Goal: Task Accomplishment & Management: Use online tool/utility

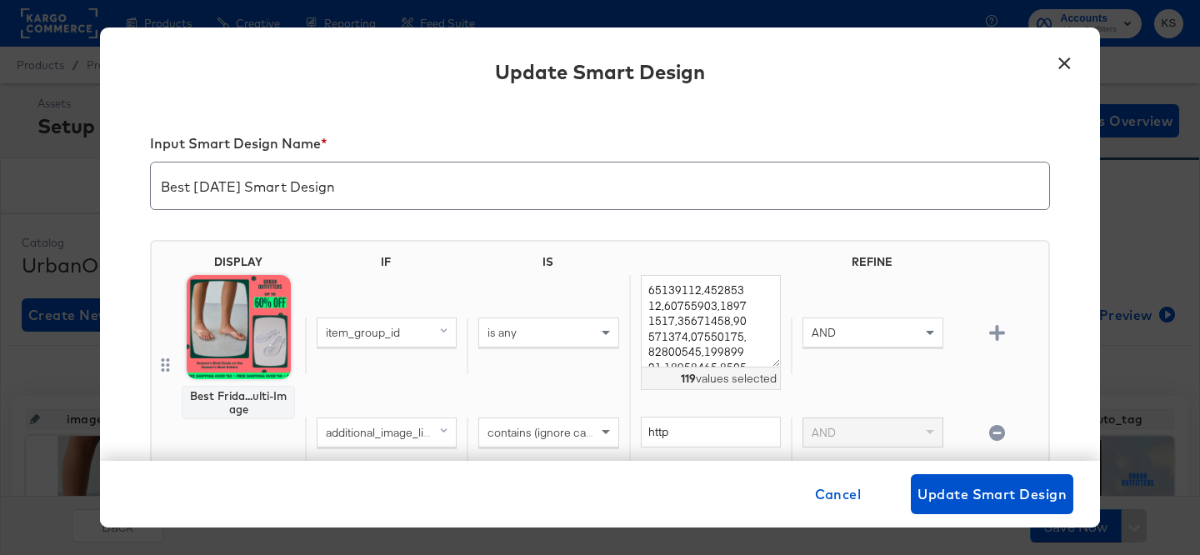
scroll to position [317, 0]
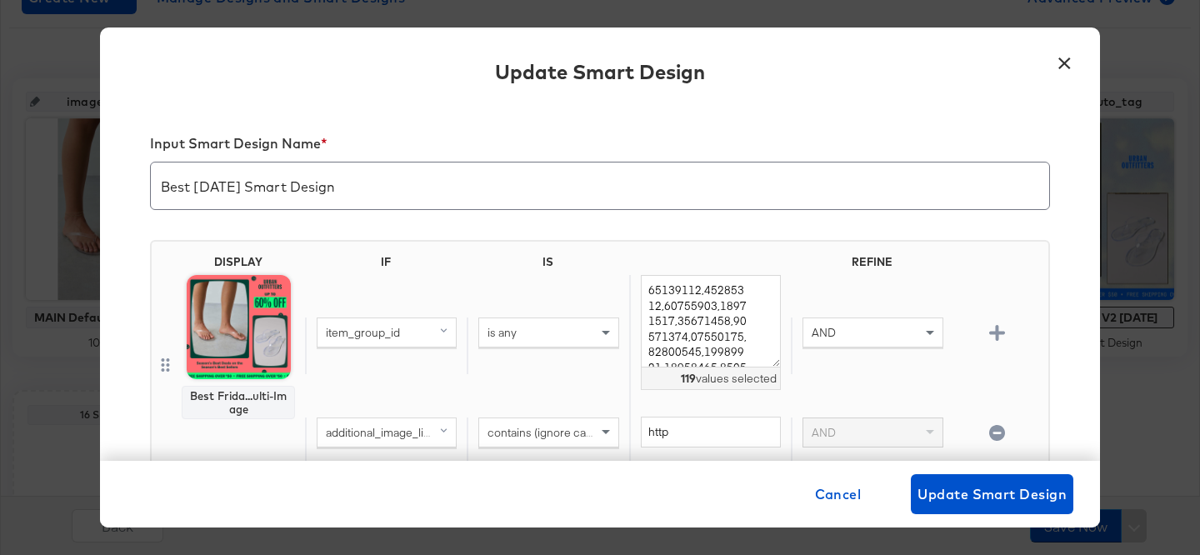
click at [237, 397] on div "Best Frida...ulti-Image" at bounding box center [238, 402] width 98 height 27
click at [1057, 72] on button "×" at bounding box center [1064, 59] width 30 height 30
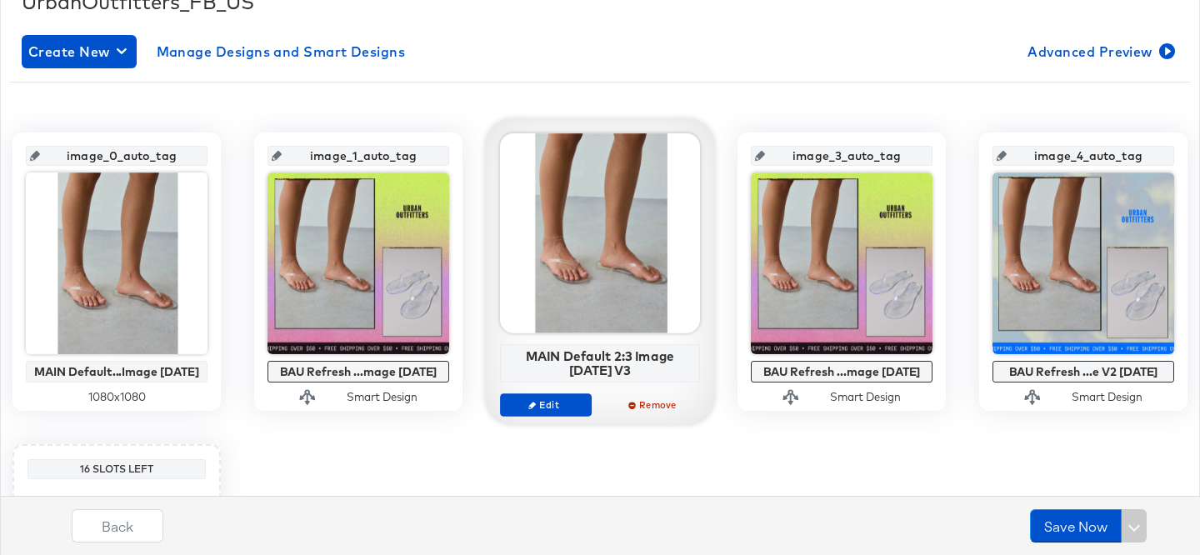
scroll to position [82, 0]
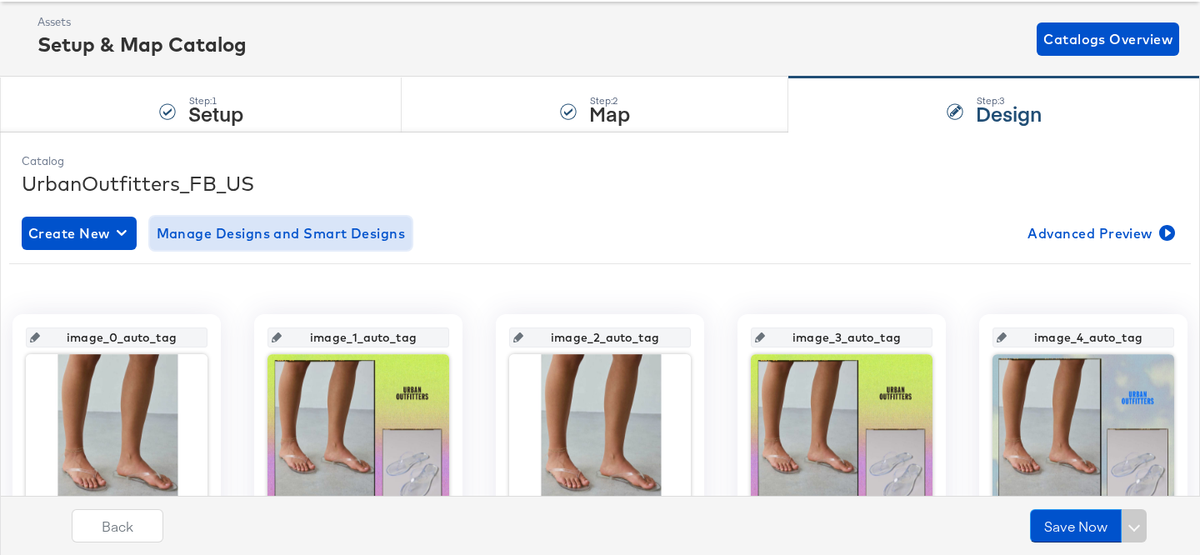
click at [347, 236] on span "Manage Designs and Smart Designs" at bounding box center [281, 233] width 249 height 23
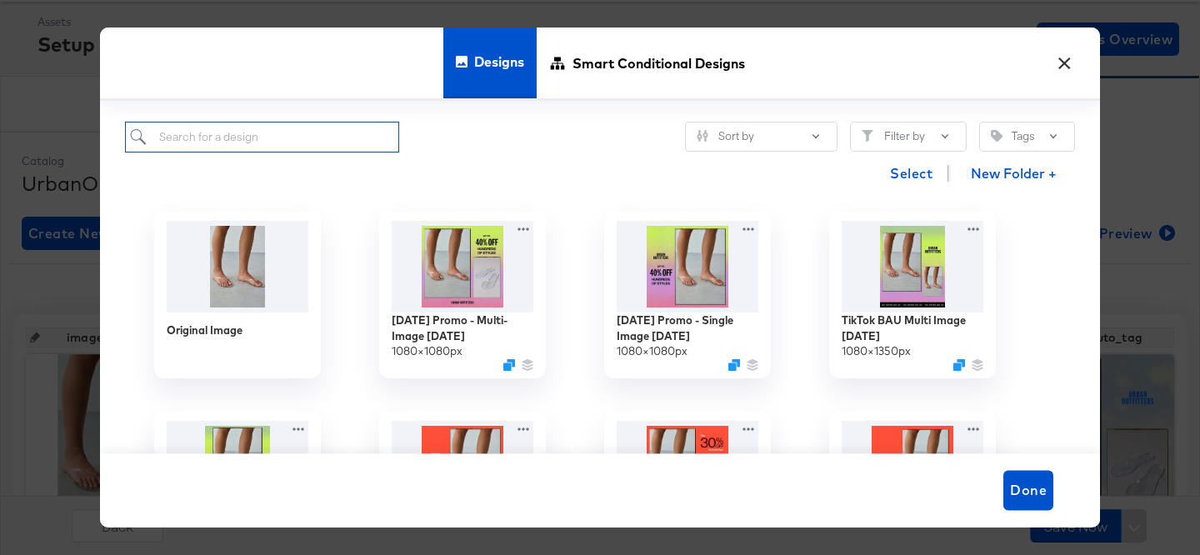
click at [299, 139] on input "search" at bounding box center [262, 137] width 274 height 31
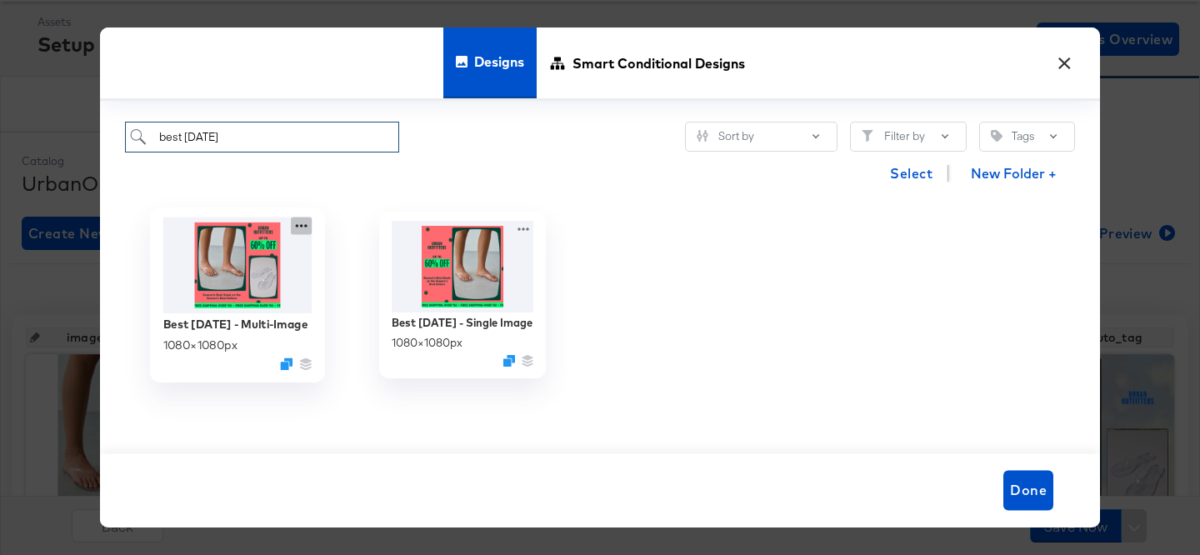
click at [302, 223] on icon at bounding box center [301, 225] width 21 height 17
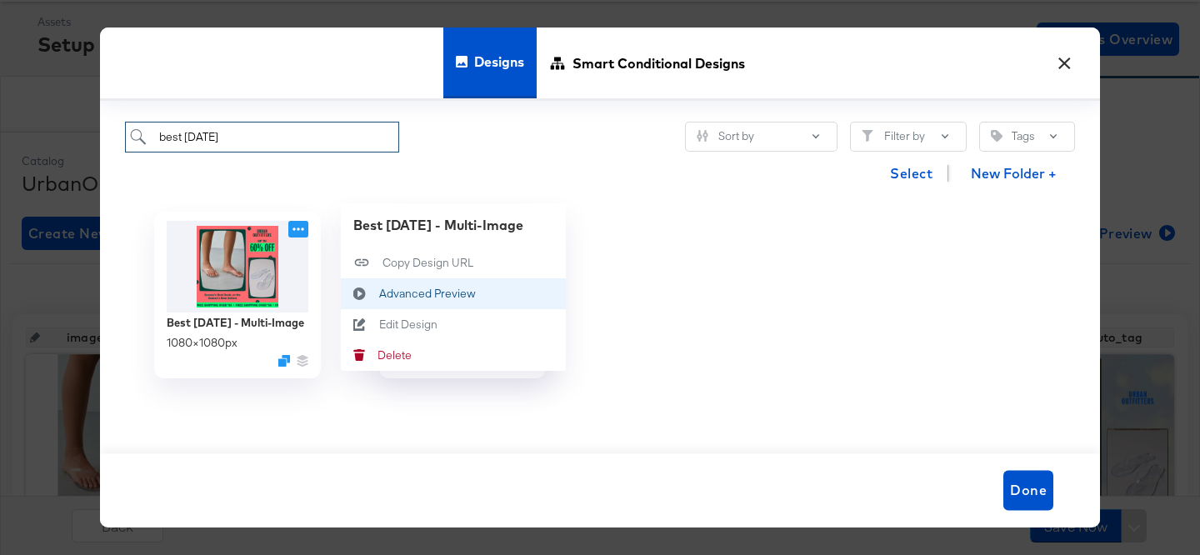
type input "best [DATE]"
click at [379, 293] on div "Advanced Preview Advanced Preview" at bounding box center [379, 293] width 0 height 0
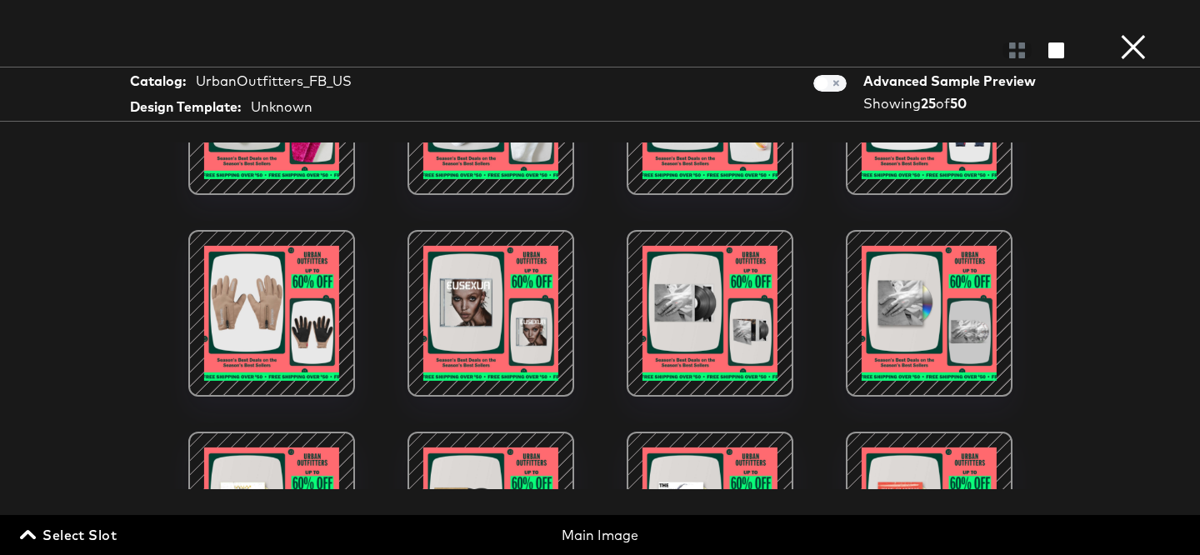
scroll to position [722, 0]
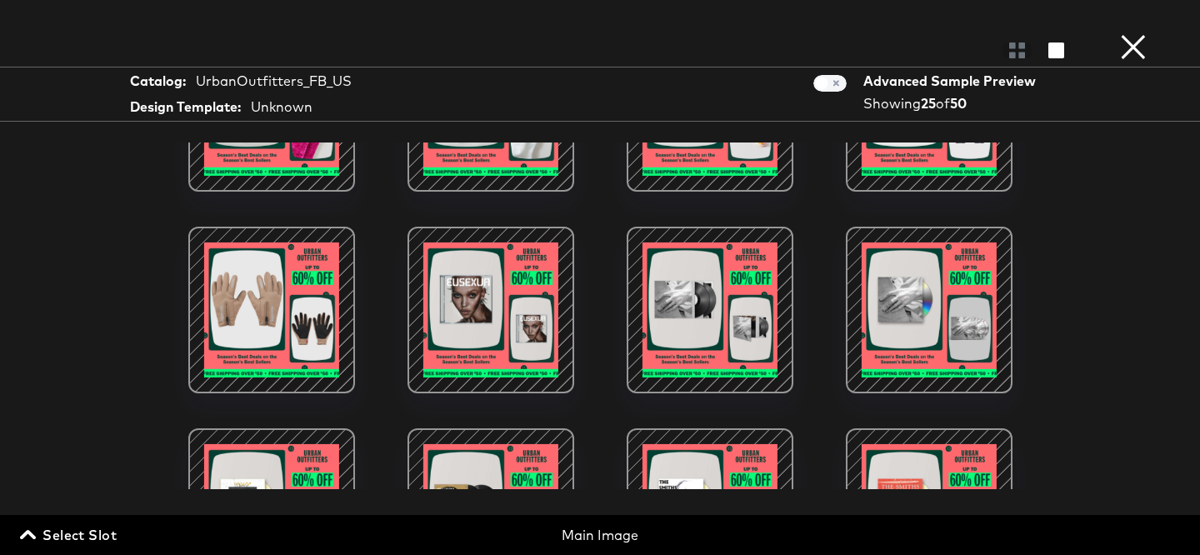
click at [259, 343] on div at bounding box center [272, 310] width 142 height 142
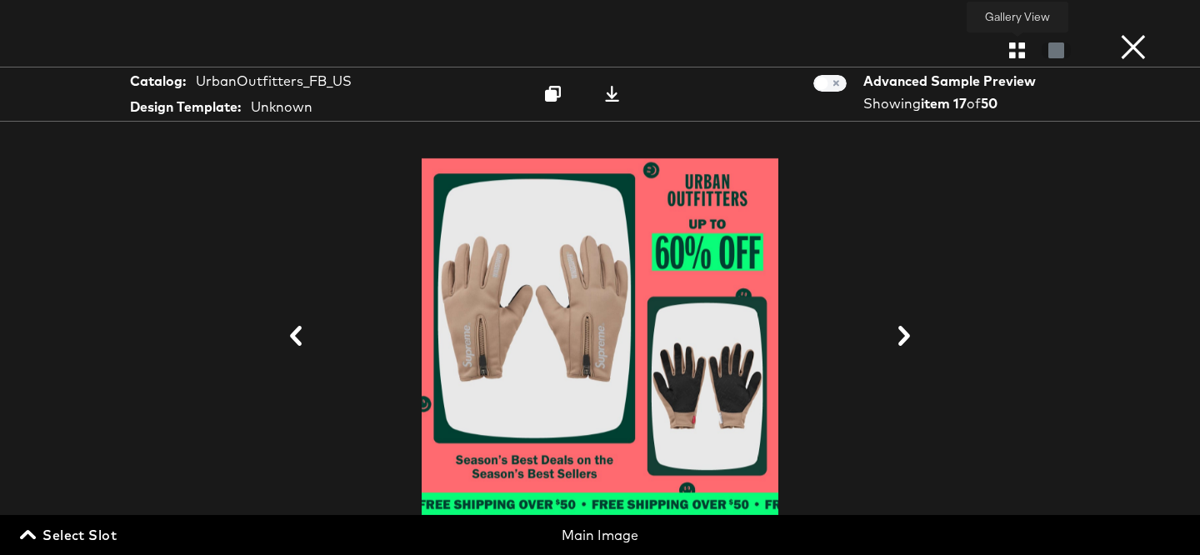
click at [1012, 45] on icon "button" at bounding box center [1017, 50] width 16 height 16
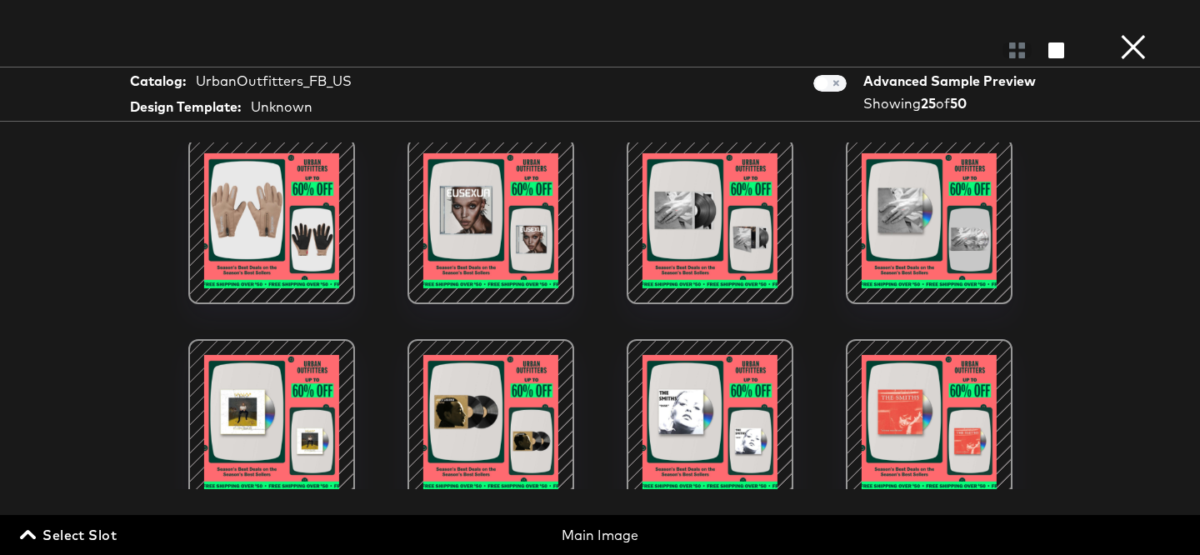
scroll to position [1098, 0]
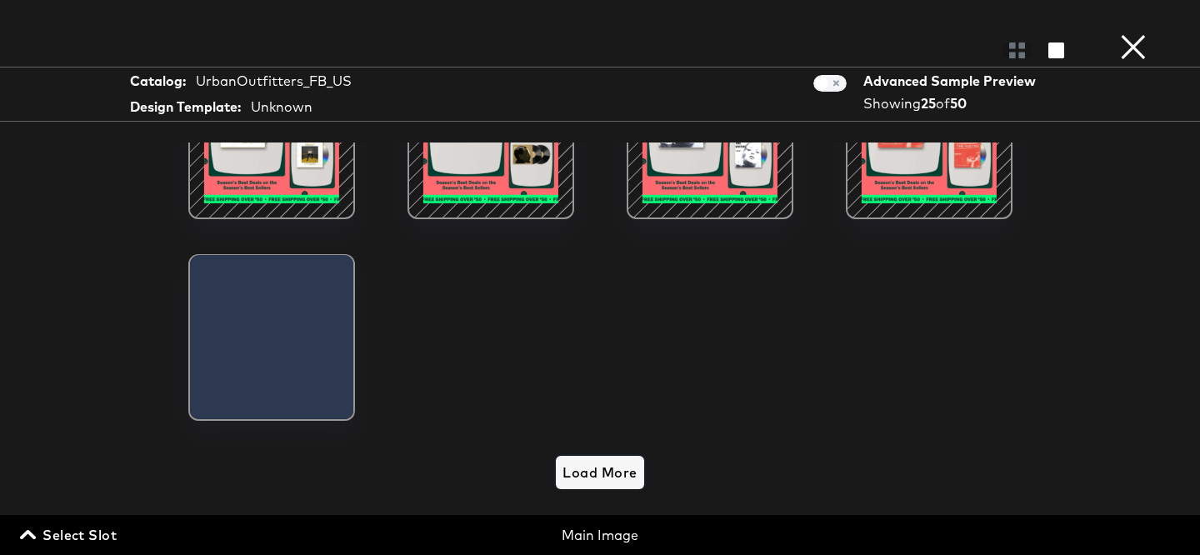
click at [585, 466] on span "Load More" at bounding box center [599, 472] width 74 height 23
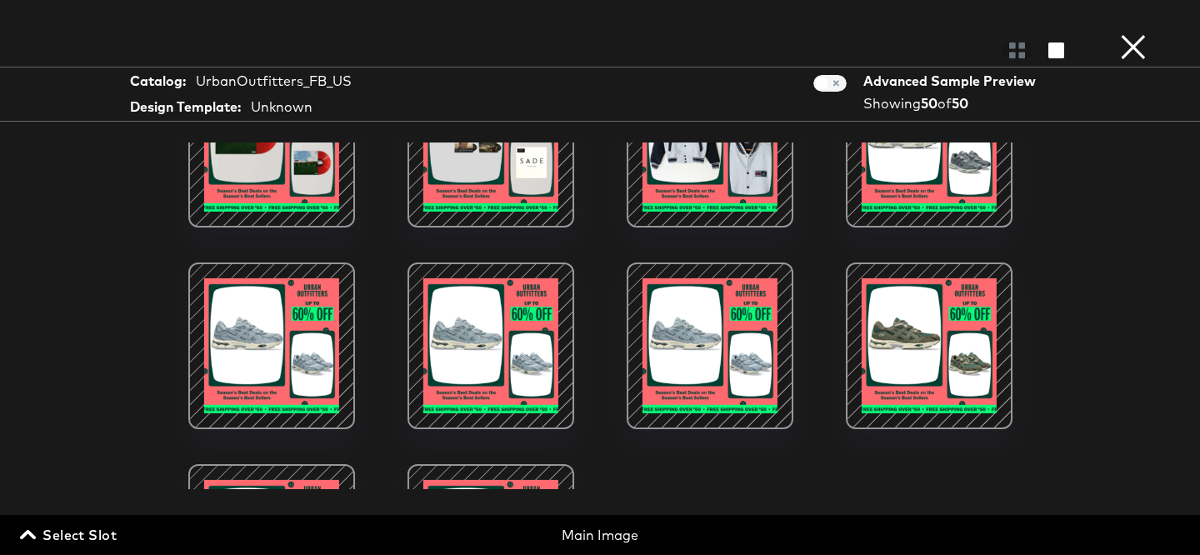
scroll to position [2022, 0]
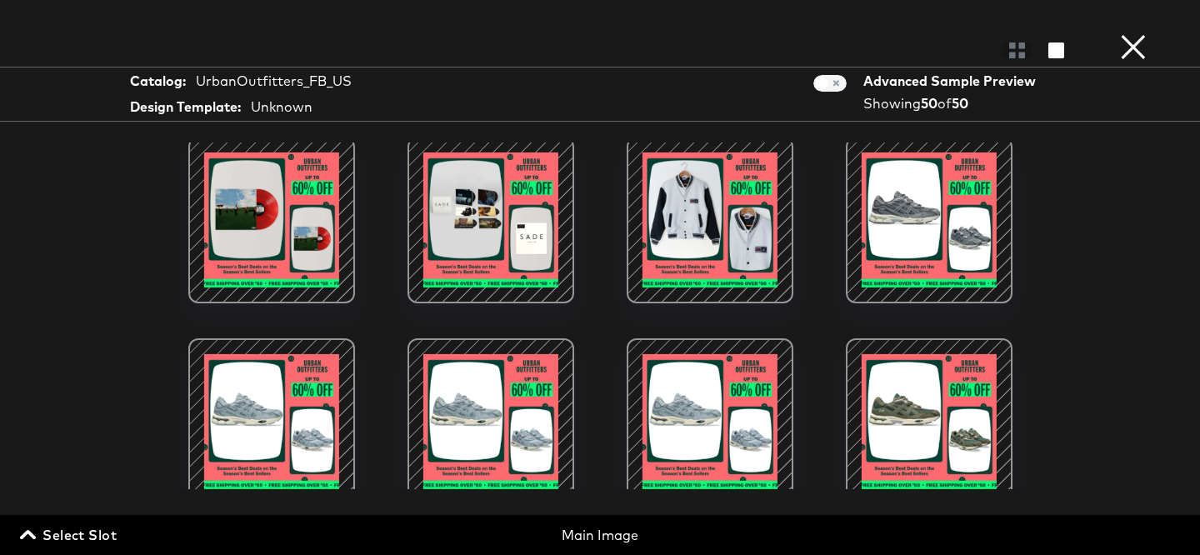
click at [707, 242] on div at bounding box center [710, 220] width 142 height 142
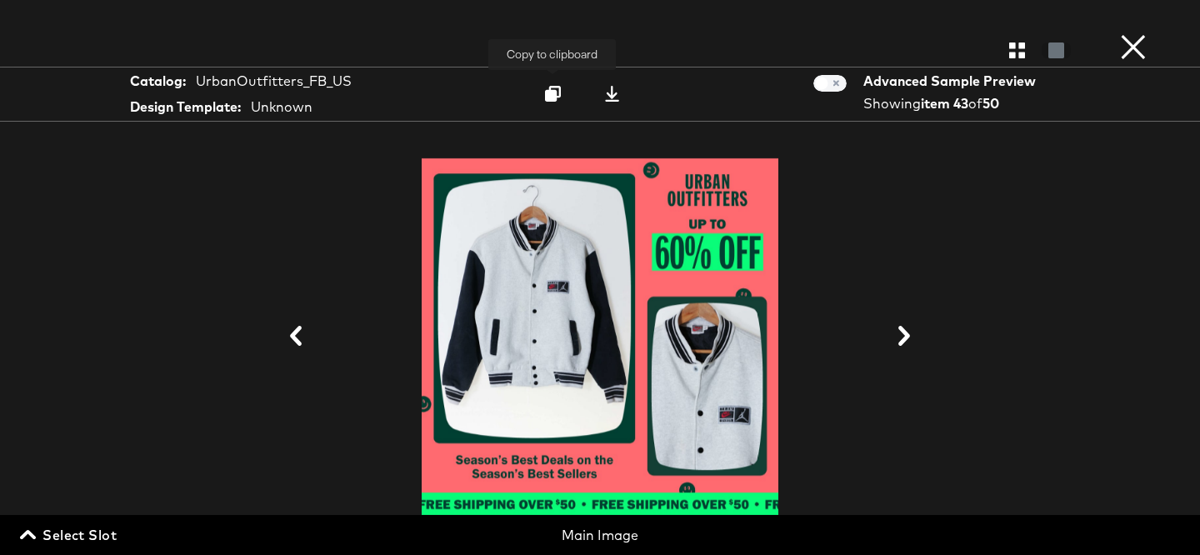
click at [552, 92] on icon at bounding box center [553, 94] width 16 height 16
click at [1134, 33] on button "×" at bounding box center [1133, 16] width 33 height 33
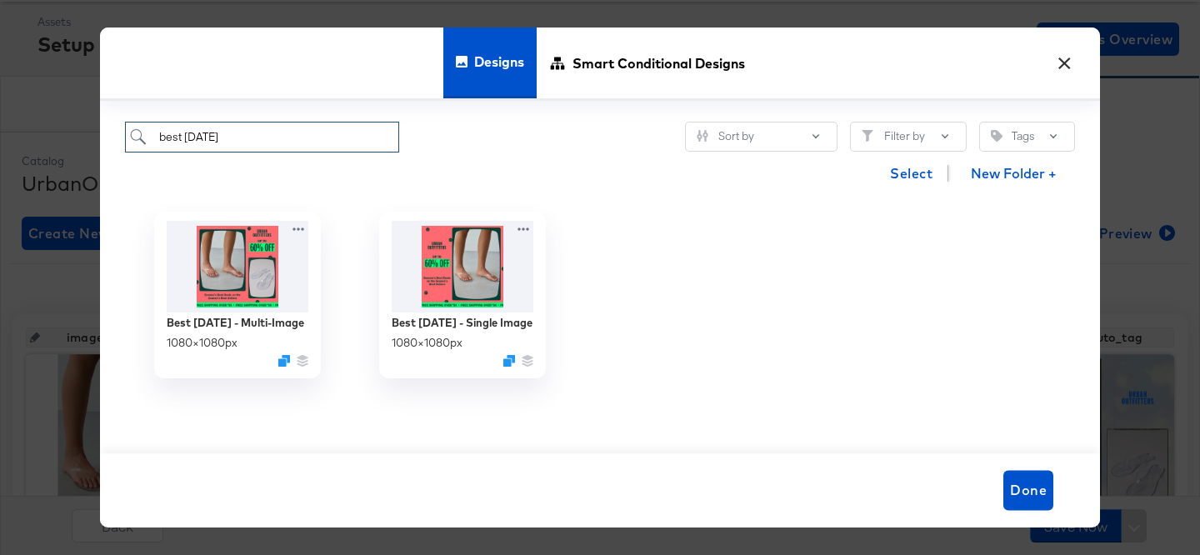
click at [363, 140] on input "best [DATE]" at bounding box center [262, 137] width 274 height 31
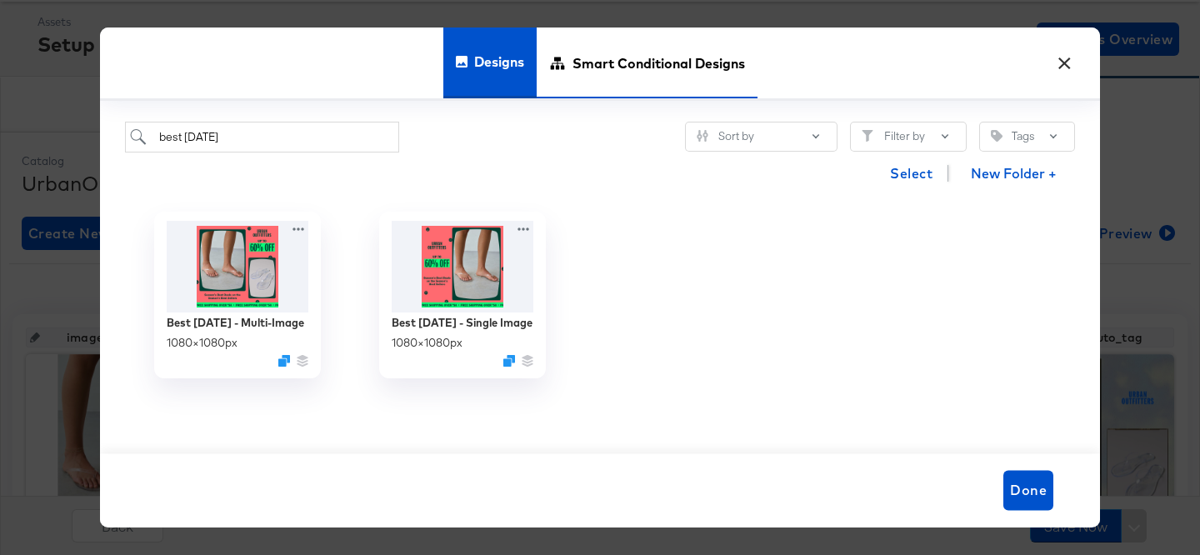
click at [571, 72] on div "Smart Conditional Designs" at bounding box center [647, 62] width 221 height 71
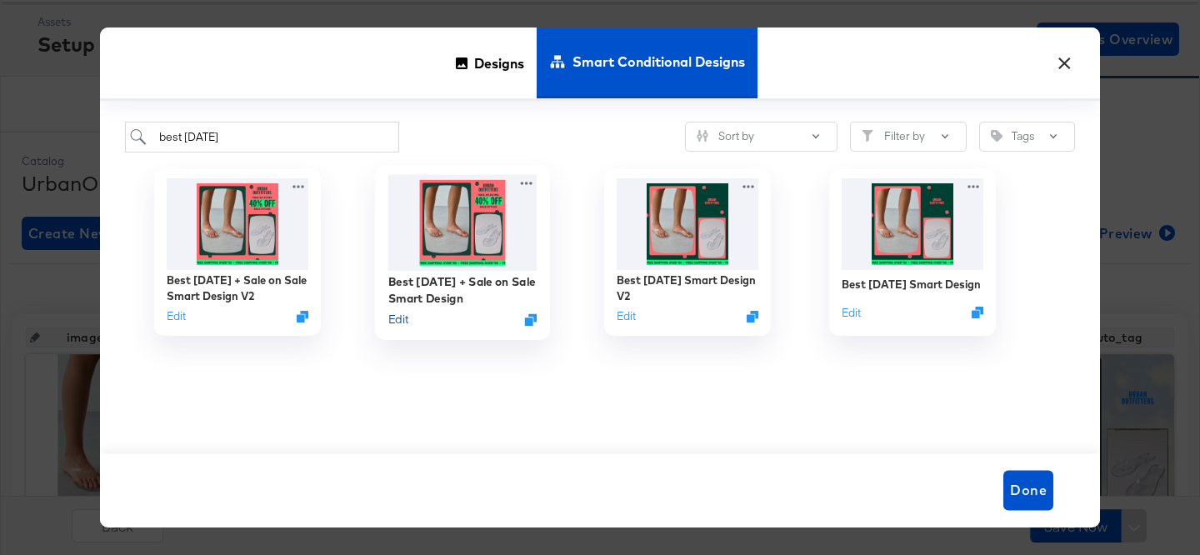
click at [399, 324] on button "Edit" at bounding box center [398, 320] width 20 height 16
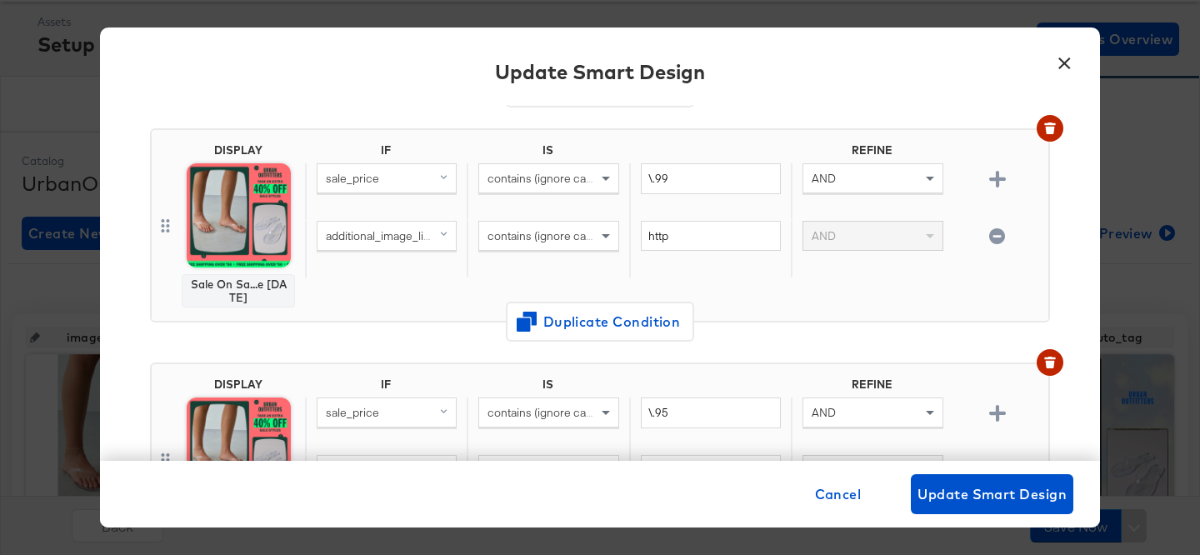
scroll to position [941, 0]
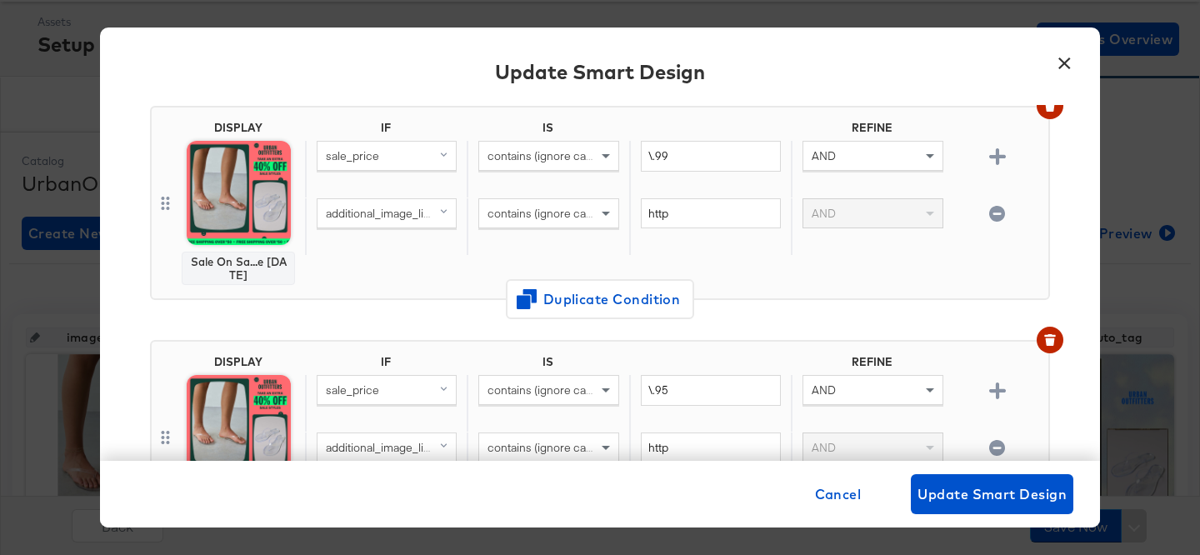
click at [1064, 55] on button "×" at bounding box center [1064, 59] width 30 height 30
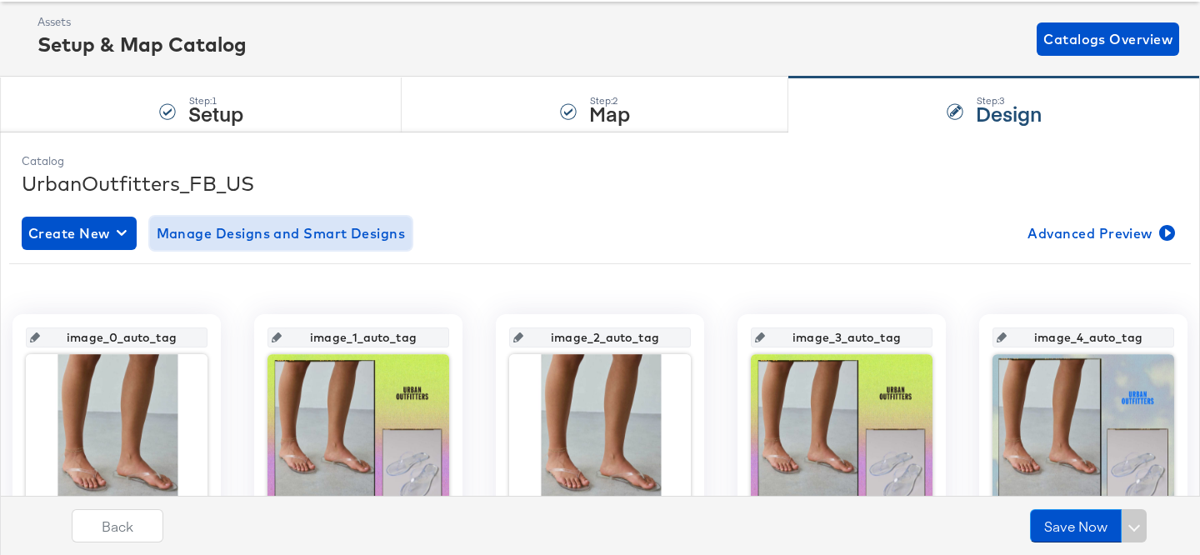
click at [267, 222] on span "Manage Designs and Smart Designs" at bounding box center [281, 233] width 249 height 23
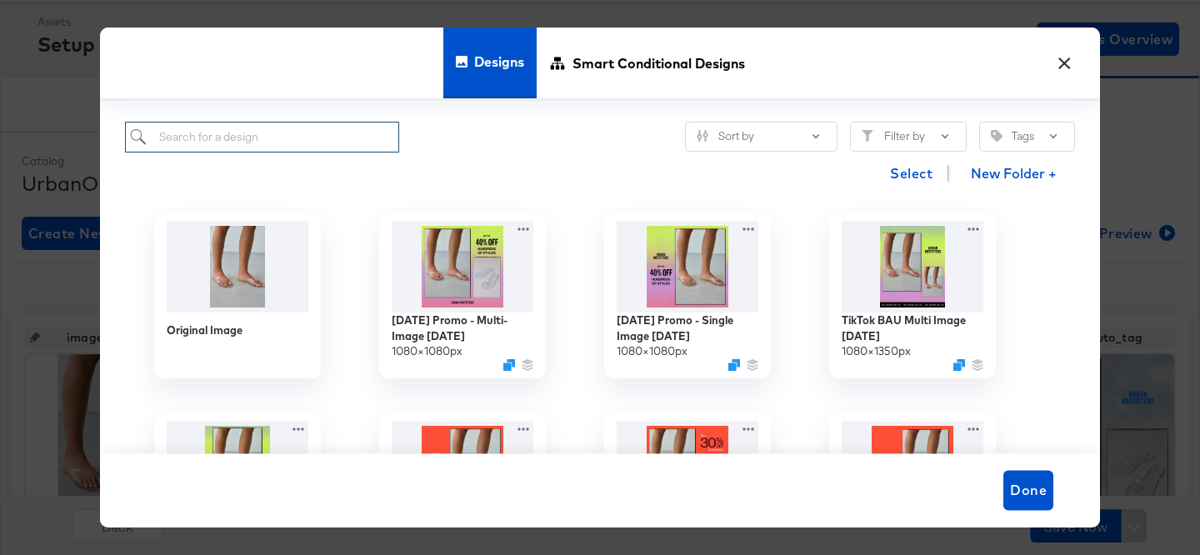
click at [303, 139] on input "search" at bounding box center [262, 137] width 274 height 31
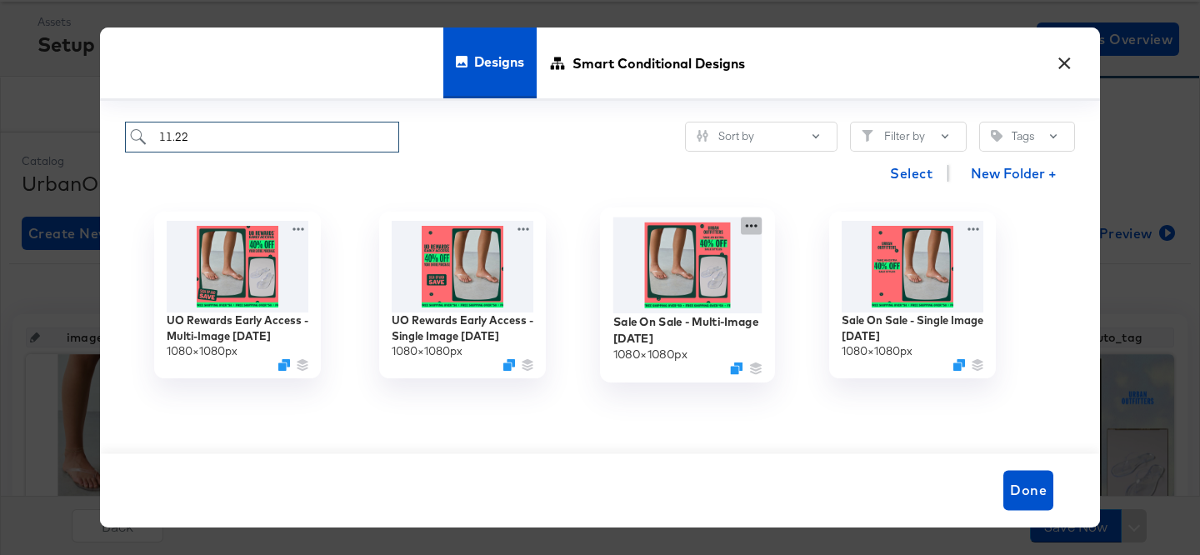
click at [748, 222] on icon at bounding box center [751, 225] width 21 height 17
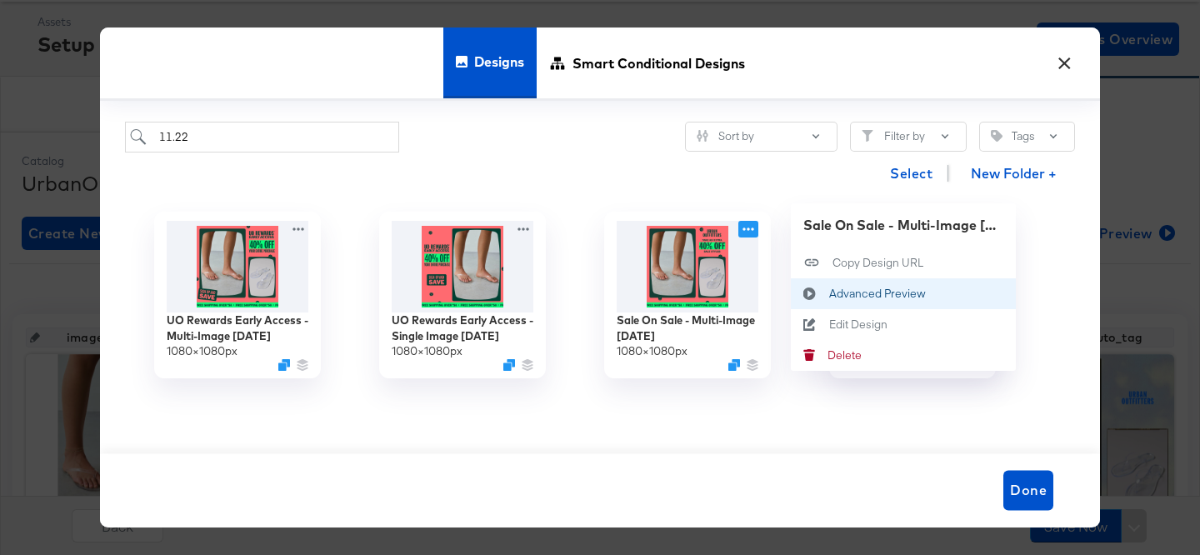
click at [812, 291] on icon at bounding box center [809, 293] width 13 height 13
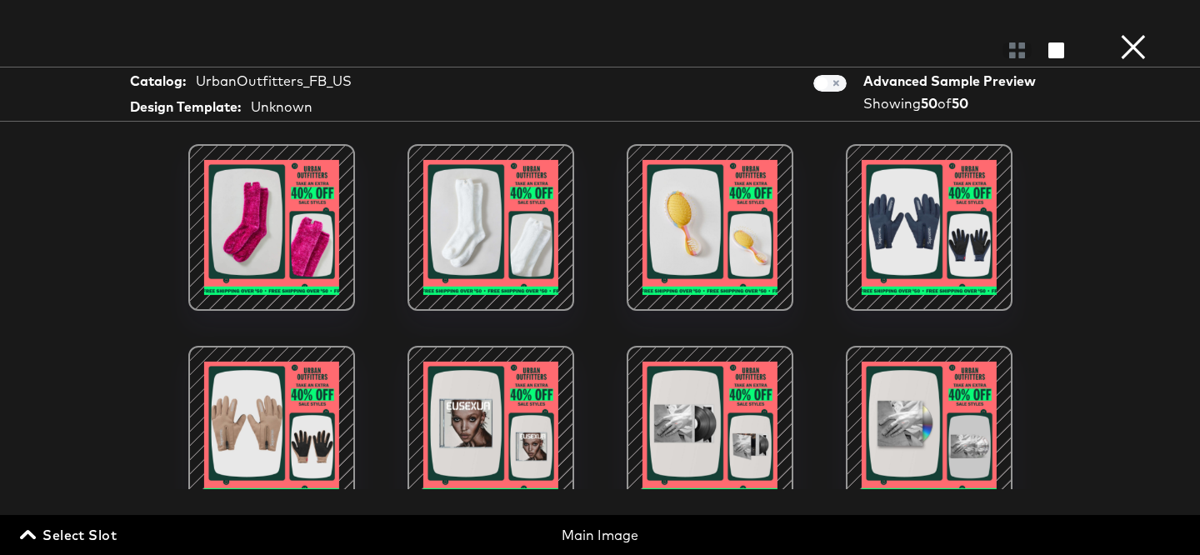
scroll to position [598, 0]
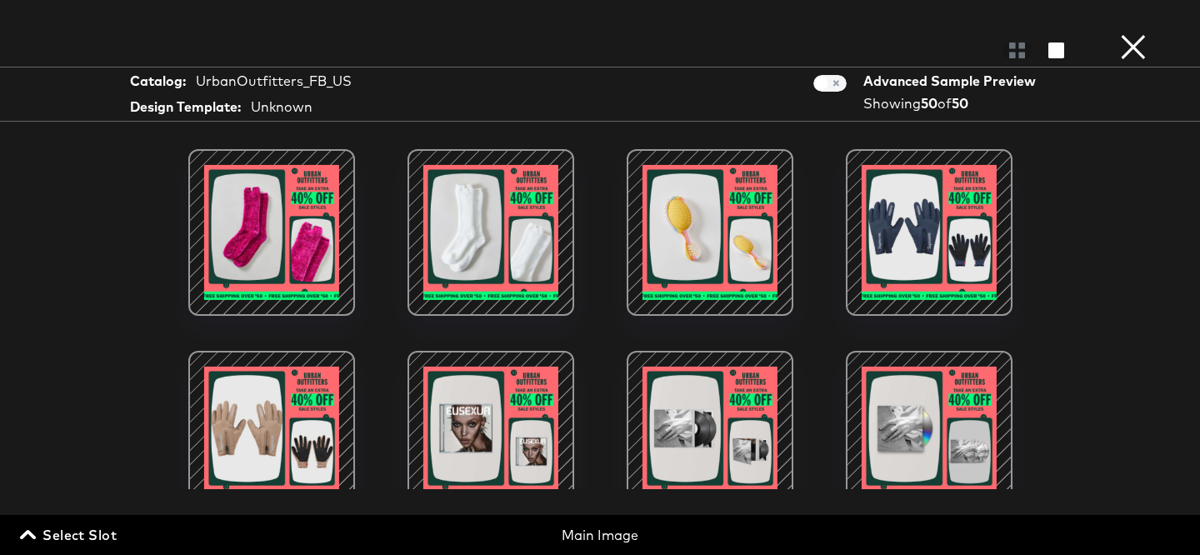
click at [263, 242] on div at bounding box center [272, 233] width 142 height 142
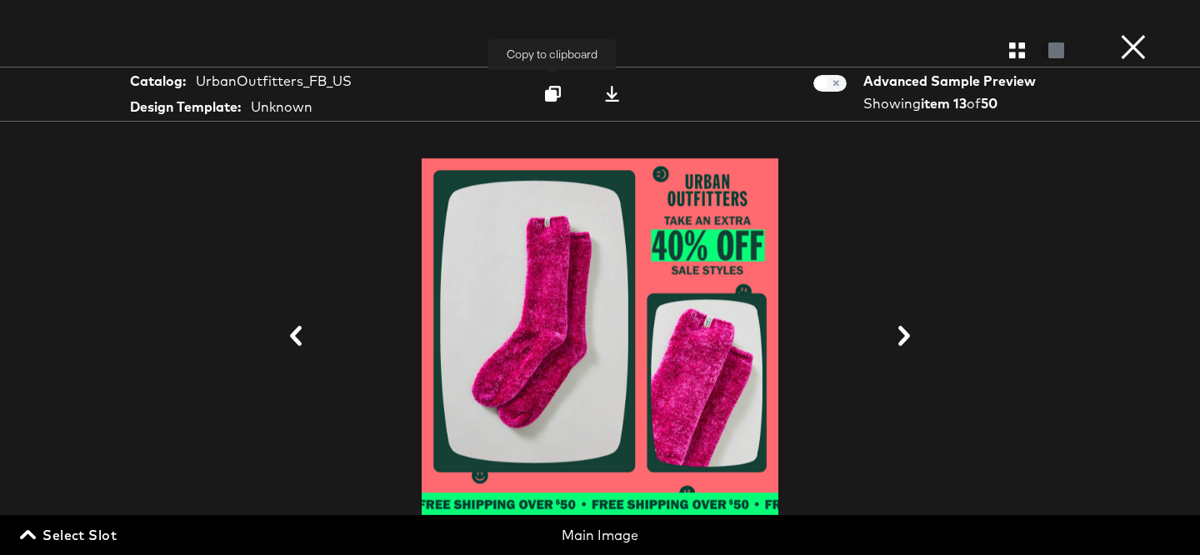
click at [550, 93] on icon at bounding box center [553, 94] width 16 height 16
click at [1136, 33] on button "×" at bounding box center [1133, 16] width 33 height 33
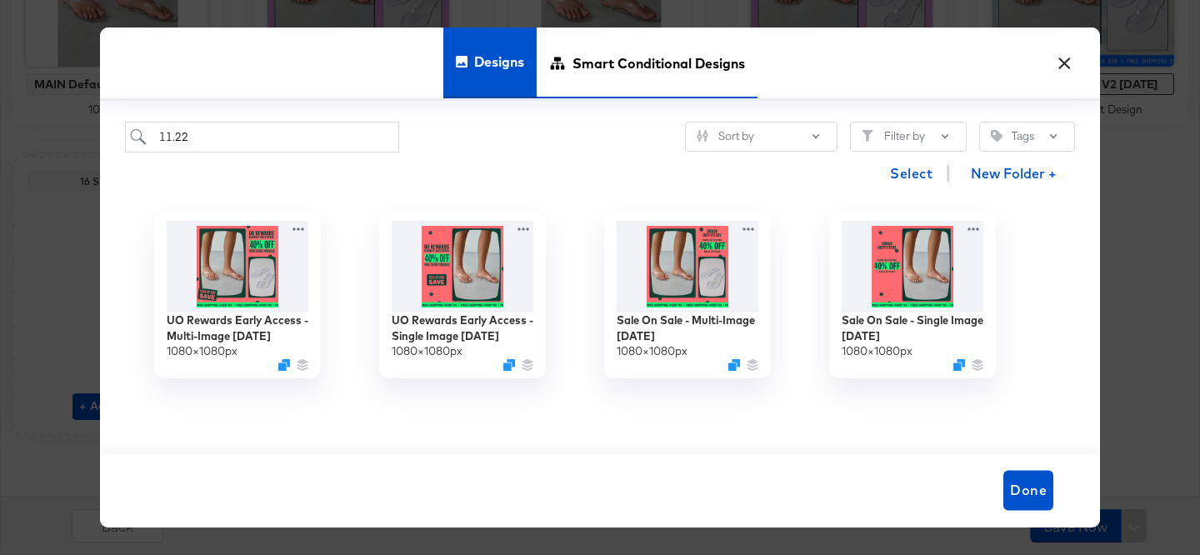
click at [677, 60] on span "Smart Conditional Designs" at bounding box center [658, 63] width 172 height 73
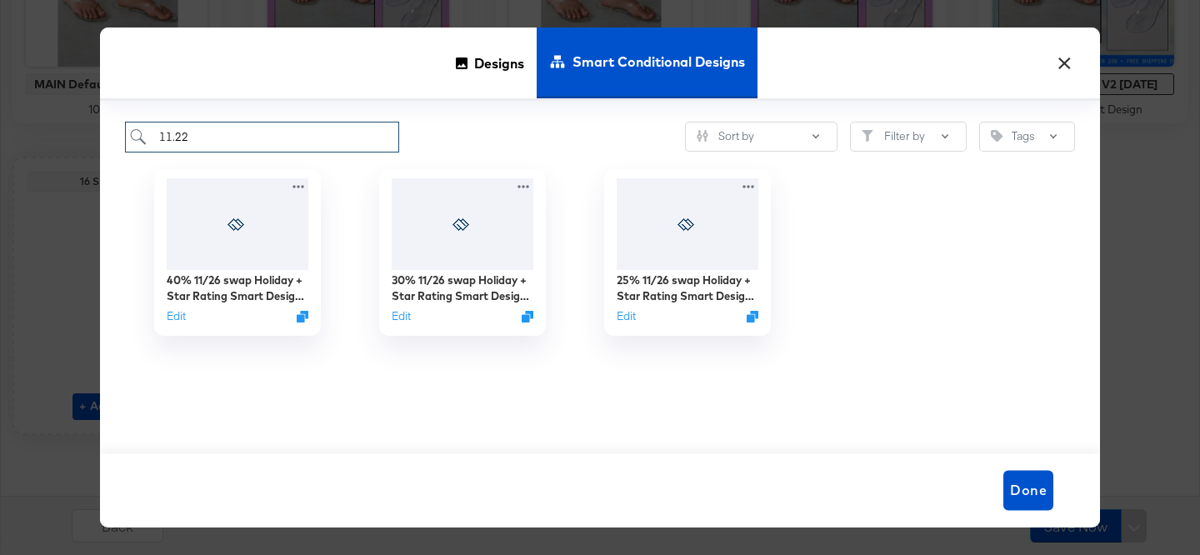
click at [211, 142] on input "11.22" at bounding box center [262, 137] width 274 height 31
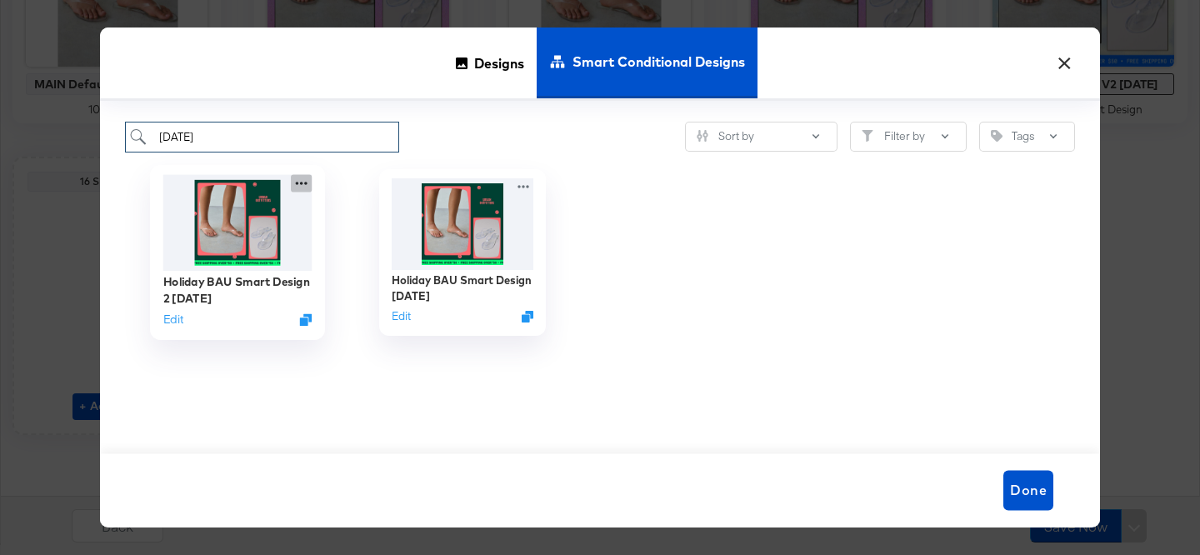
click at [307, 183] on icon at bounding box center [301, 182] width 21 height 17
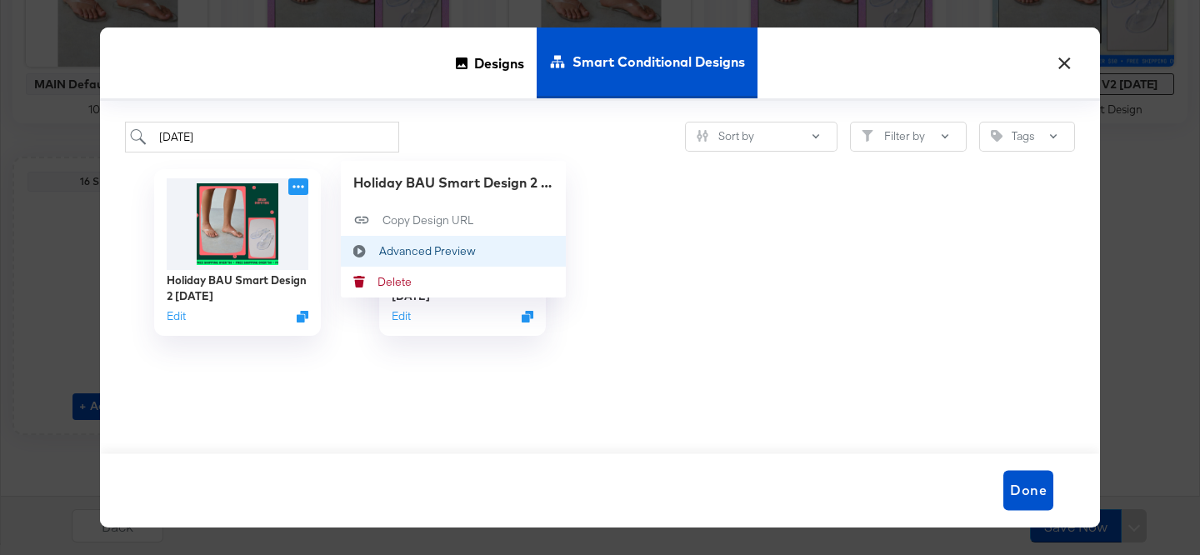
click at [375, 247] on icon at bounding box center [360, 250] width 38 height 13
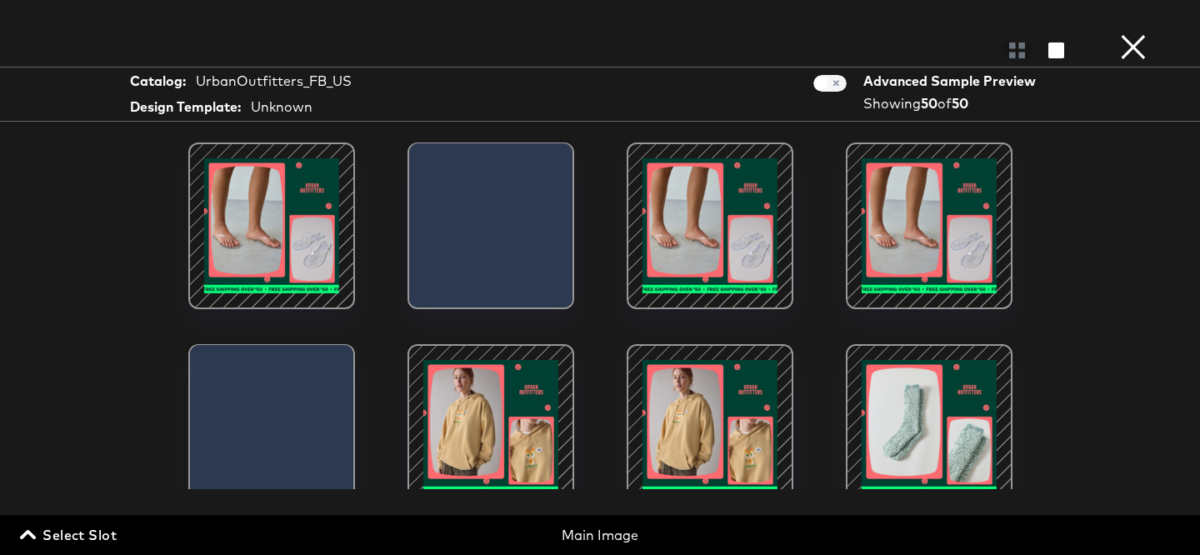
click at [300, 239] on div at bounding box center [272, 226] width 142 height 142
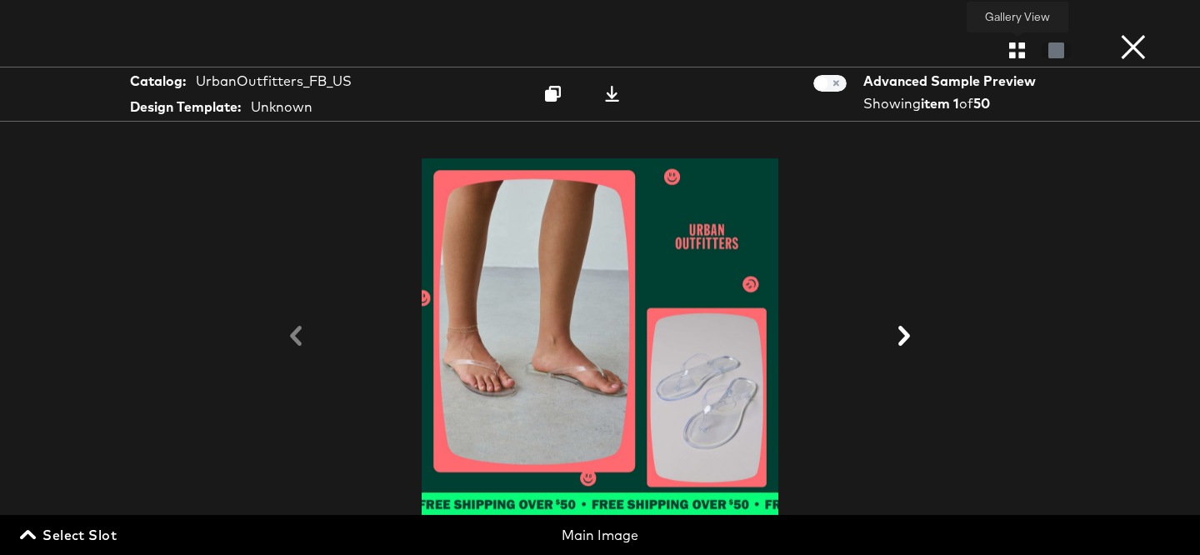
click at [1009, 56] on icon "button" at bounding box center [1017, 50] width 16 height 16
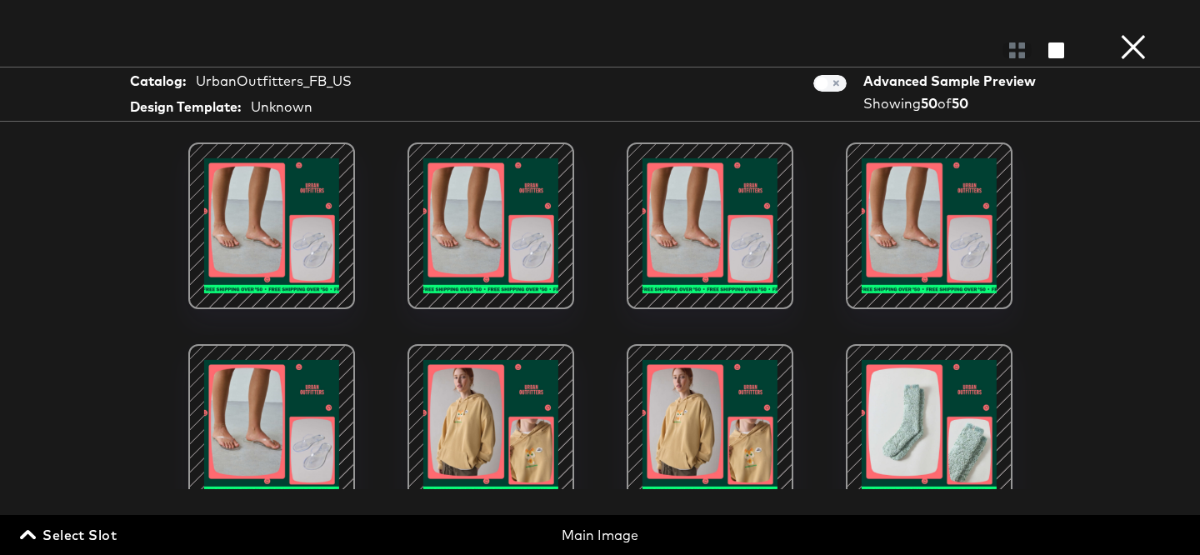
scroll to position [0, 0]
click at [275, 233] on div at bounding box center [272, 226] width 142 height 142
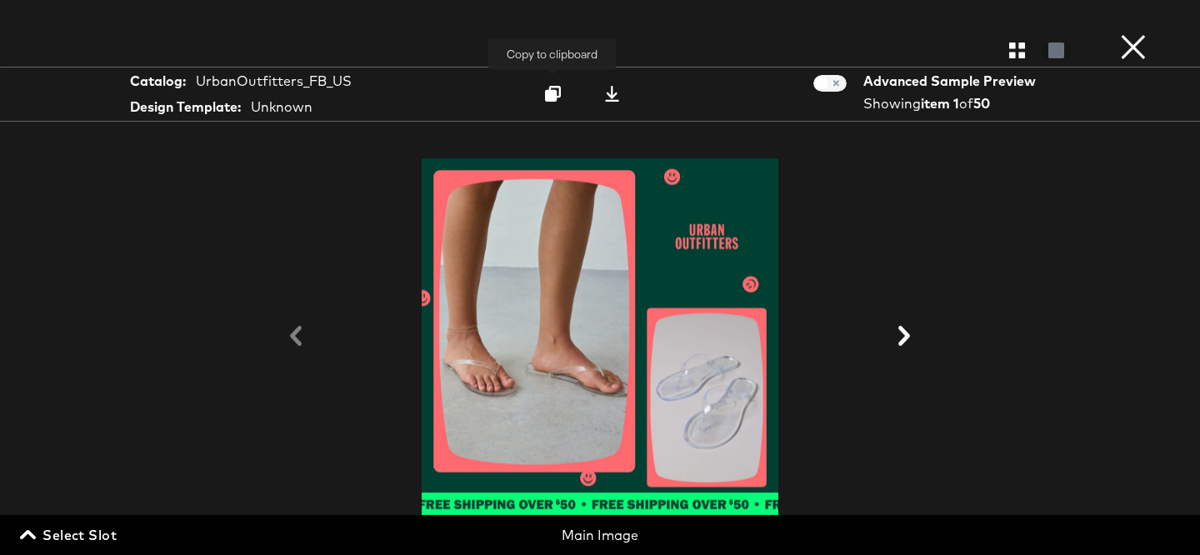
click at [557, 99] on icon at bounding box center [553, 94] width 16 height 16
click at [1129, 33] on button "×" at bounding box center [1133, 16] width 33 height 33
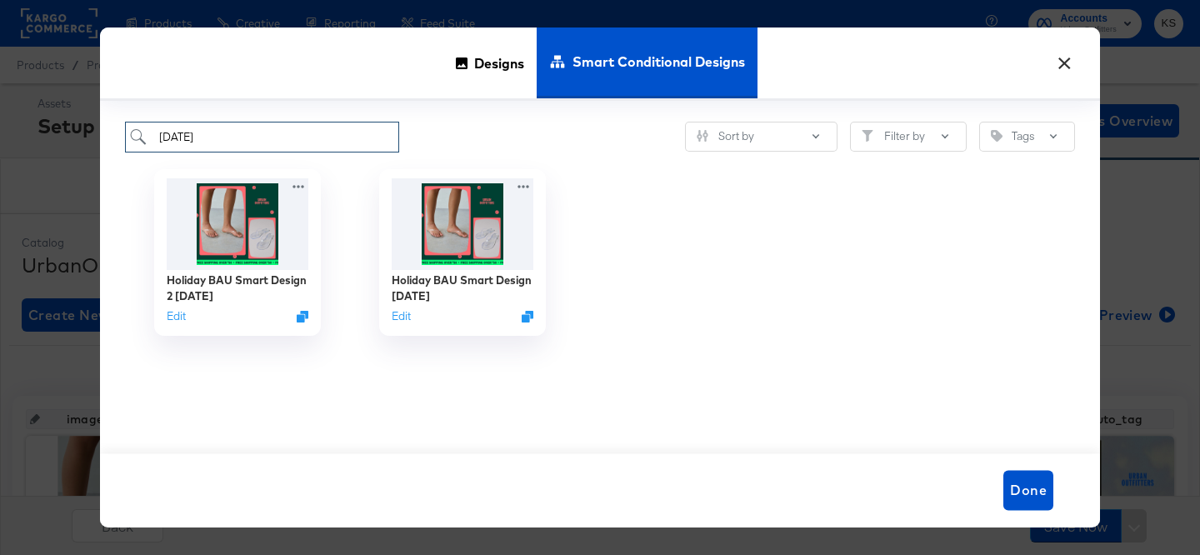
click at [231, 142] on input "[DATE]" at bounding box center [262, 137] width 274 height 31
paste input "UO [DATE][DATE] NO BADGE Smart Design 11.27"
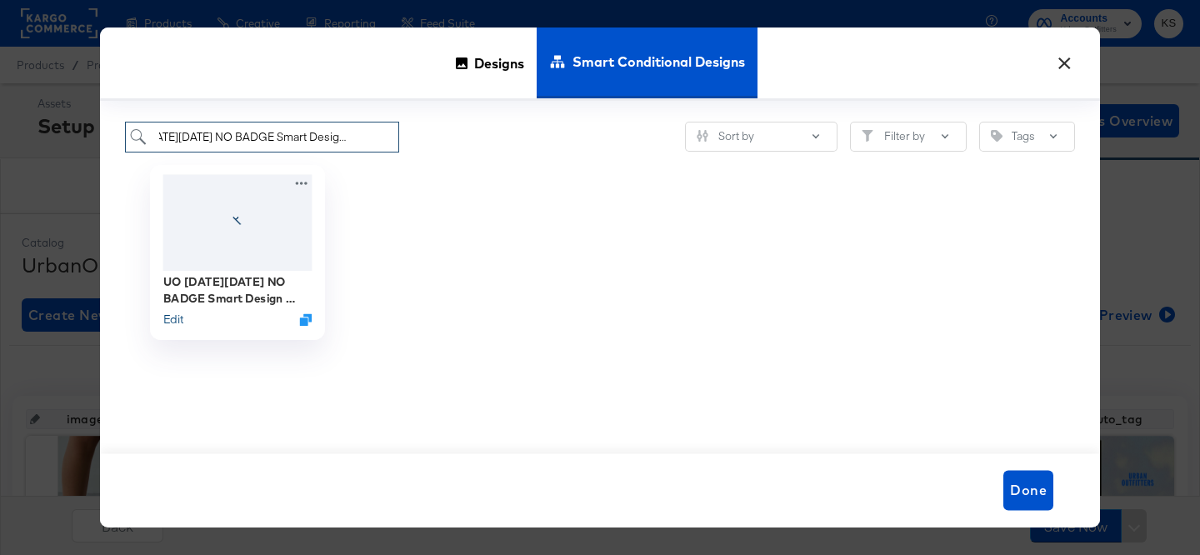
type input "UO [DATE][DATE] NO BADGE Smart Design [DATE]"
click at [178, 317] on button "Edit" at bounding box center [173, 320] width 20 height 16
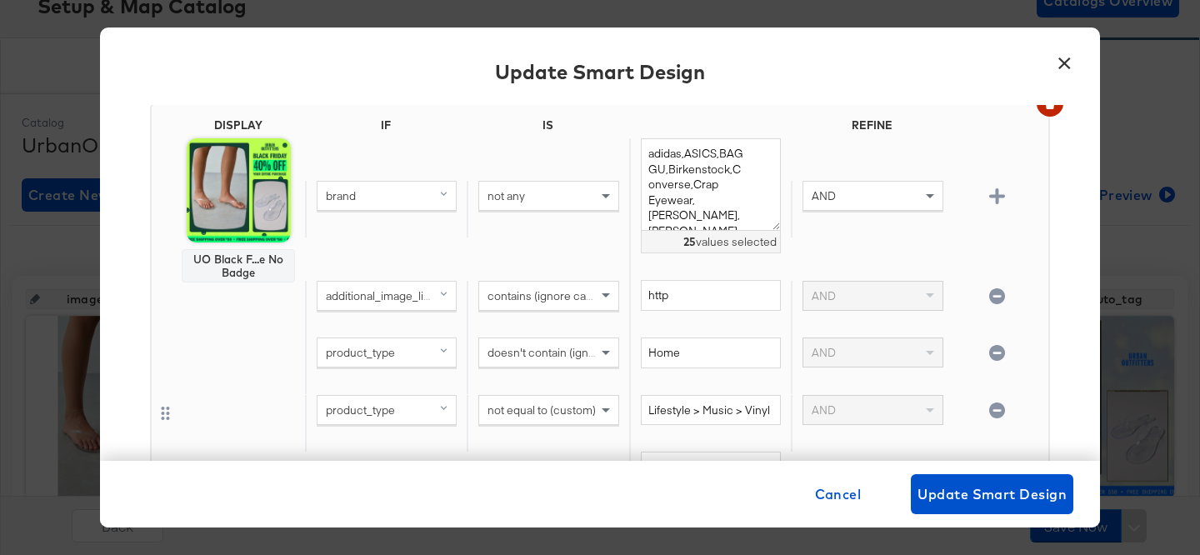
scroll to position [887, 0]
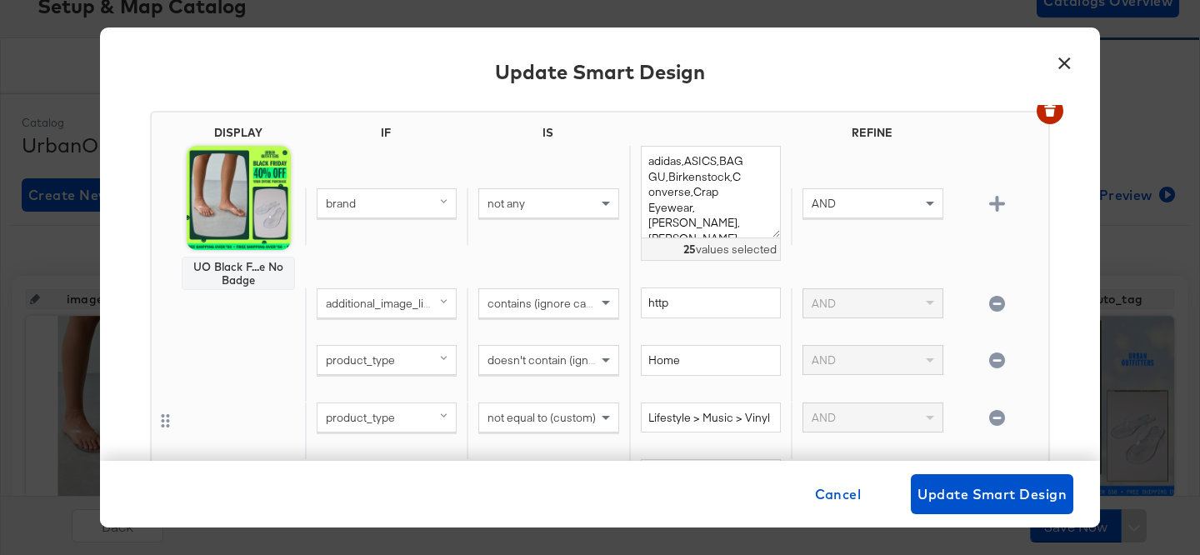
click at [1057, 62] on button "×" at bounding box center [1064, 59] width 30 height 30
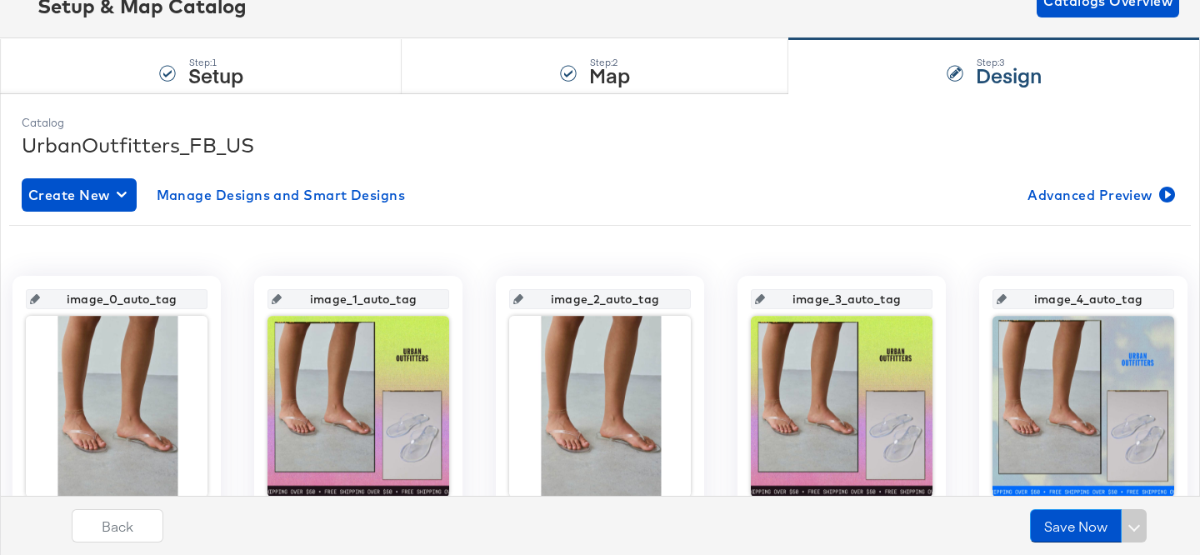
scroll to position [116, 0]
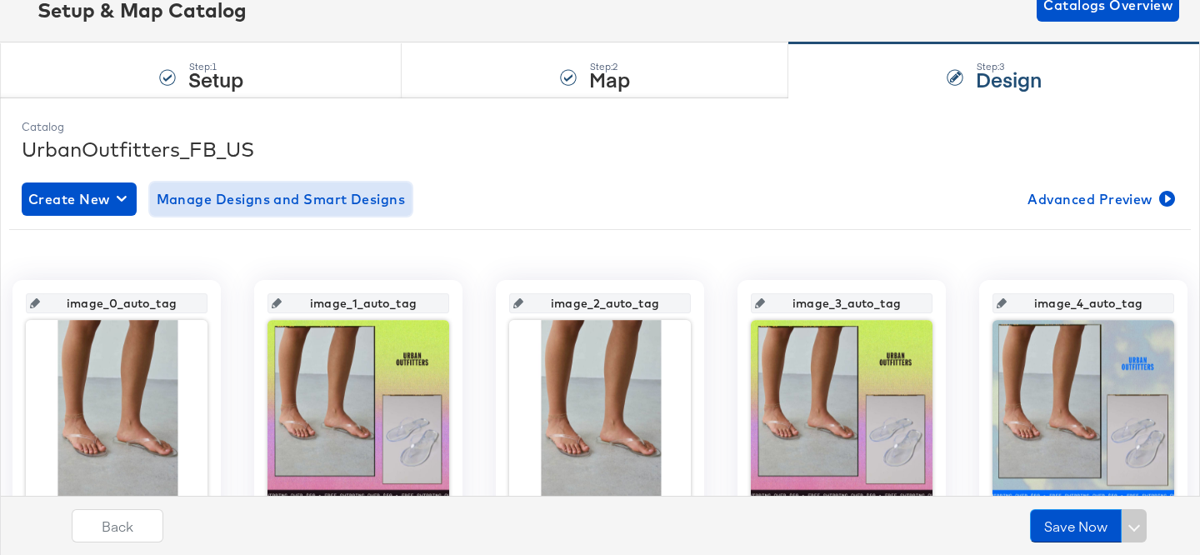
click at [323, 203] on span "Manage Designs and Smart Designs" at bounding box center [281, 198] width 249 height 23
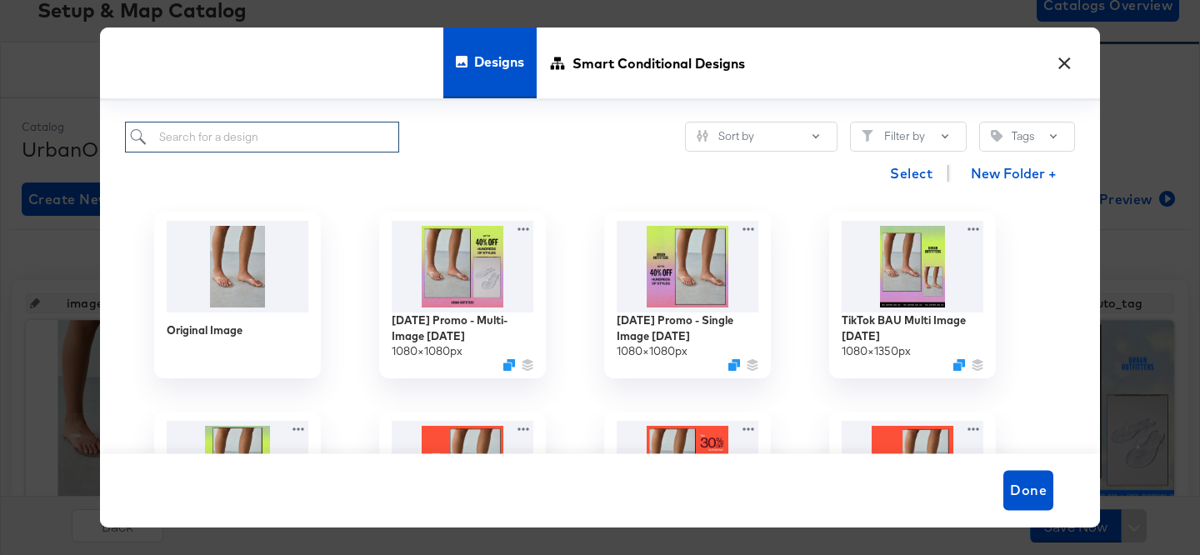
click at [250, 132] on input "search" at bounding box center [262, 137] width 274 height 31
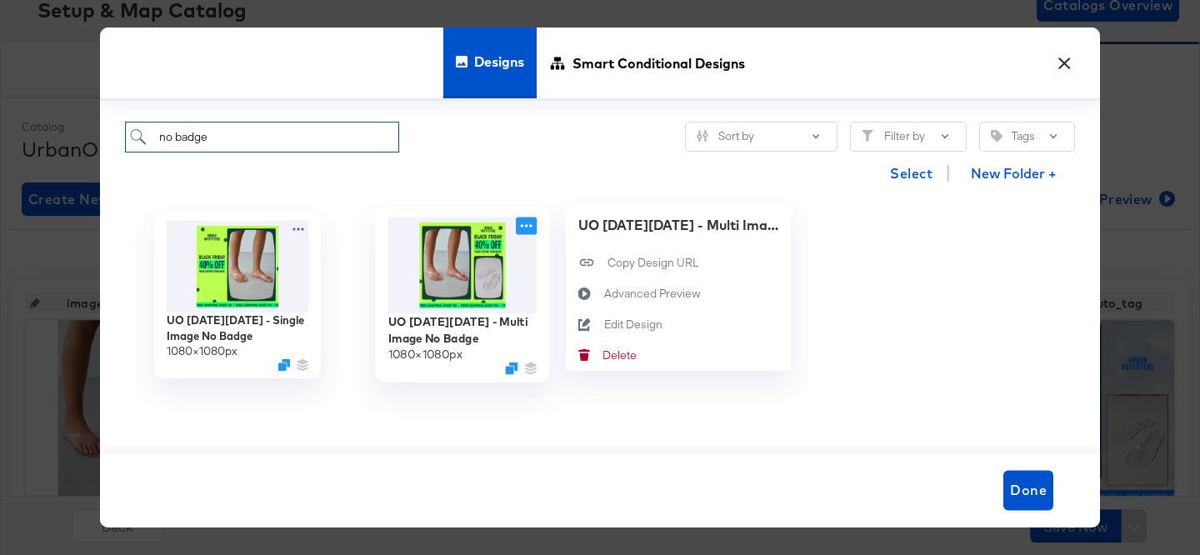
click at [523, 224] on icon at bounding box center [526, 225] width 21 height 17
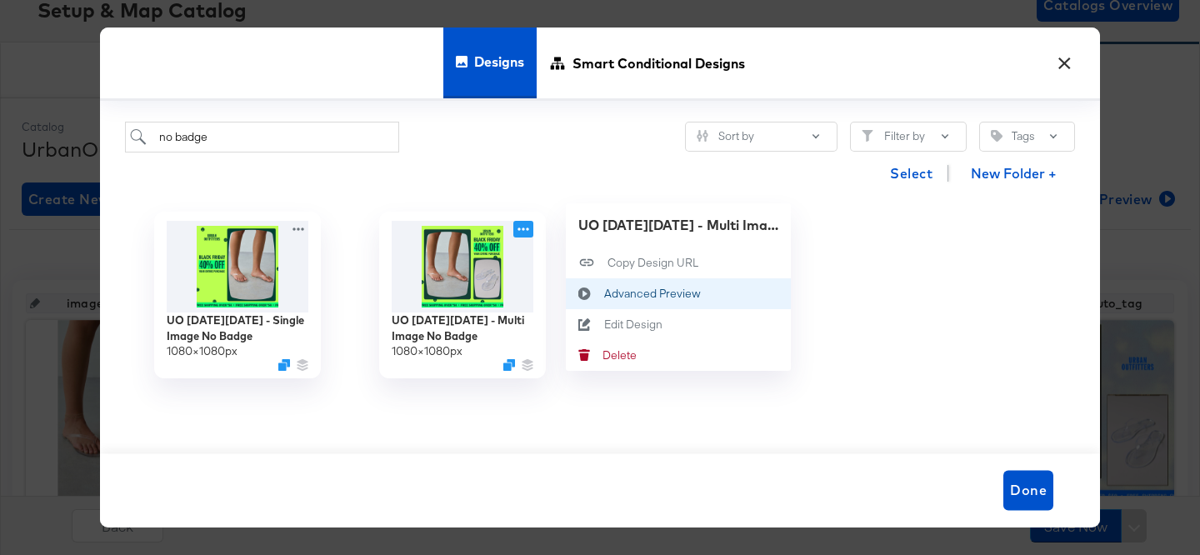
click at [604, 293] on div "Advanced Preview Advanced Preview" at bounding box center [604, 293] width 0 height 0
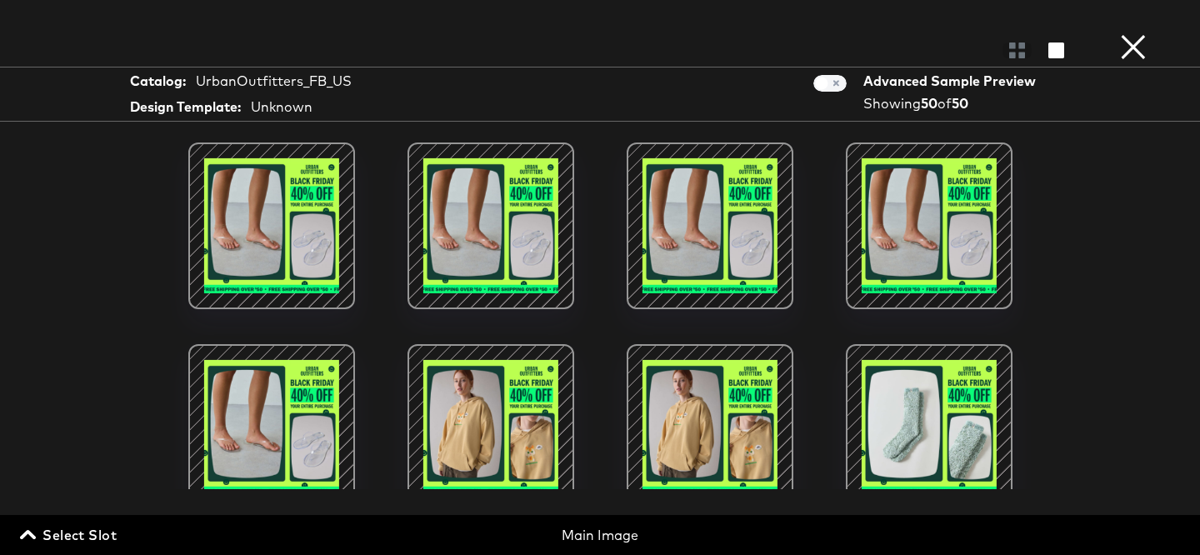
click at [509, 415] on div at bounding box center [491, 428] width 142 height 142
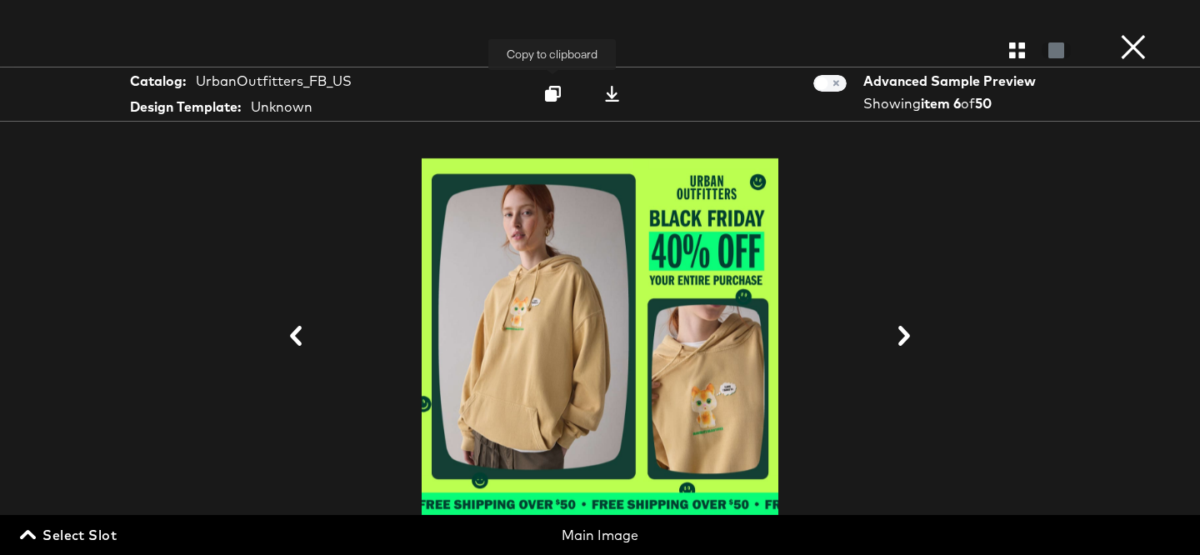
click at [552, 90] on icon at bounding box center [553, 94] width 16 height 16
click at [1137, 33] on button "×" at bounding box center [1133, 16] width 33 height 33
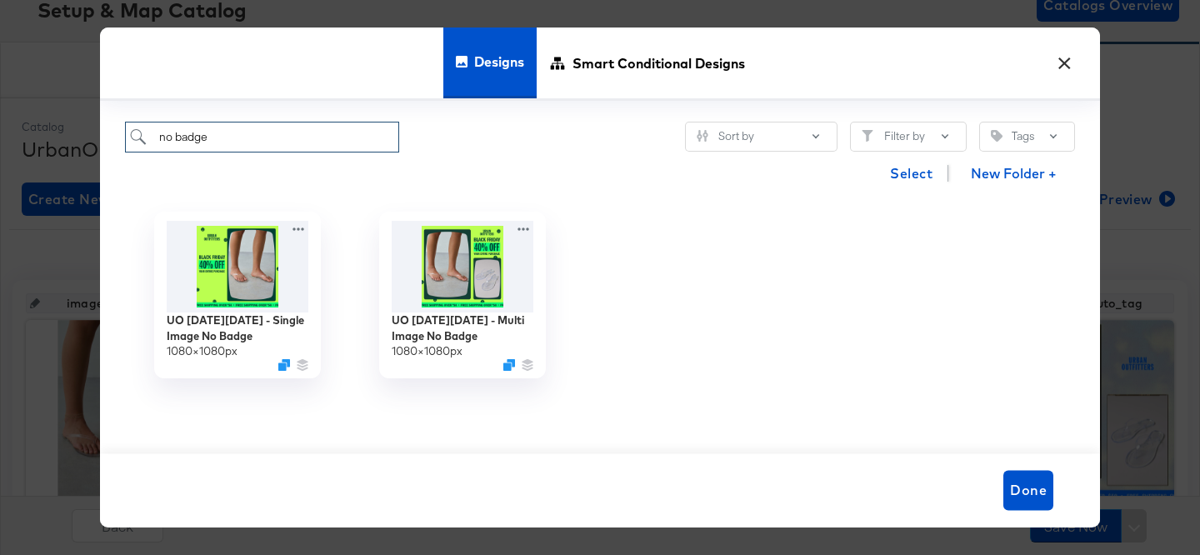
click at [162, 132] on input "no badge" at bounding box center [262, 137] width 274 height 31
click at [162, 133] on input "no badge" at bounding box center [262, 137] width 274 height 31
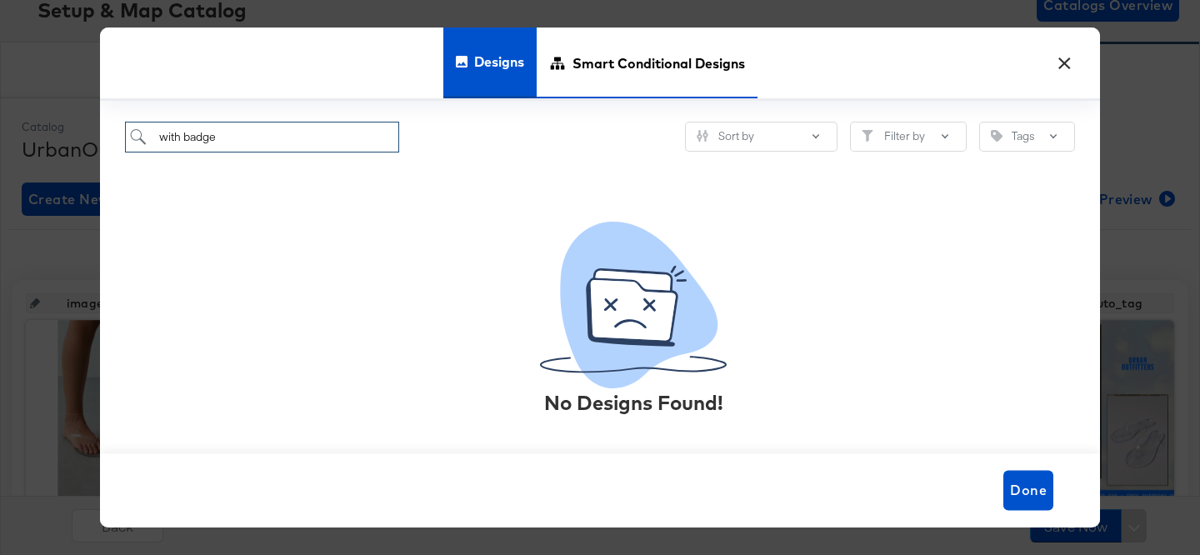
type input "with badge"
click at [598, 72] on span "Smart Conditional Designs" at bounding box center [658, 63] width 172 height 73
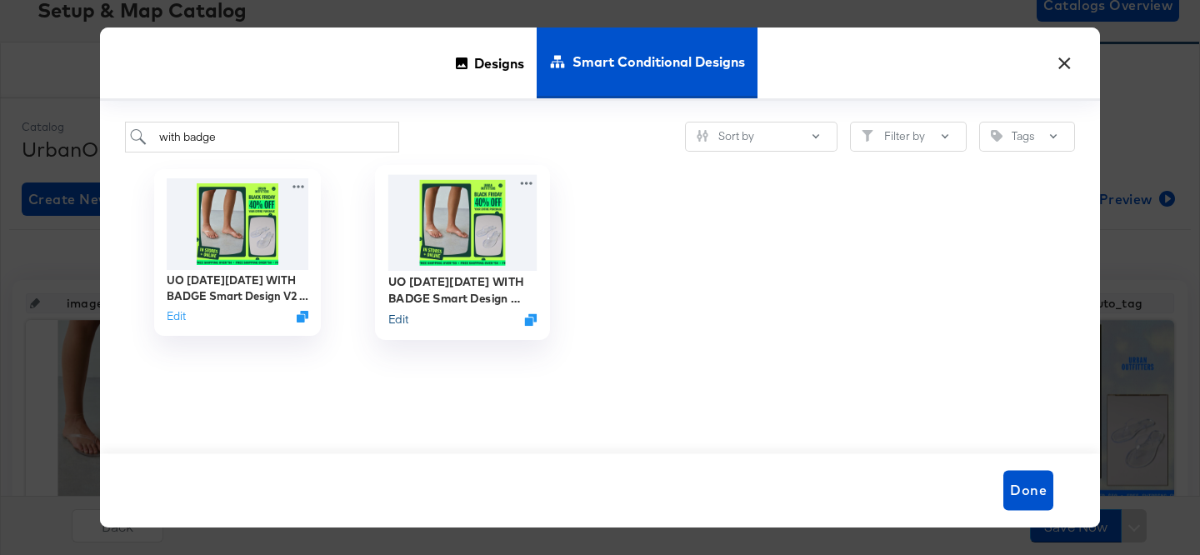
click at [397, 321] on button "Edit" at bounding box center [398, 320] width 20 height 16
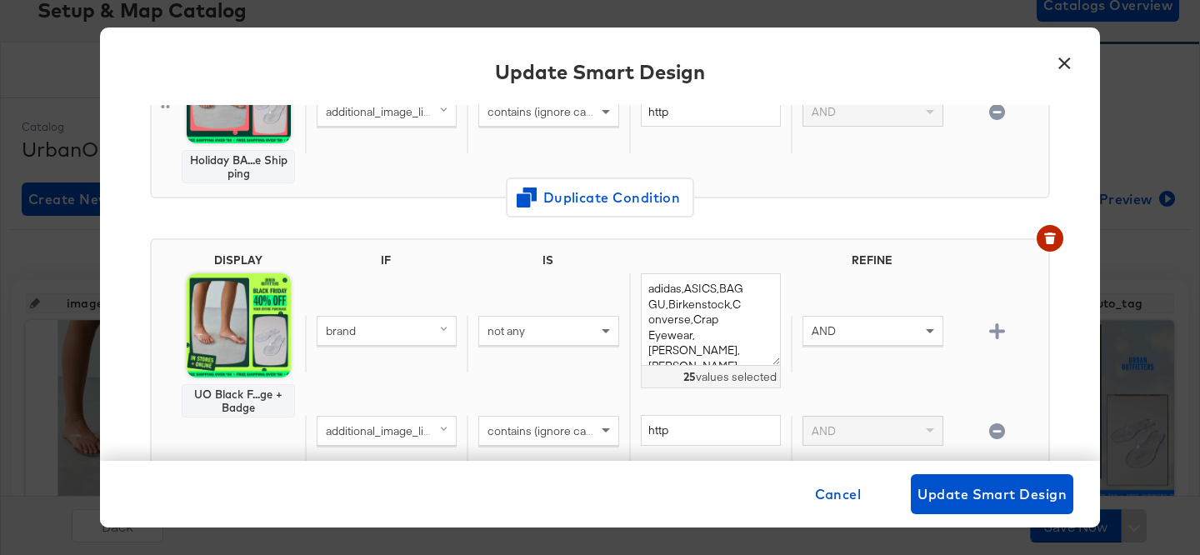
scroll to position [791, 0]
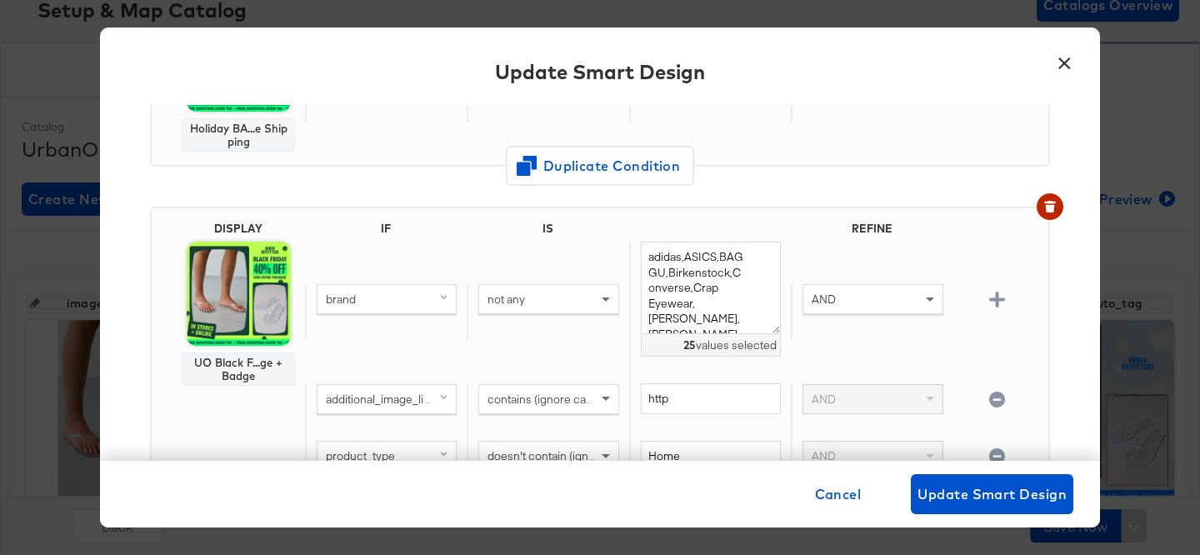
click at [1058, 61] on button "×" at bounding box center [1064, 59] width 30 height 30
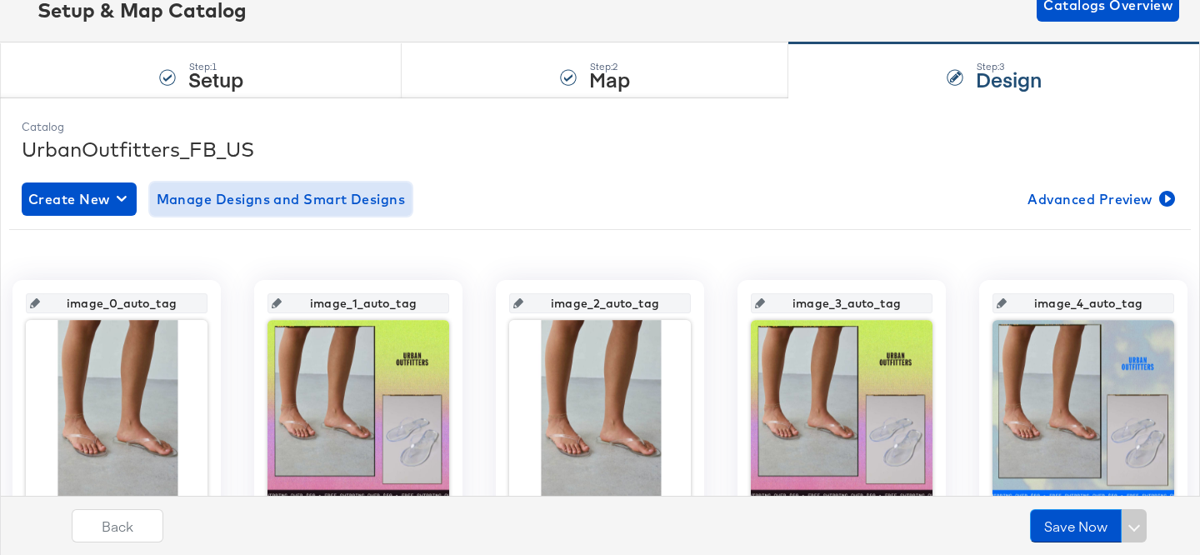
click at [267, 203] on span "Manage Designs and Smart Designs" at bounding box center [281, 198] width 249 height 23
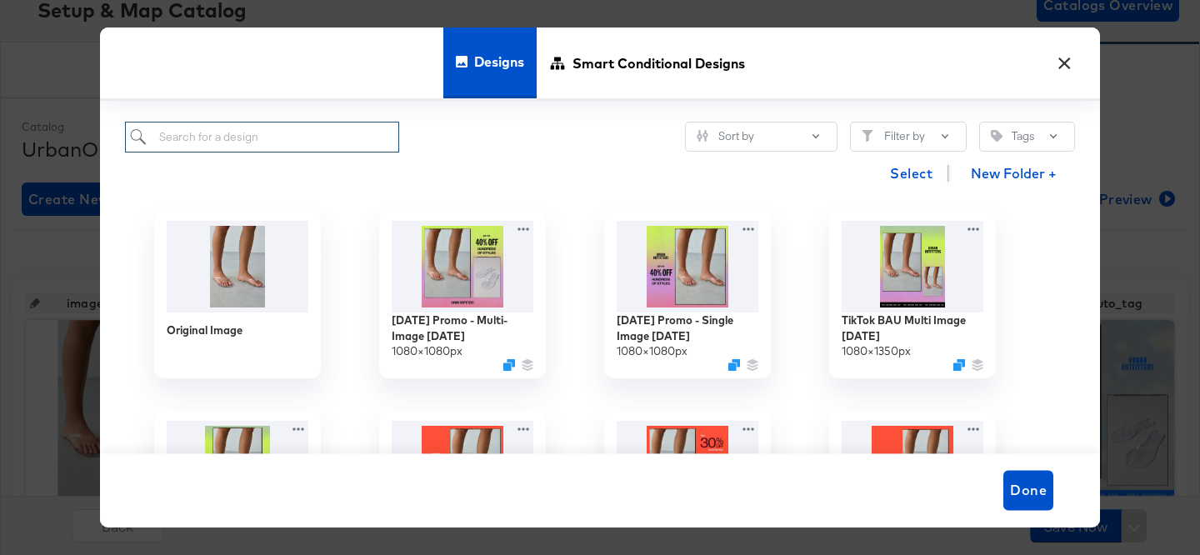
click at [319, 123] on input "search" at bounding box center [262, 137] width 274 height 31
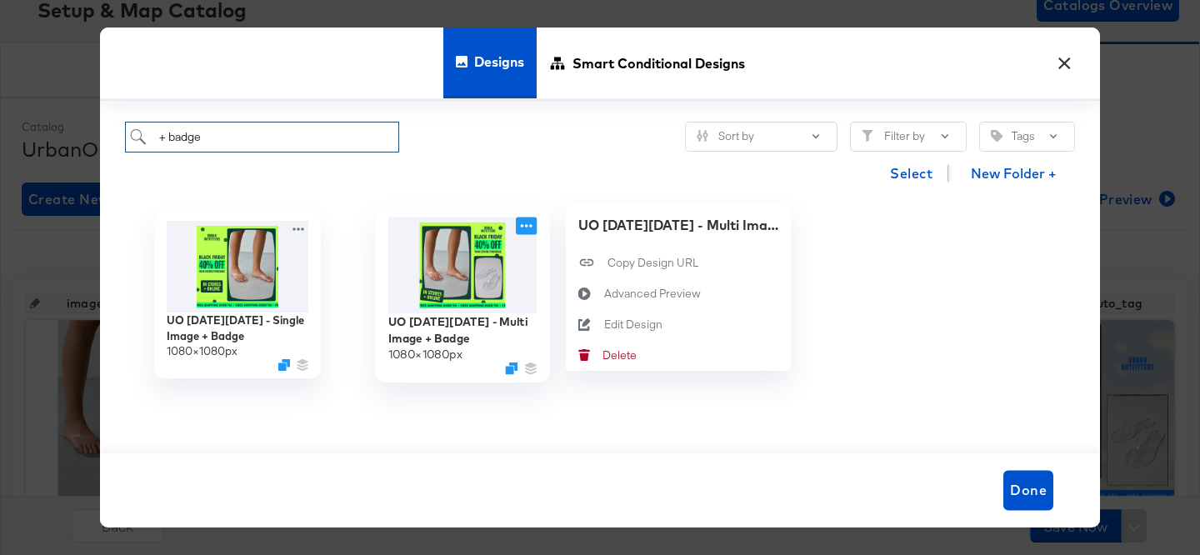
click at [531, 232] on icon at bounding box center [526, 225] width 21 height 17
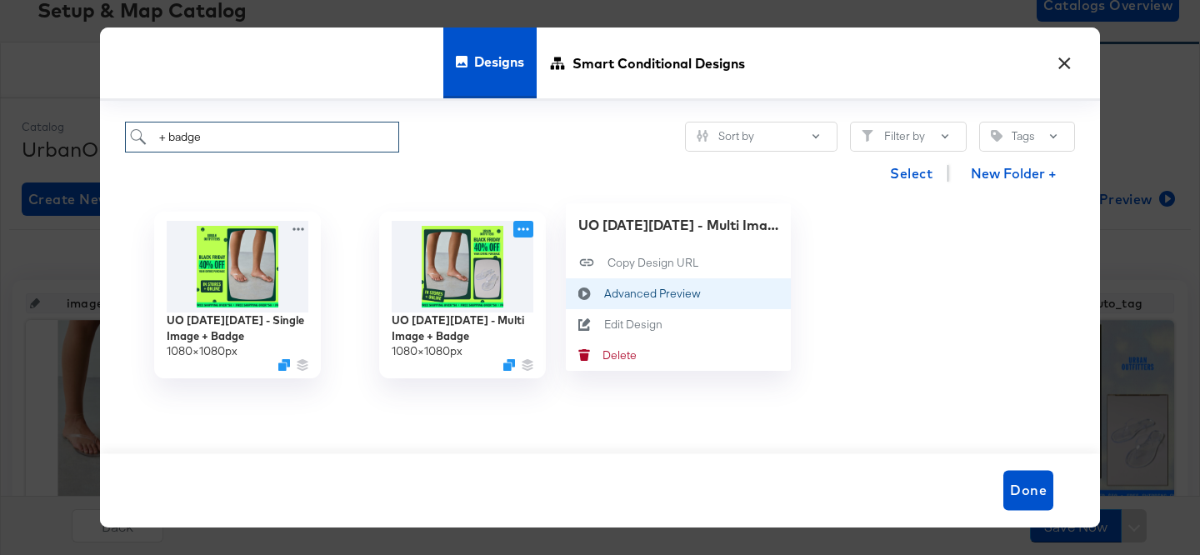
type input "+ badge"
click at [598, 284] on div "Advanced Preview Advanced Preview" at bounding box center [585, 292] width 38 height 31
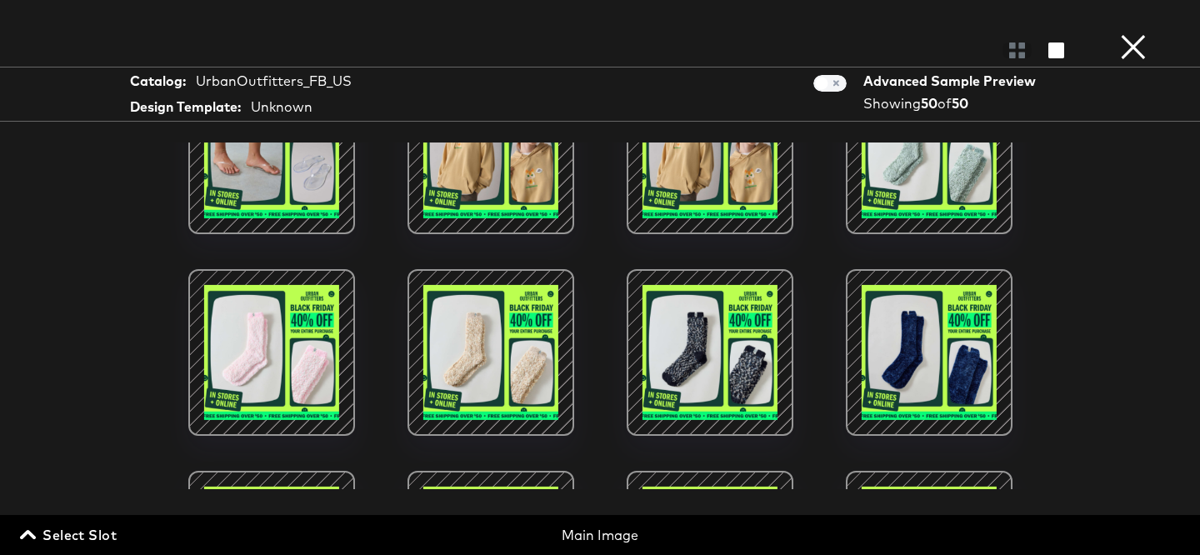
scroll to position [288, 0]
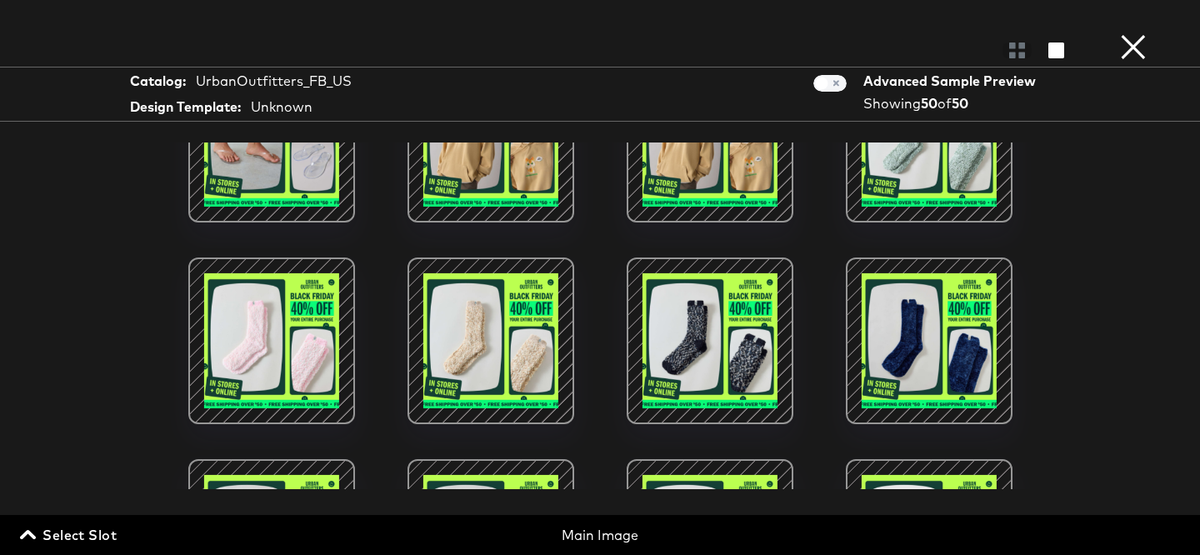
click at [708, 341] on div at bounding box center [710, 341] width 142 height 142
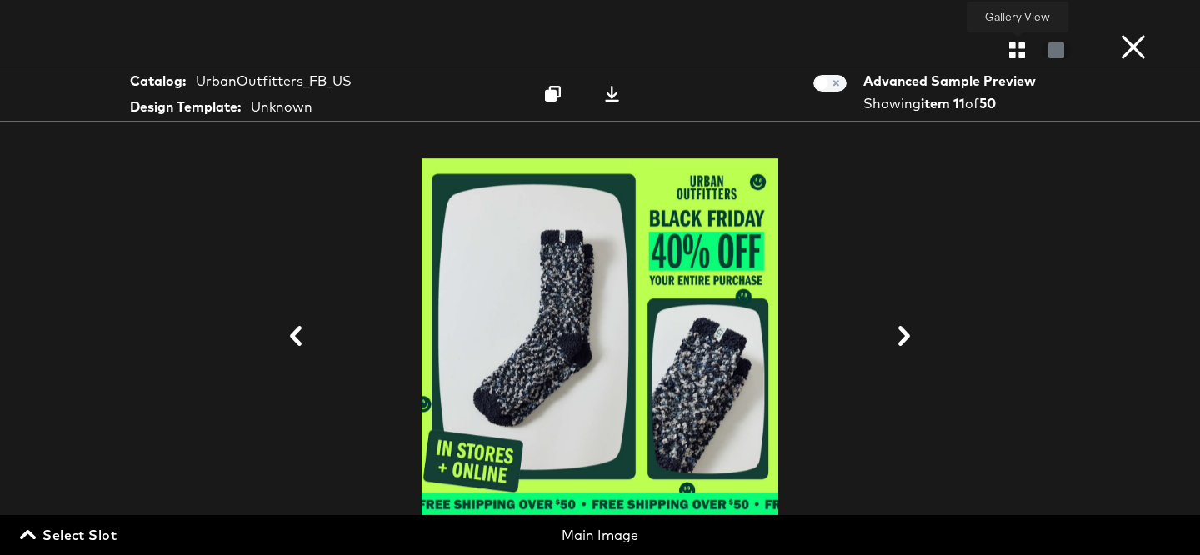
click at [1009, 52] on icon "button" at bounding box center [1017, 50] width 16 height 16
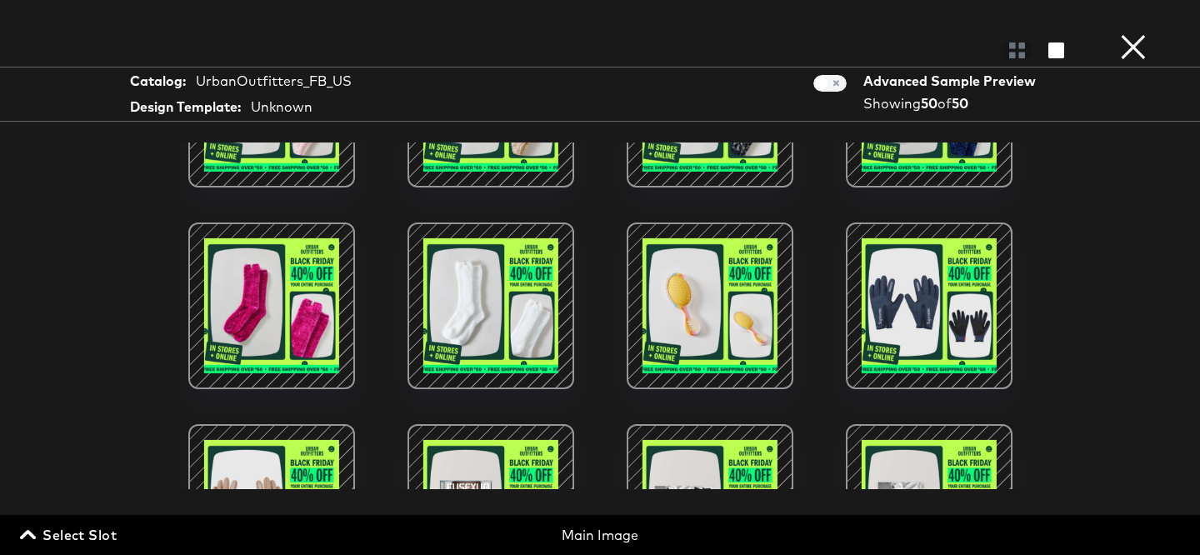
scroll to position [608, 0]
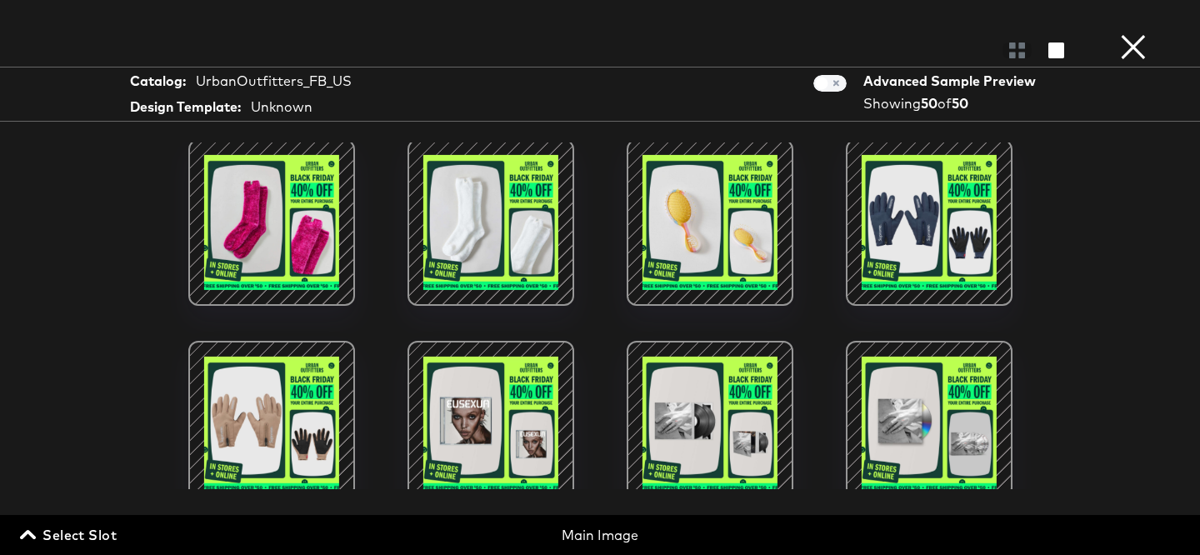
click at [717, 257] on div at bounding box center [710, 223] width 142 height 142
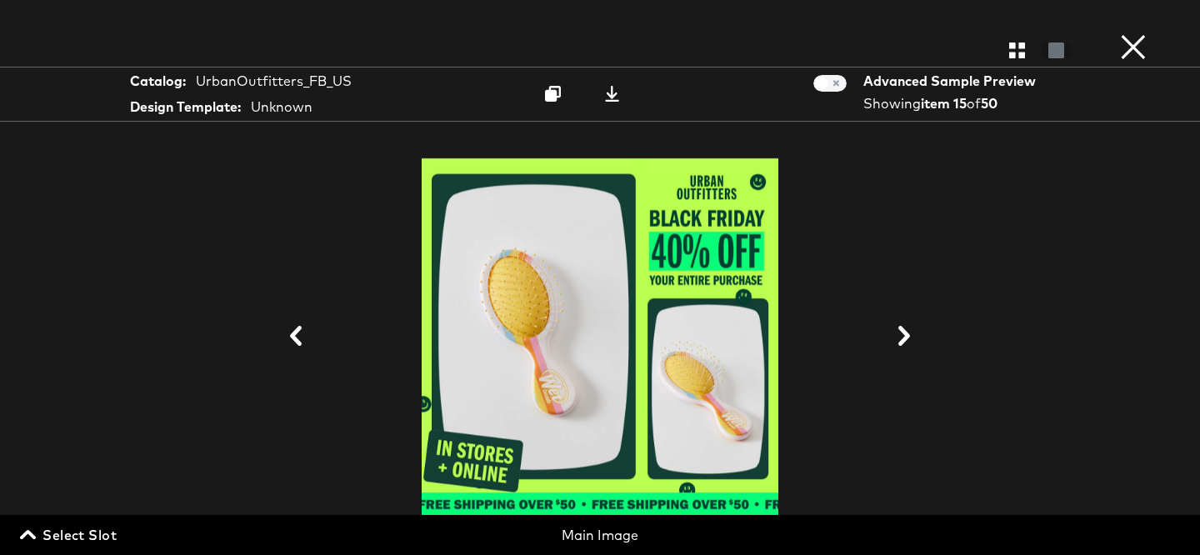
click at [1132, 33] on button "×" at bounding box center [1133, 16] width 33 height 33
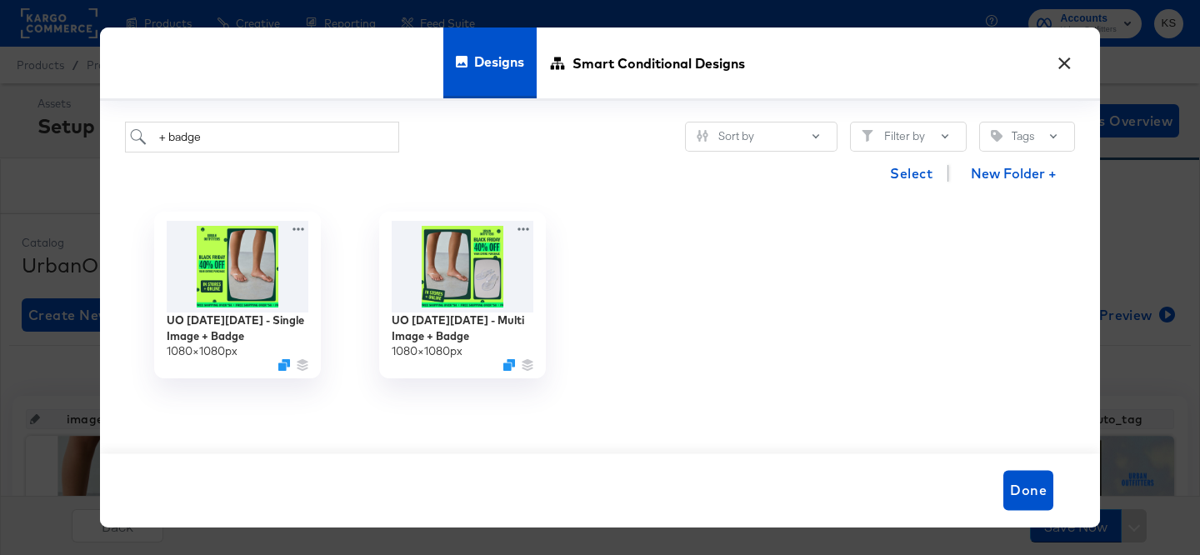
click at [1067, 63] on button "×" at bounding box center [1064, 59] width 30 height 30
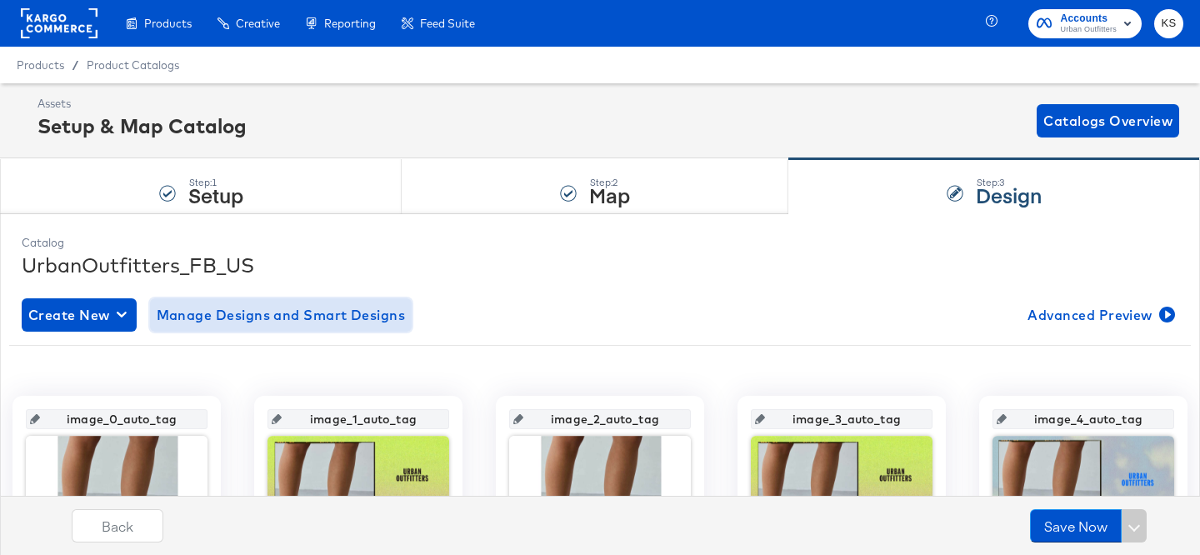
click at [345, 314] on span "Manage Designs and Smart Designs" at bounding box center [281, 314] width 249 height 23
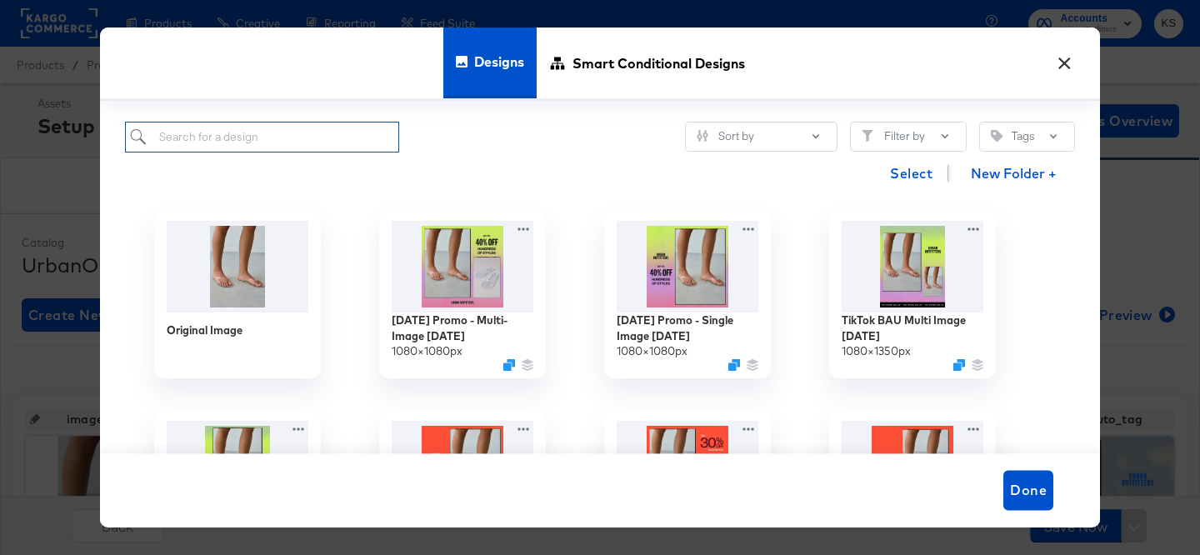
click at [286, 127] on input "search" at bounding box center [262, 137] width 274 height 31
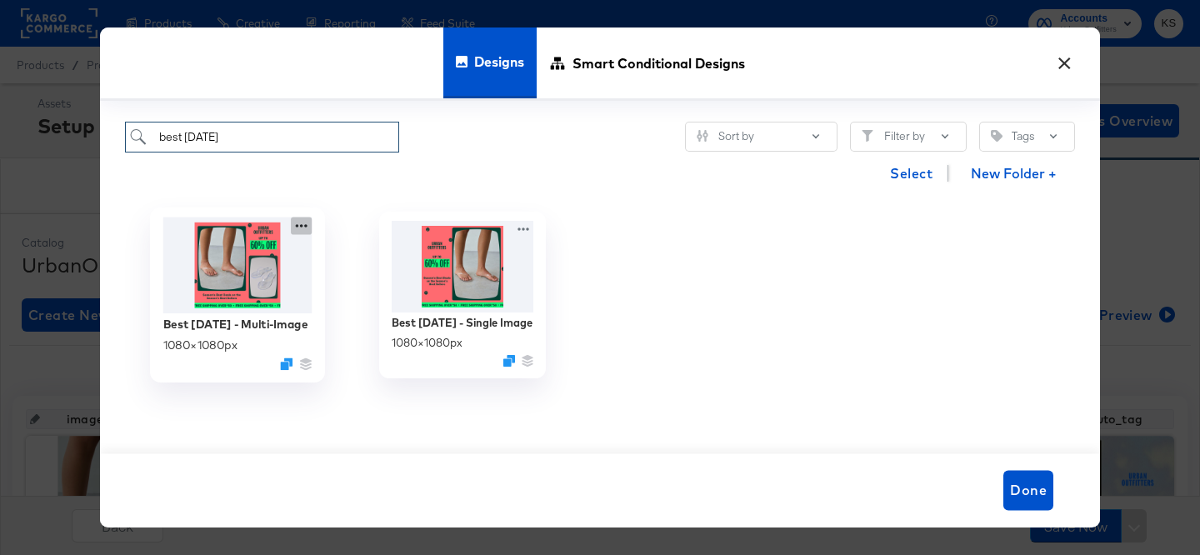
click at [294, 224] on icon at bounding box center [301, 225] width 21 height 17
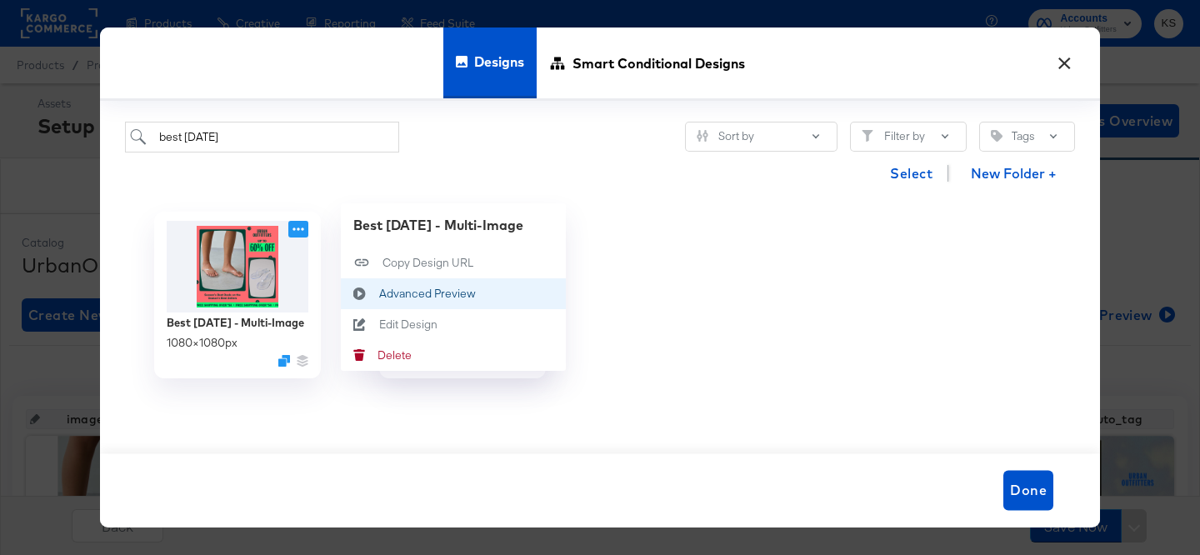
click at [399, 285] on button "Advanced Preview Advanced Preview" at bounding box center [453, 292] width 225 height 31
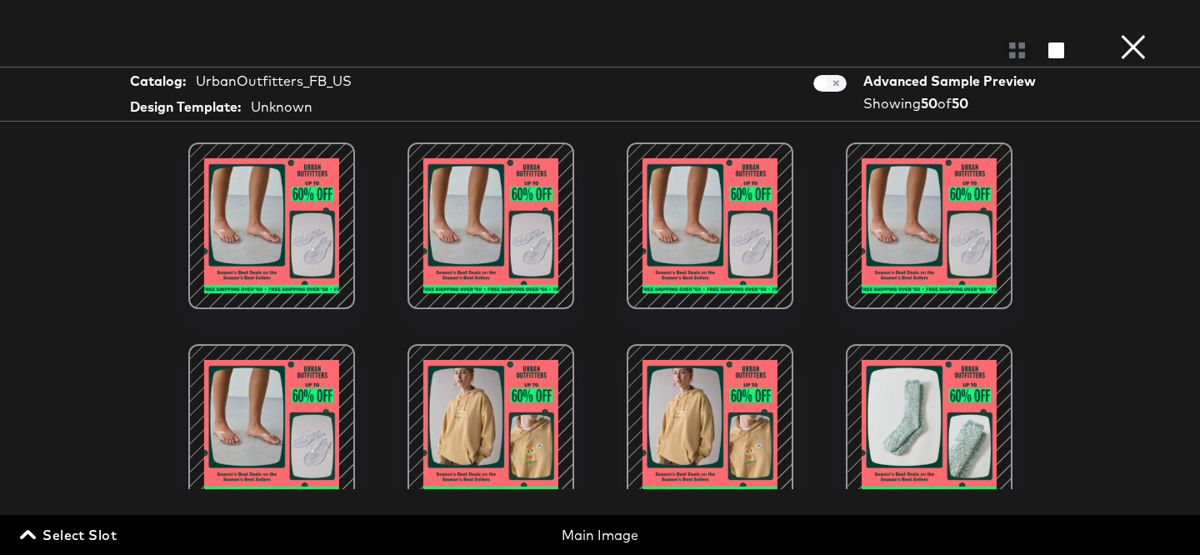
click at [495, 417] on div at bounding box center [491, 428] width 142 height 142
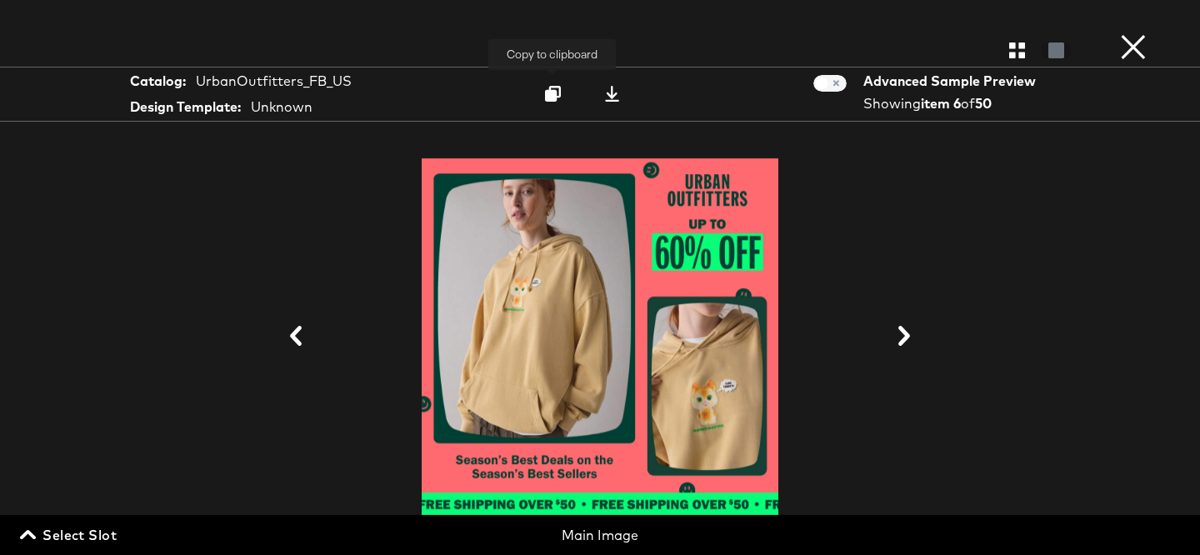
click at [554, 92] on icon at bounding box center [553, 94] width 16 height 16
click at [1127, 33] on button "×" at bounding box center [1133, 16] width 33 height 33
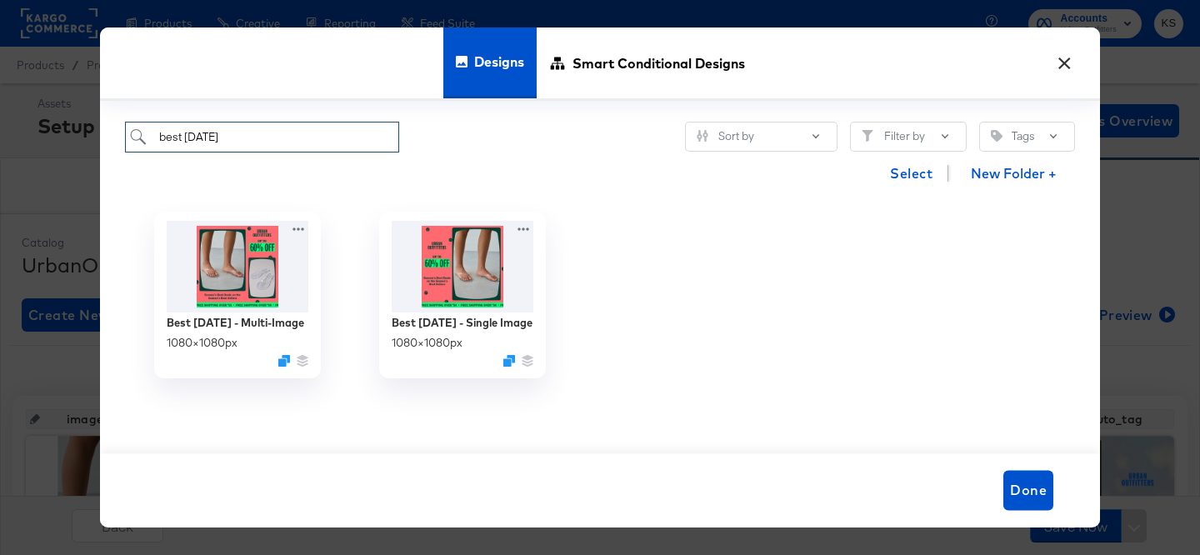
click at [360, 142] on input "best [DATE]" at bounding box center [262, 137] width 274 height 31
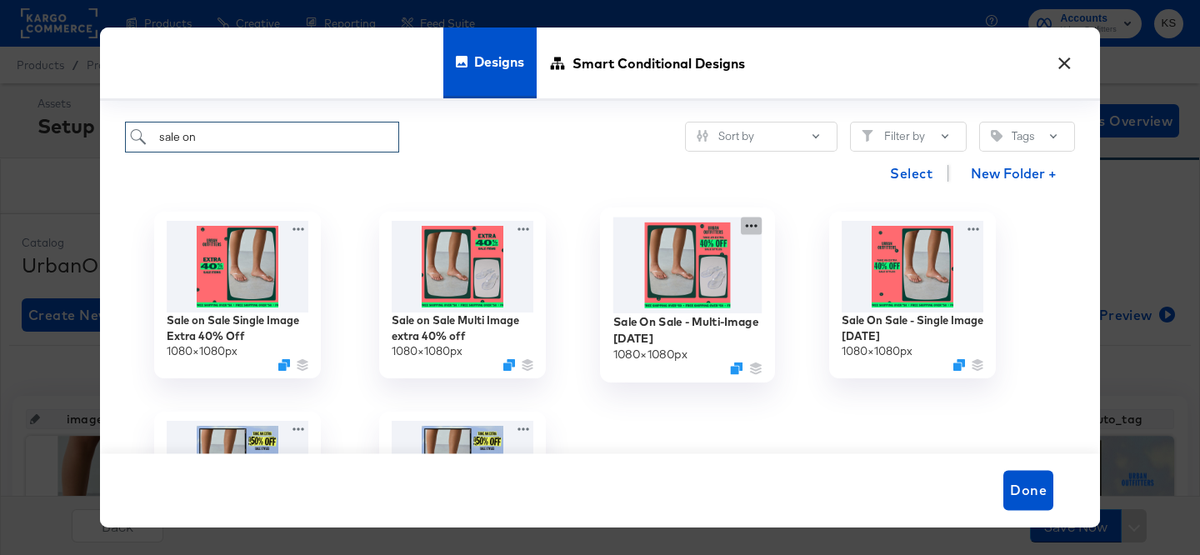
click at [750, 223] on icon at bounding box center [751, 225] width 21 height 17
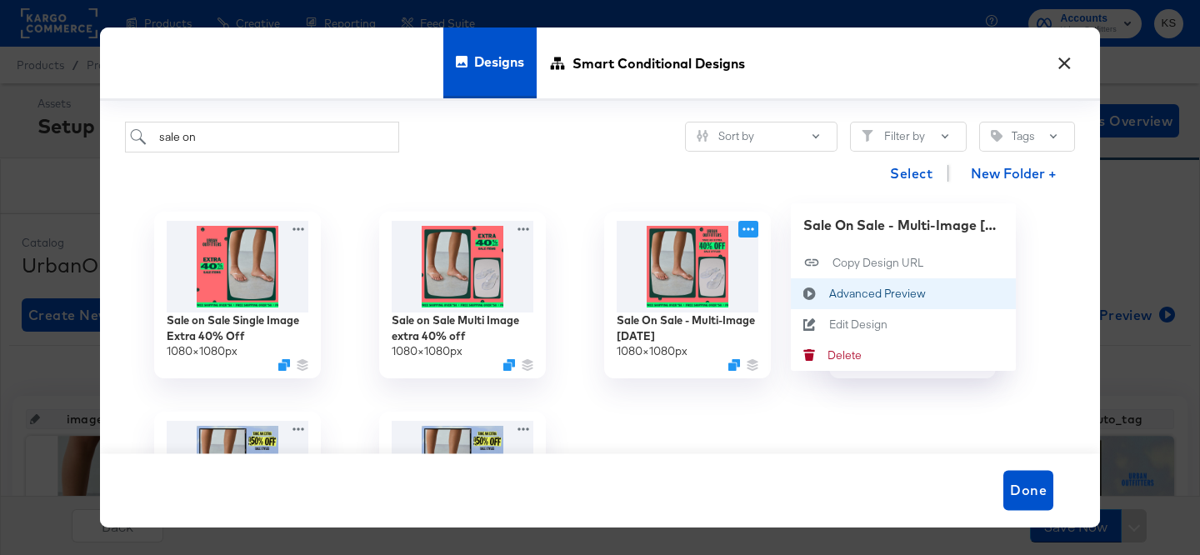
click at [822, 287] on icon at bounding box center [810, 293] width 38 height 13
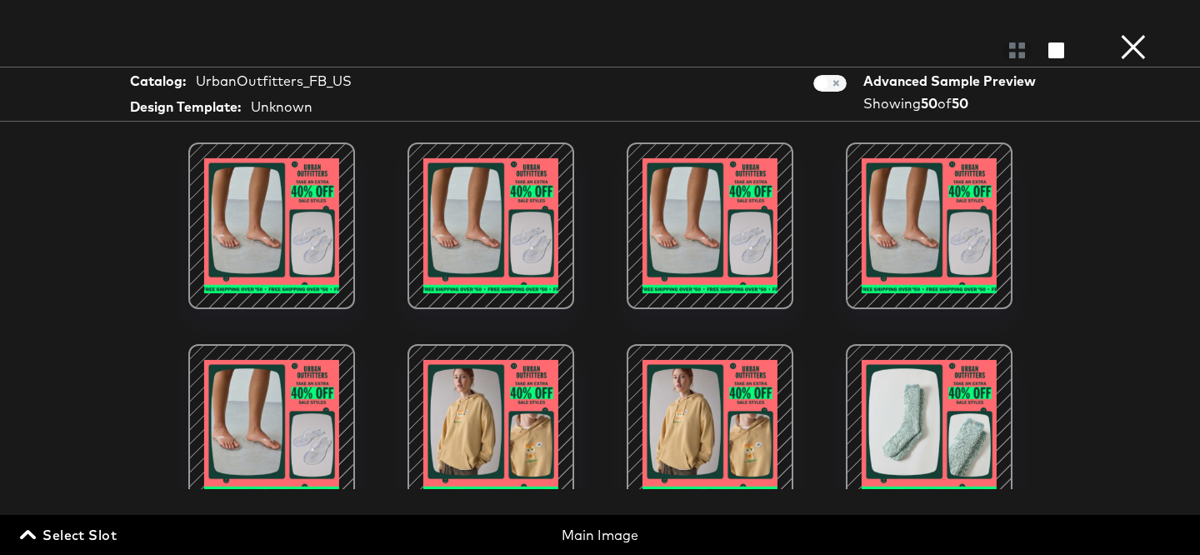
click at [527, 402] on div at bounding box center [491, 428] width 142 height 142
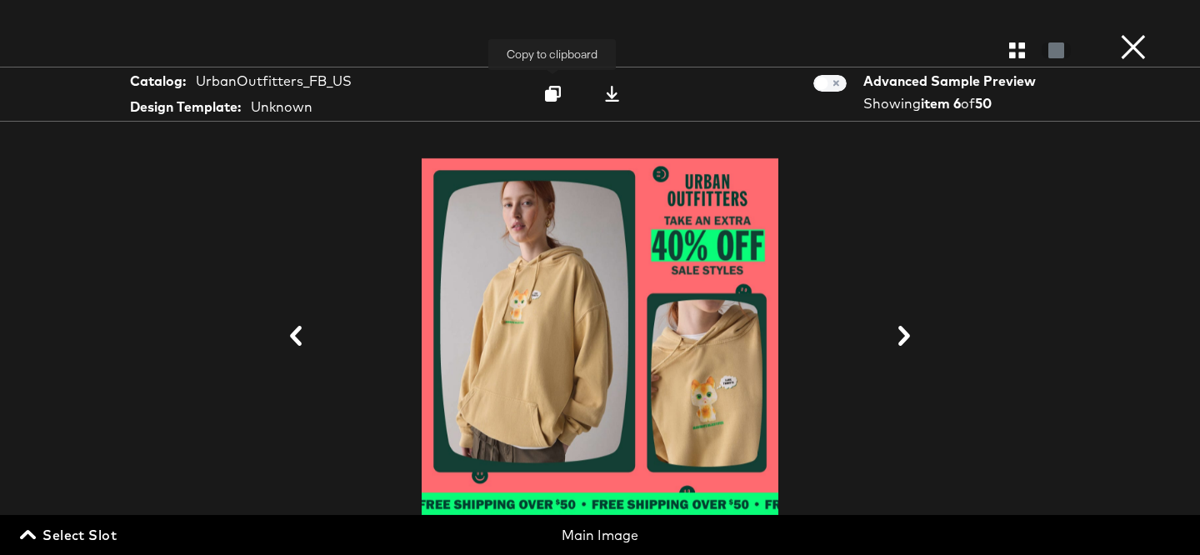
click at [549, 91] on icon at bounding box center [553, 94] width 16 height 16
click at [1128, 33] on button "×" at bounding box center [1133, 16] width 33 height 33
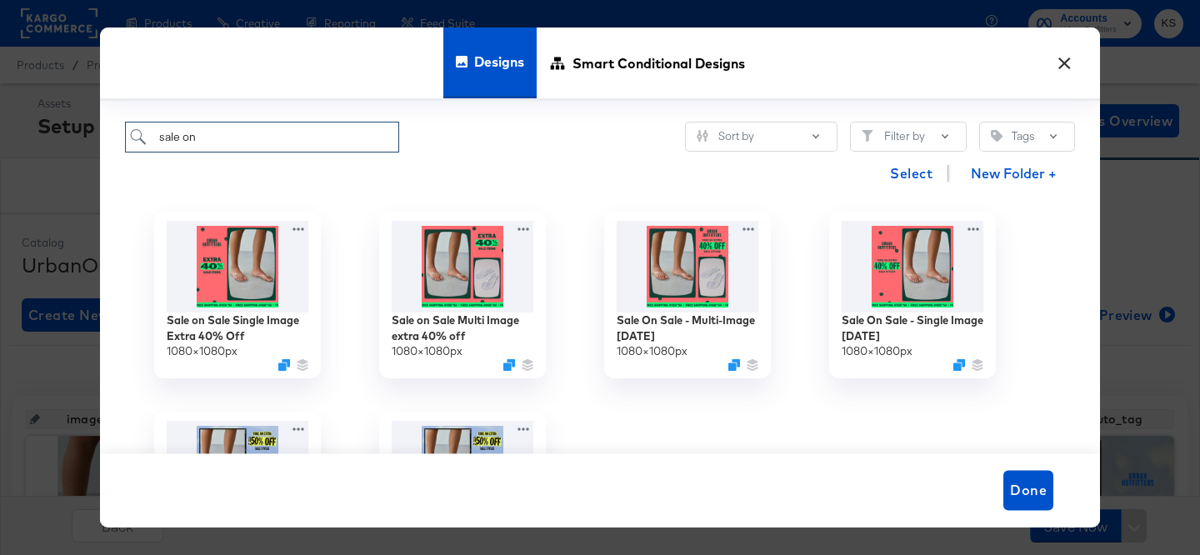
click at [358, 144] on input "sale on" at bounding box center [262, 137] width 274 height 31
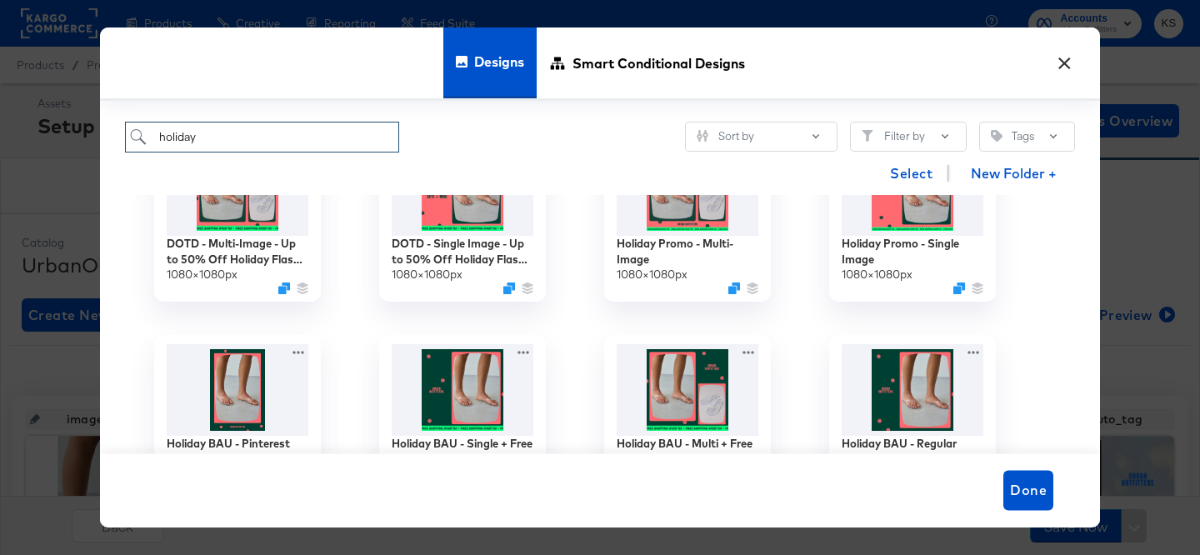
scroll to position [77, 0]
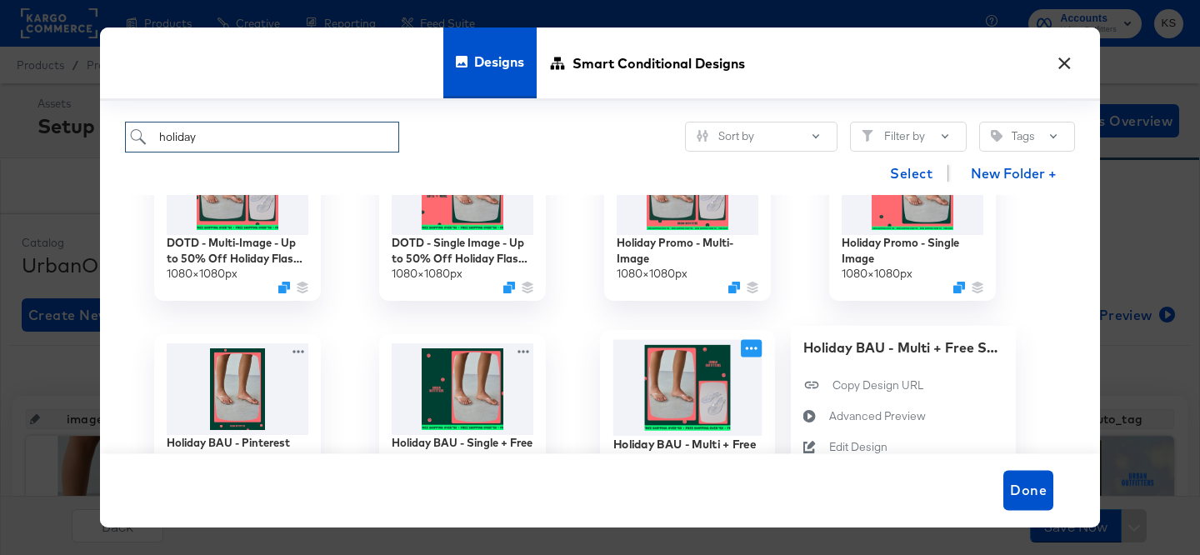
click at [751, 347] on icon at bounding box center [751, 347] width 21 height 17
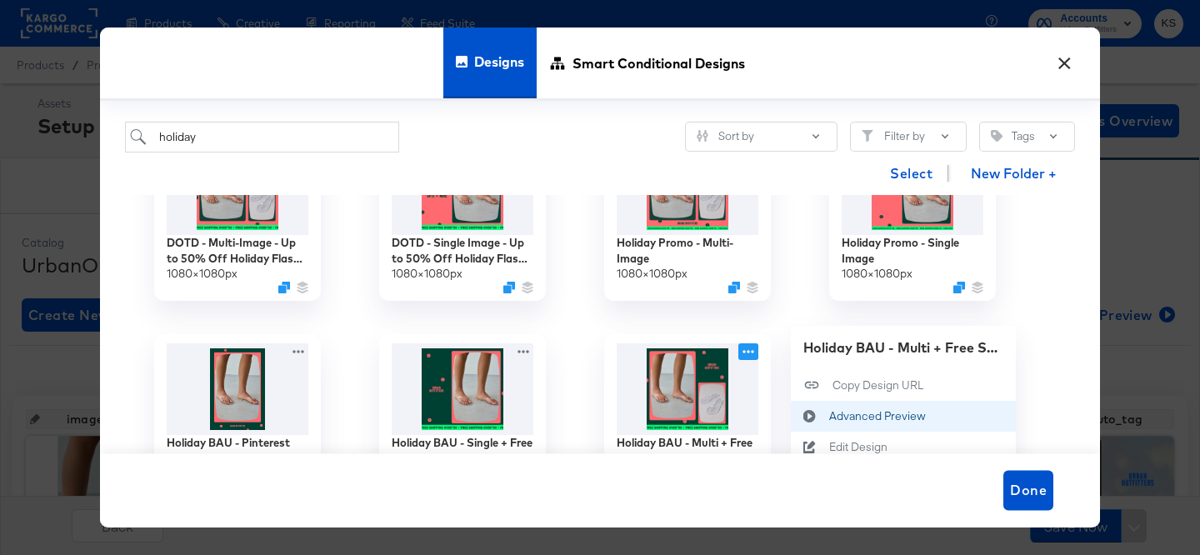
click at [829, 416] on div "Advanced Preview Advanced Preview" at bounding box center [829, 416] width 0 height 0
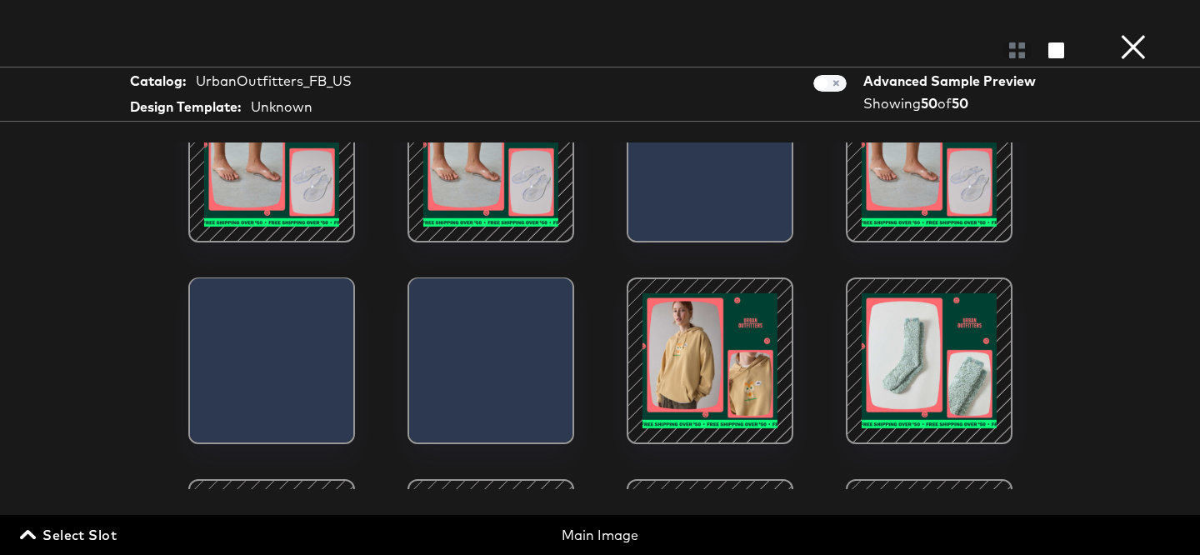
scroll to position [67, 0]
click at [661, 366] on div at bounding box center [710, 360] width 142 height 142
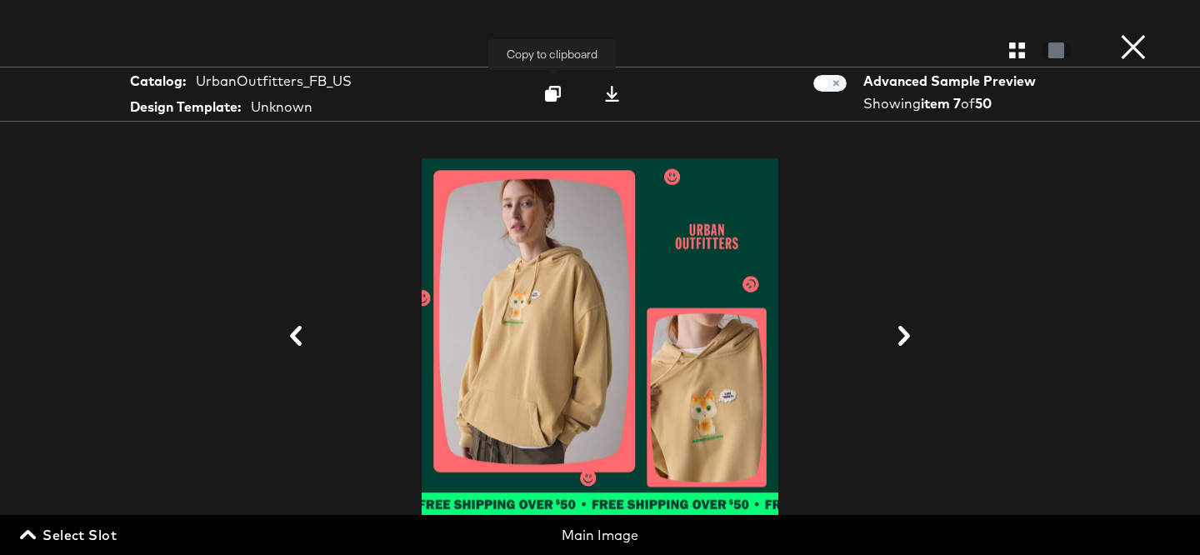
click at [545, 87] on icon at bounding box center [553, 94] width 16 height 16
click at [1127, 33] on button "×" at bounding box center [1133, 16] width 33 height 33
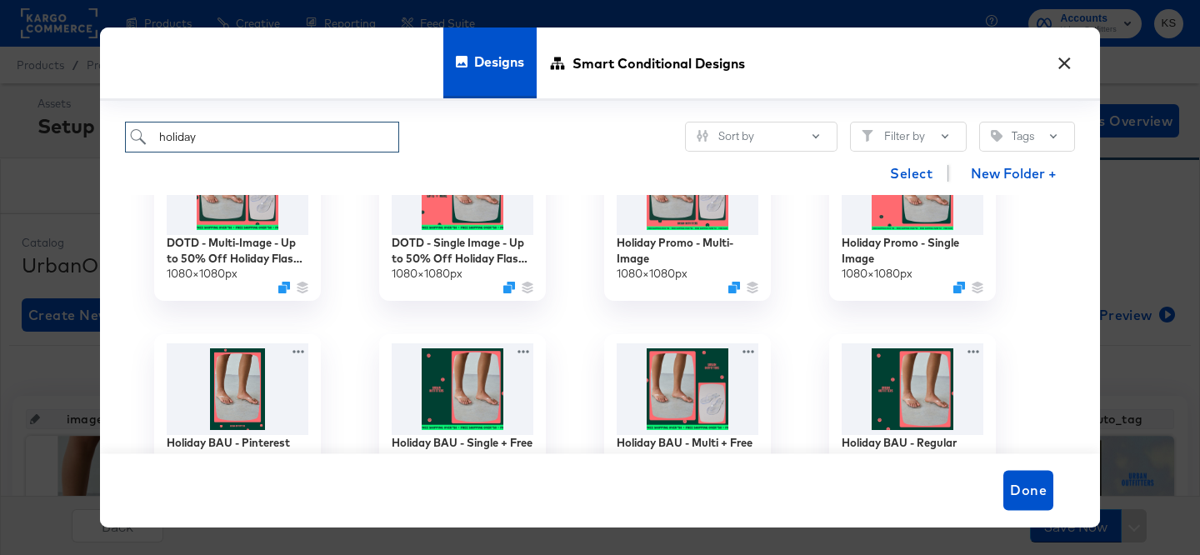
click at [236, 147] on input "holiday" at bounding box center [262, 137] width 274 height 31
click at [236, 148] on input "holiday" at bounding box center [262, 137] width 274 height 31
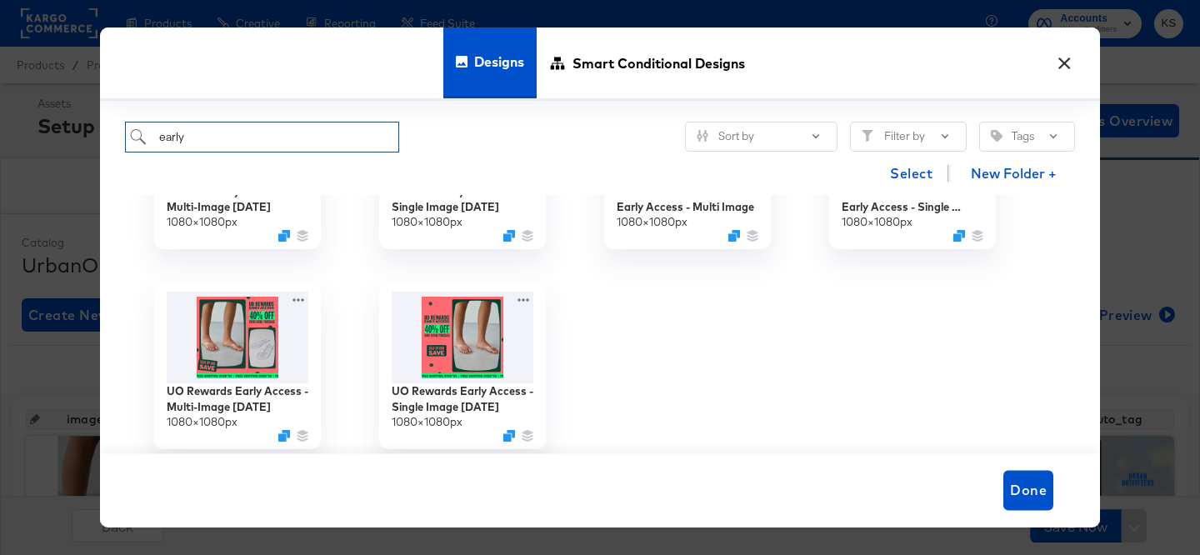
scroll to position [140, 0]
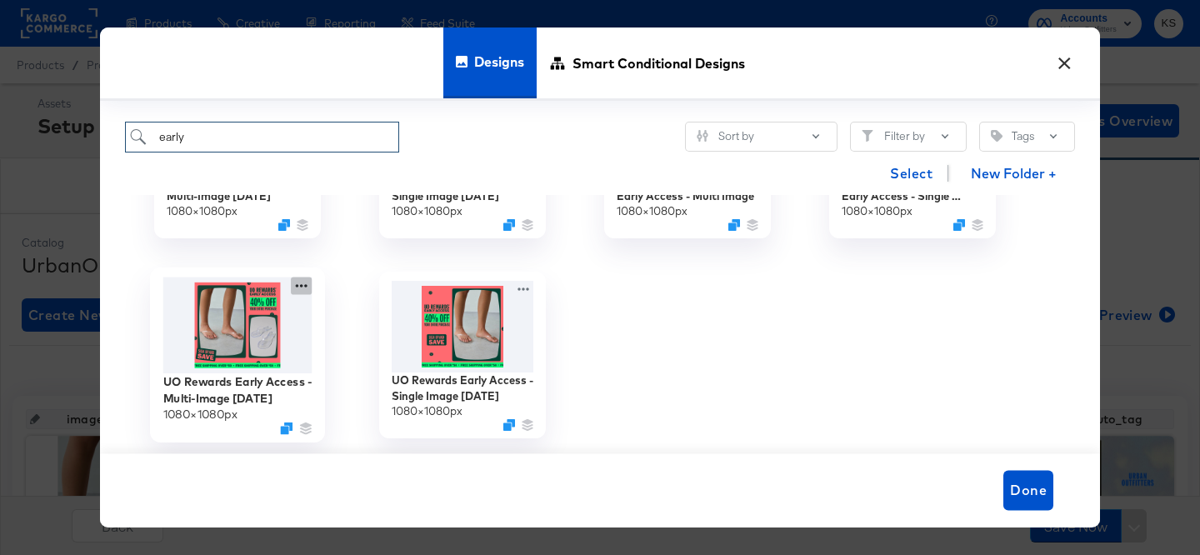
click at [302, 282] on icon at bounding box center [301, 285] width 21 height 17
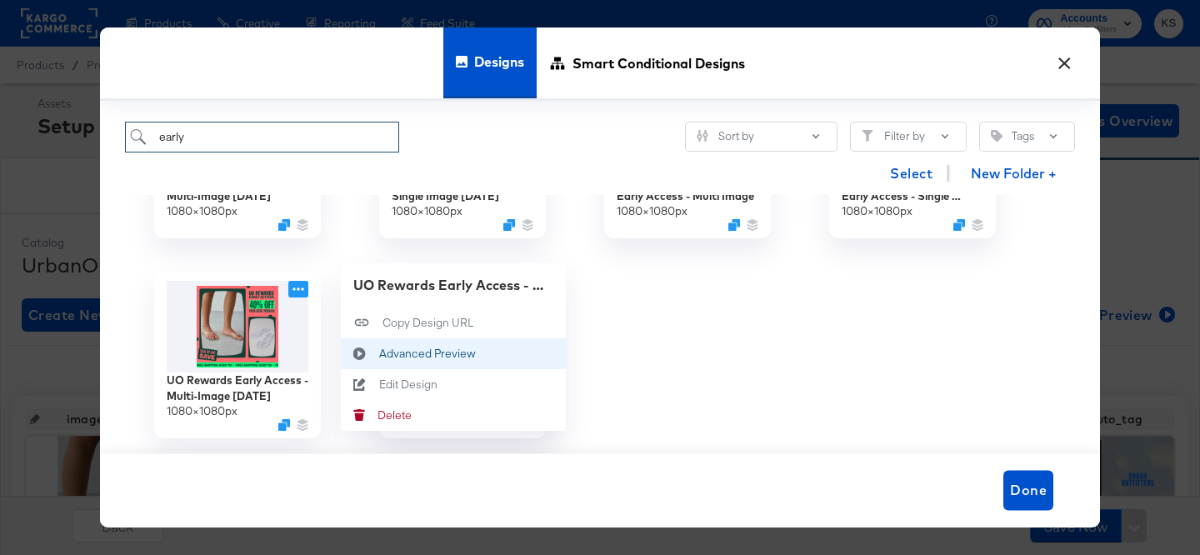
type input "early"
click at [379, 353] on div "Advanced Preview Advanced Preview" at bounding box center [379, 353] width 0 height 0
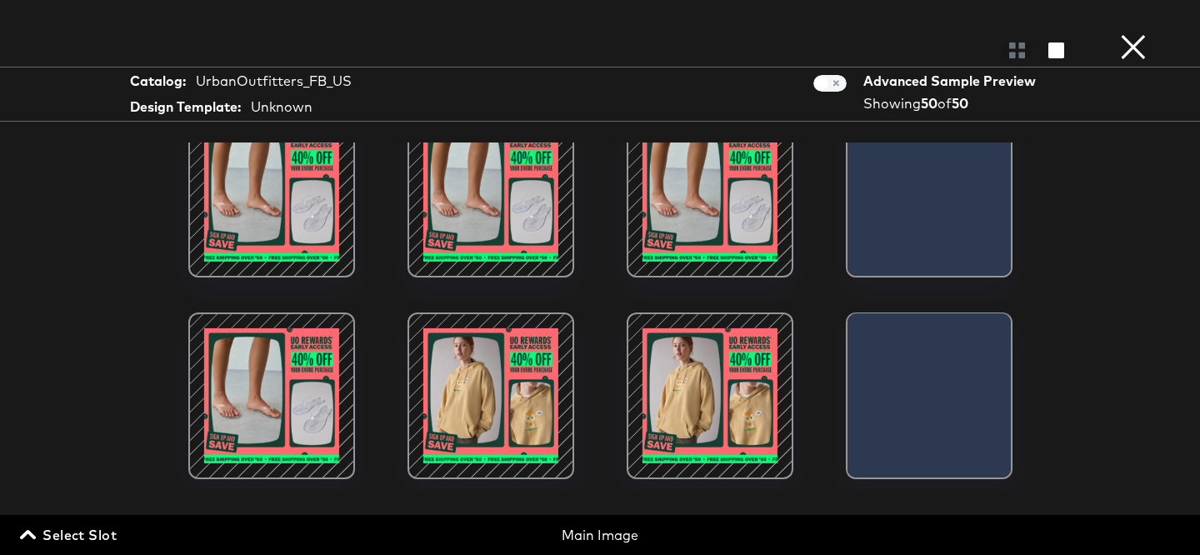
scroll to position [35, 0]
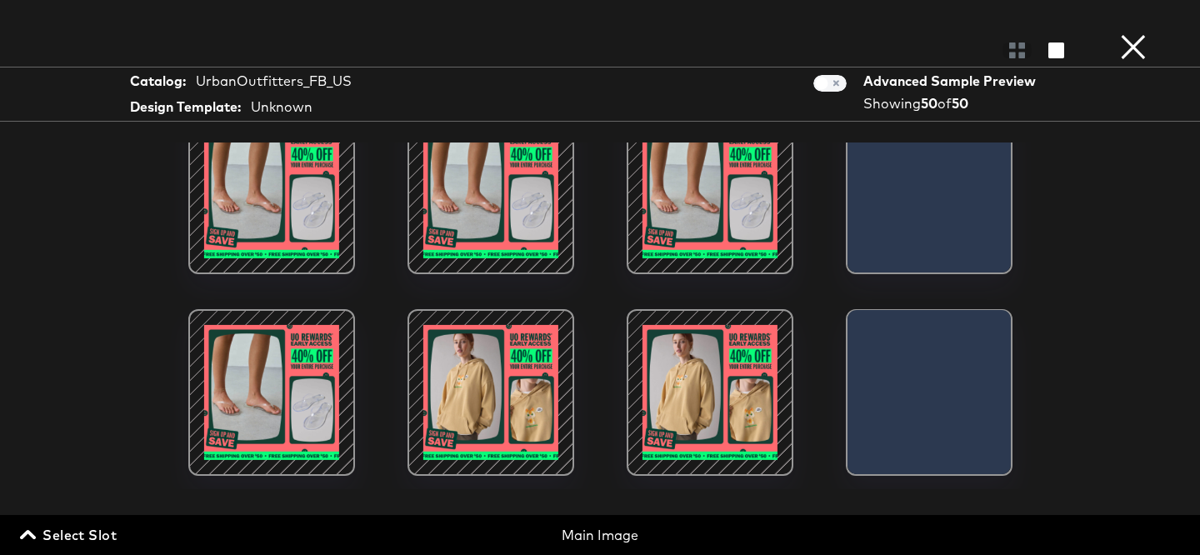
click at [477, 361] on div at bounding box center [491, 393] width 142 height 142
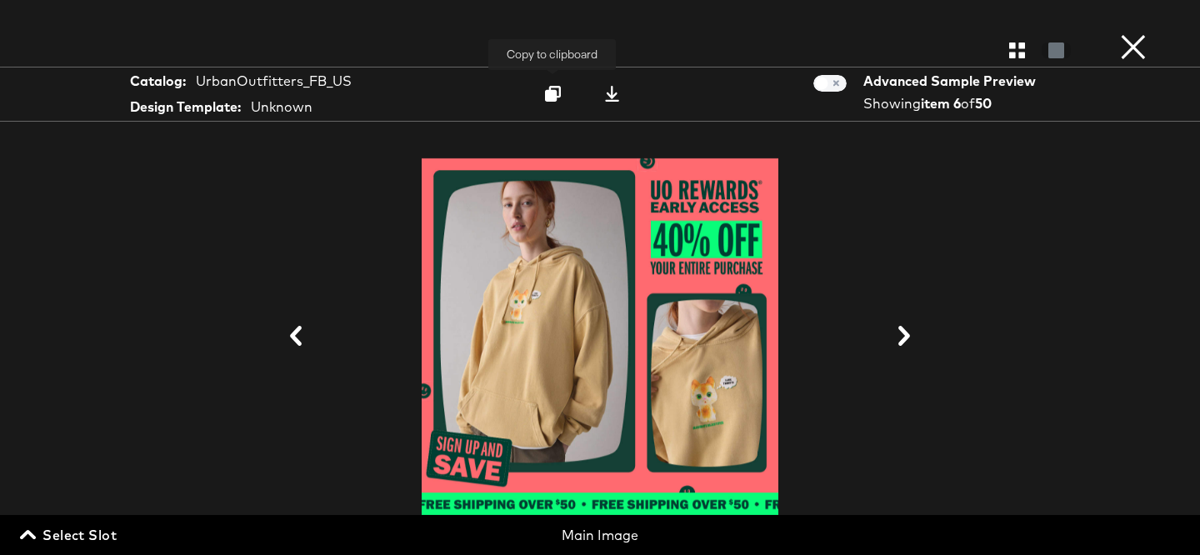
click at [555, 94] on icon at bounding box center [553, 94] width 16 height 16
click at [1126, 33] on button "×" at bounding box center [1133, 16] width 33 height 33
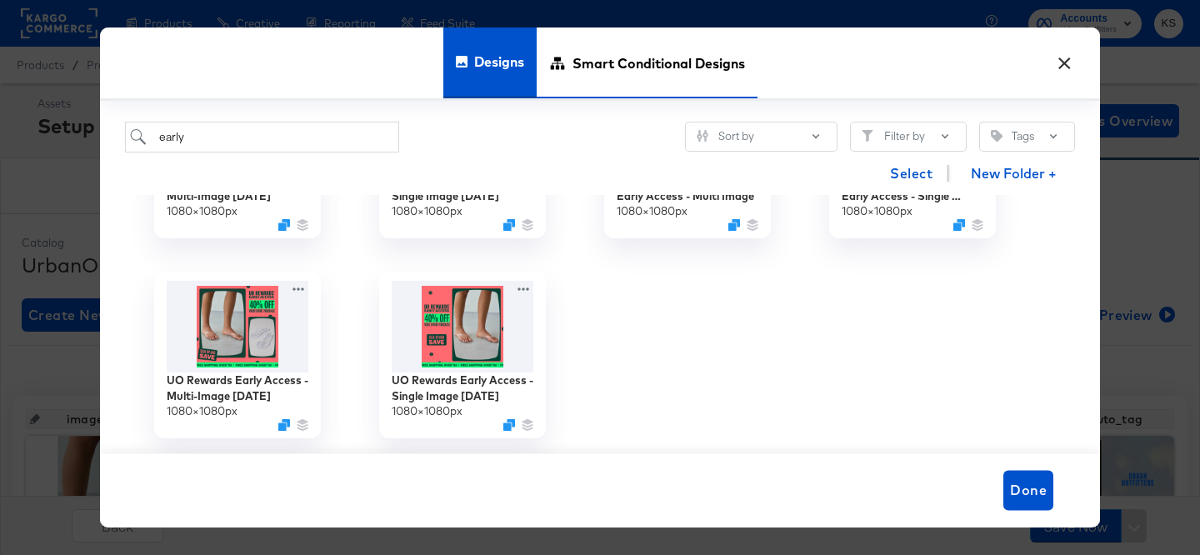
click at [652, 45] on span "Smart Conditional Designs" at bounding box center [658, 63] width 172 height 73
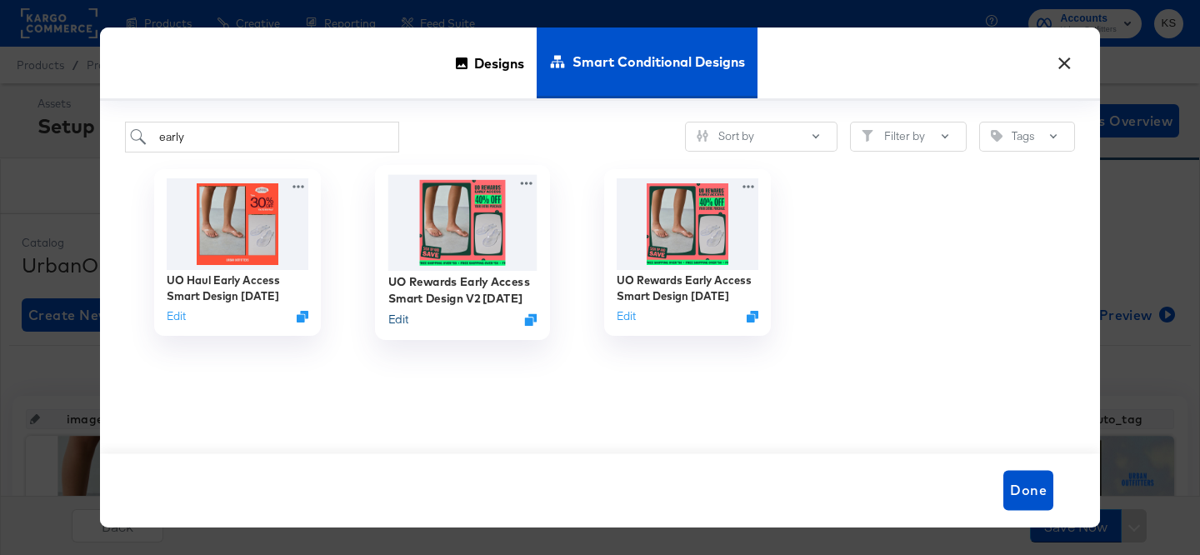
click at [395, 317] on button "Edit" at bounding box center [398, 320] width 20 height 16
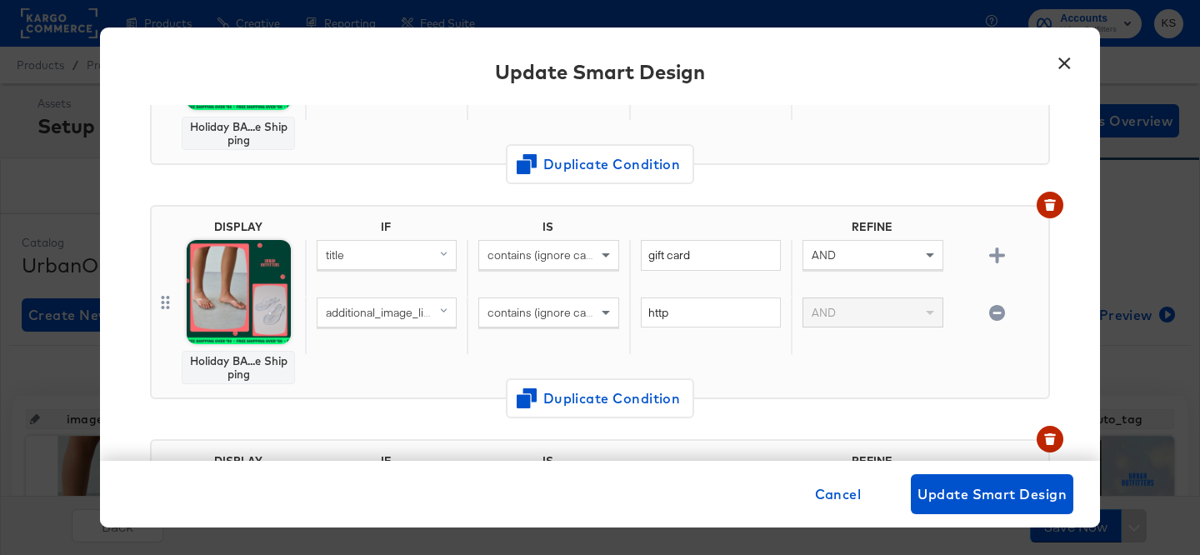
scroll to position [692, 0]
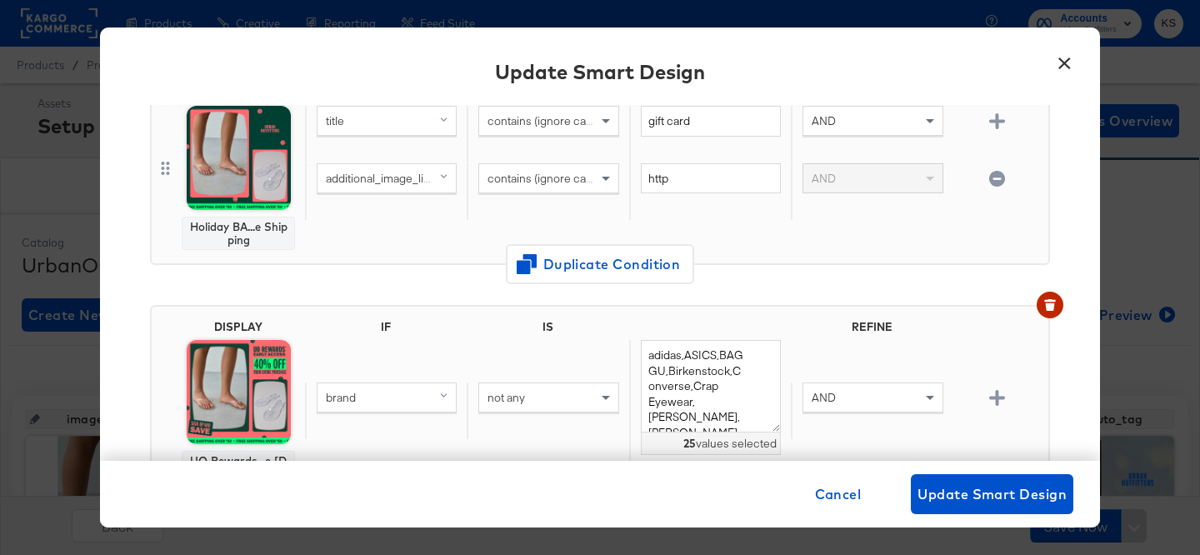
click at [1065, 63] on button "×" at bounding box center [1064, 59] width 30 height 30
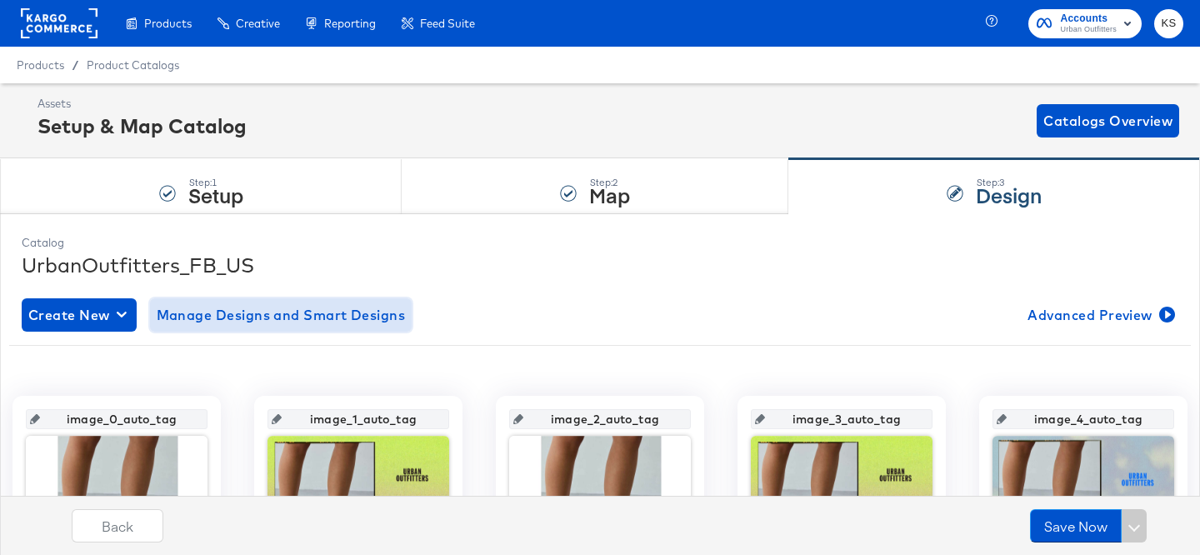
click at [277, 307] on span "Manage Designs and Smart Designs" at bounding box center [281, 314] width 249 height 23
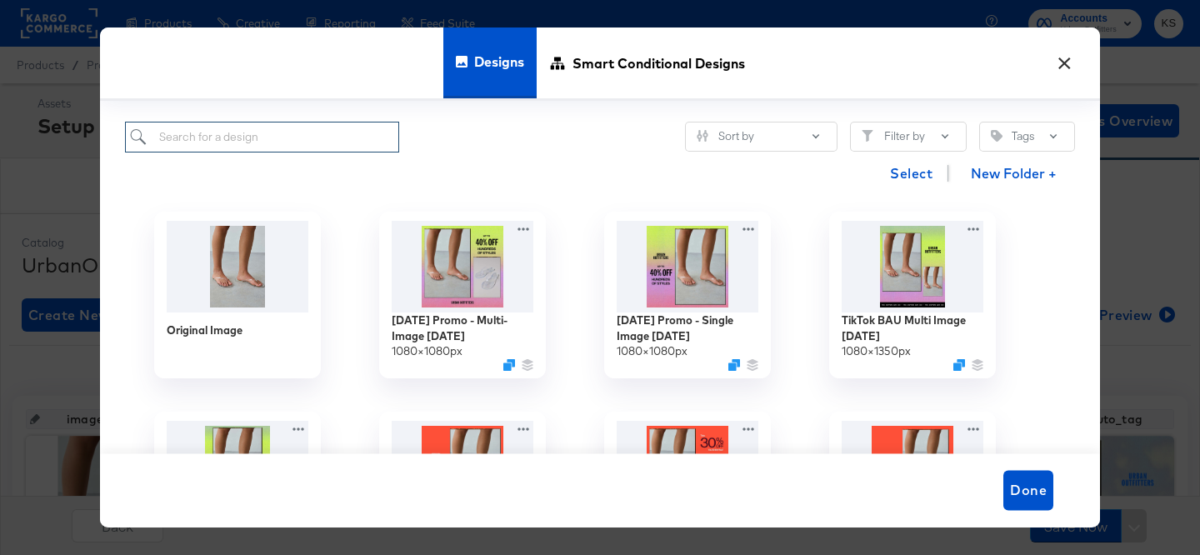
click at [357, 136] on input "search" at bounding box center [262, 137] width 274 height 31
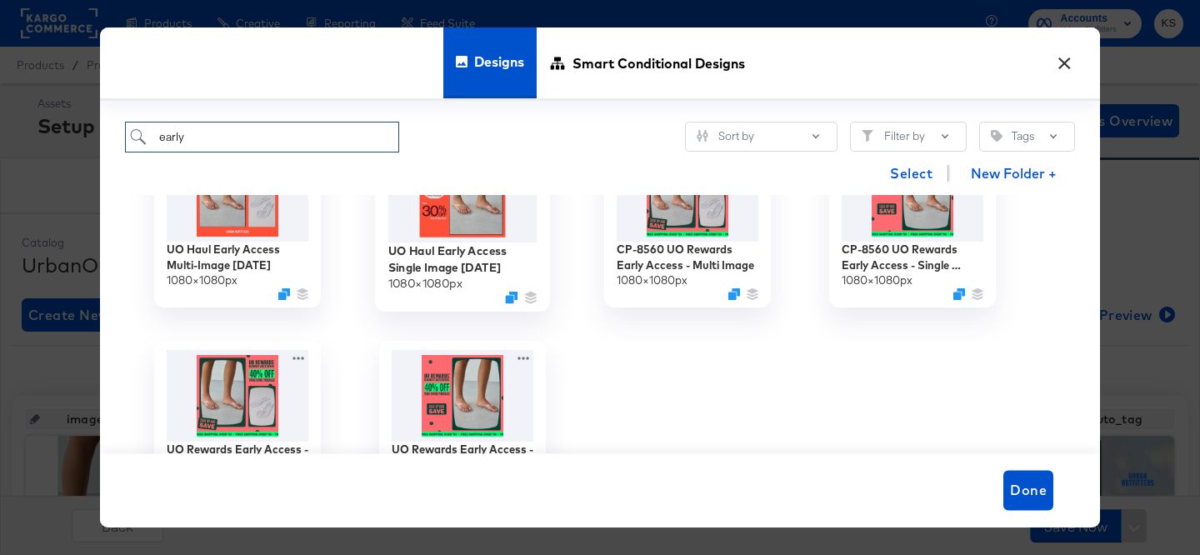
scroll to position [107, 0]
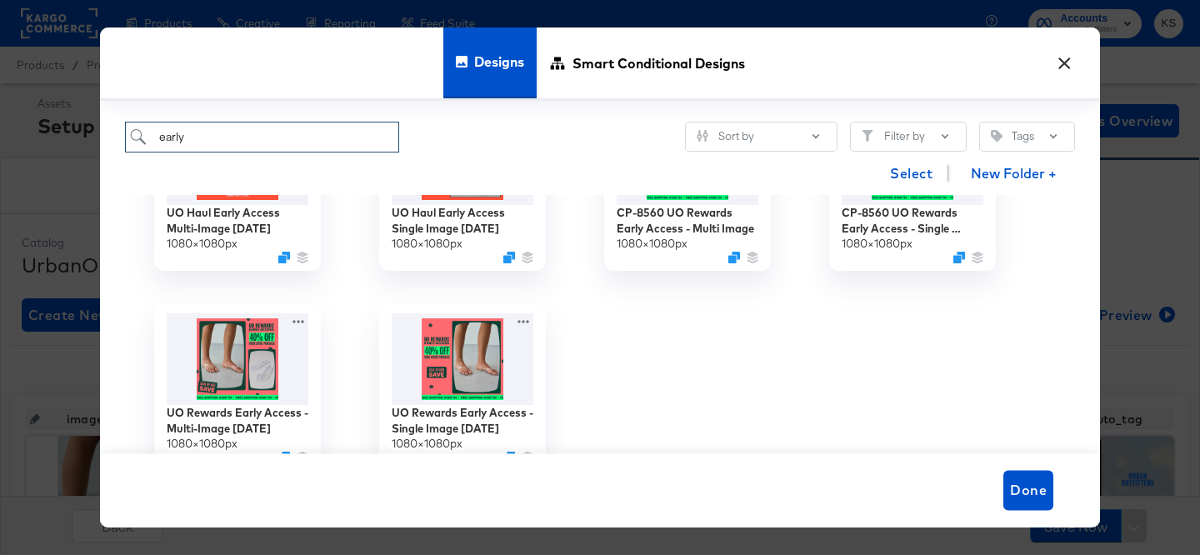
click at [250, 140] on input "early" at bounding box center [262, 137] width 274 height 31
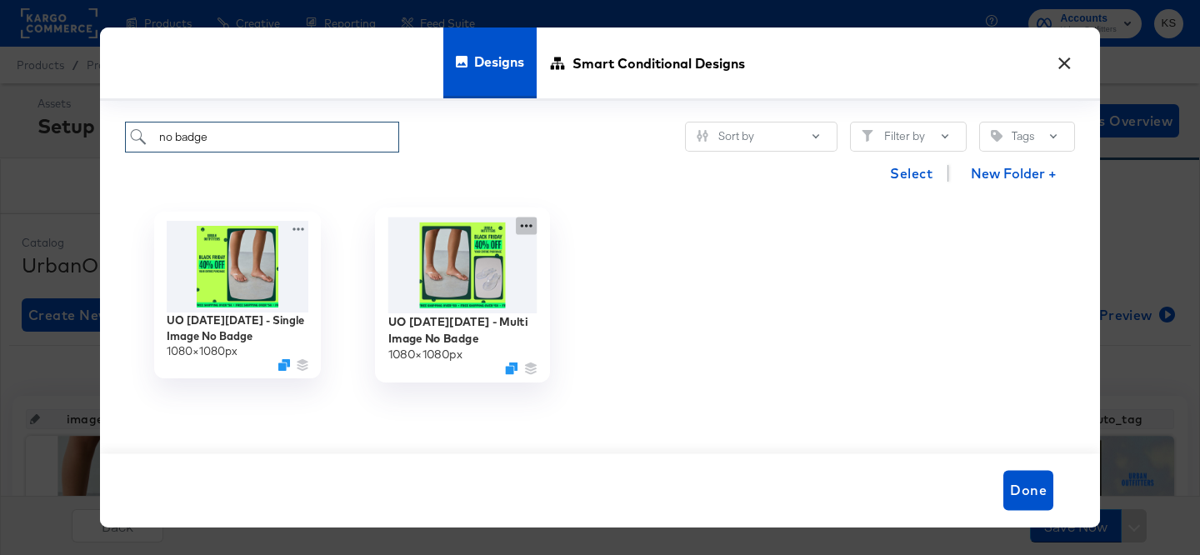
click at [533, 226] on icon at bounding box center [526, 225] width 21 height 17
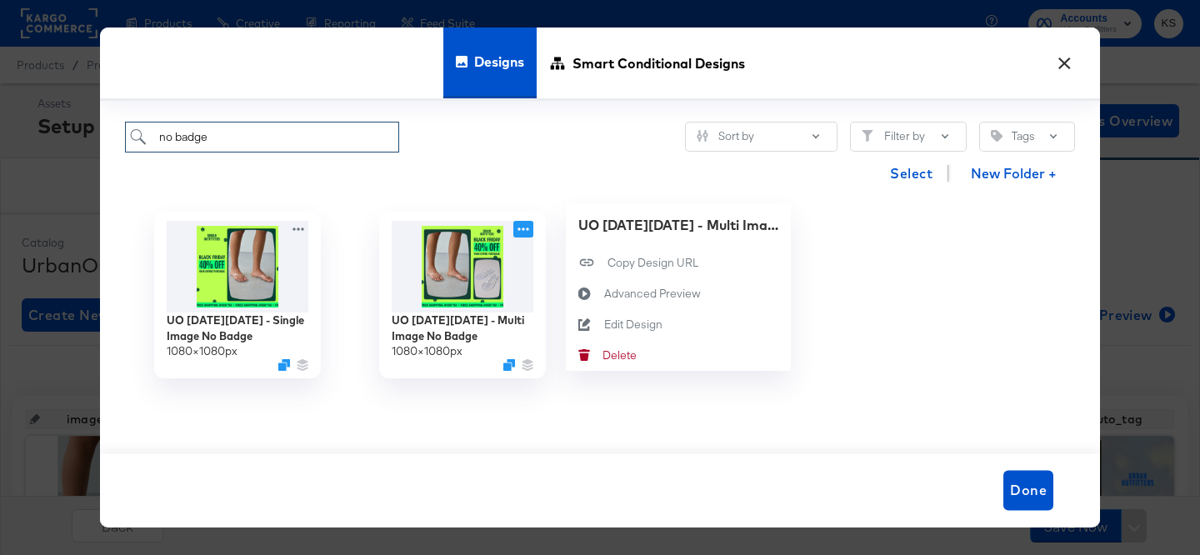
click at [163, 132] on input "no badge" at bounding box center [262, 137] width 274 height 31
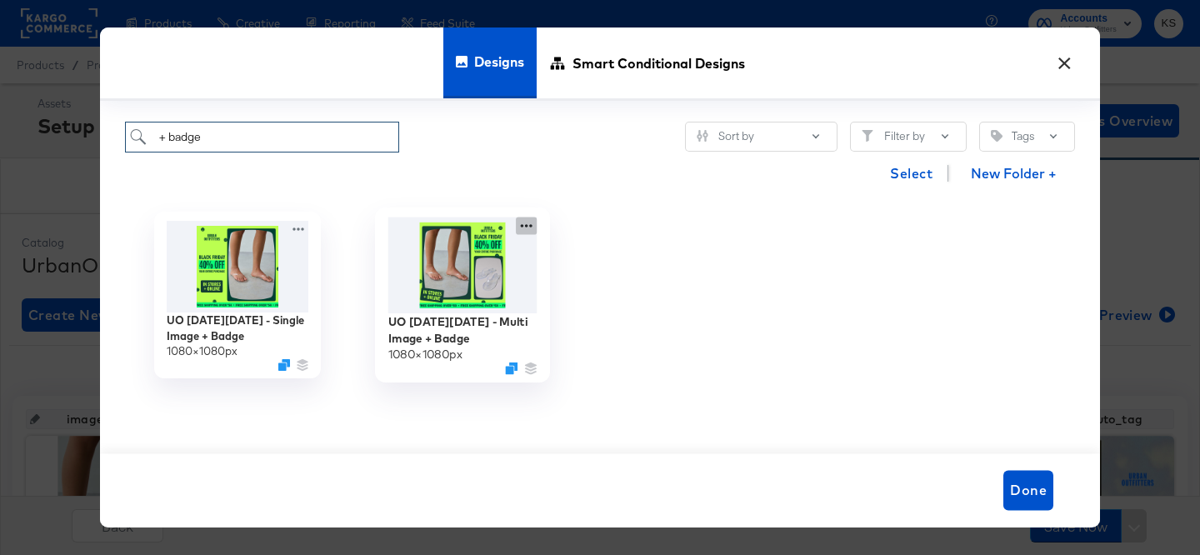
click at [529, 222] on icon at bounding box center [526, 225] width 21 height 17
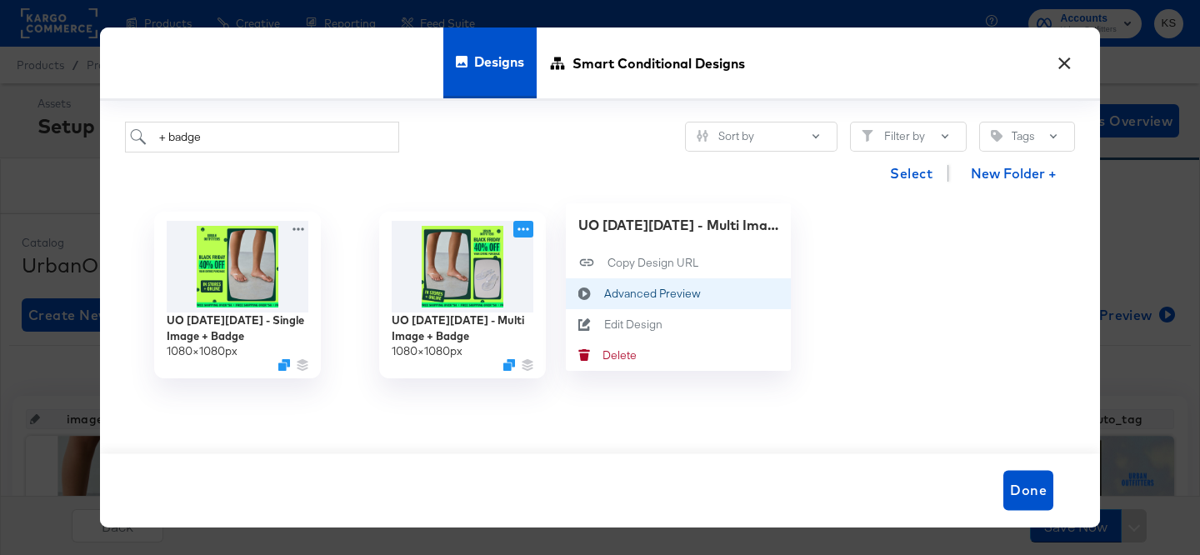
click at [605, 284] on button "Advanced Preview Advanced Preview" at bounding box center [678, 292] width 225 height 31
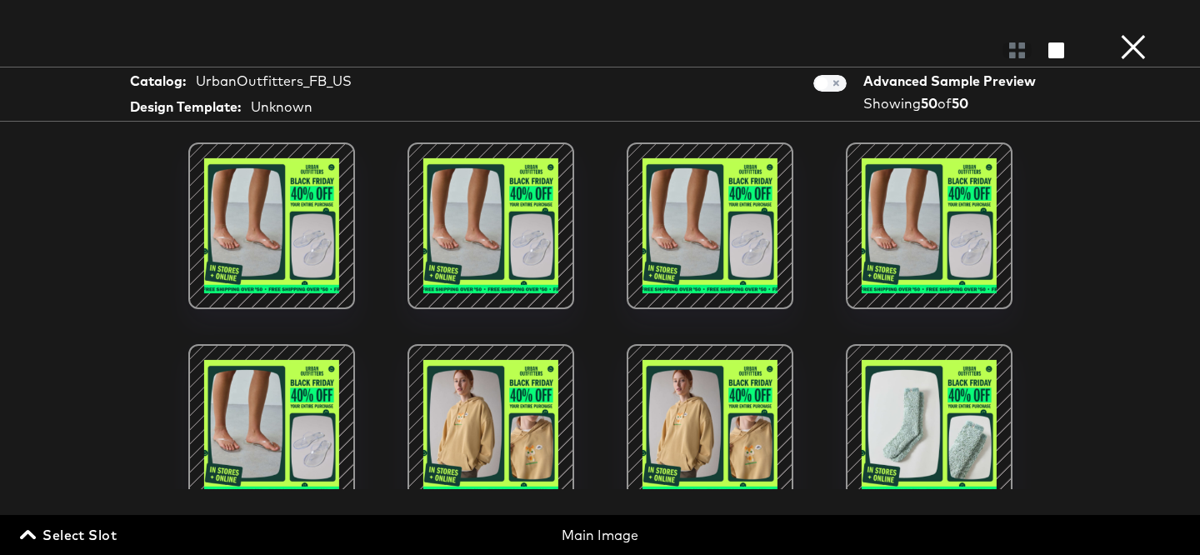
scroll to position [14, 0]
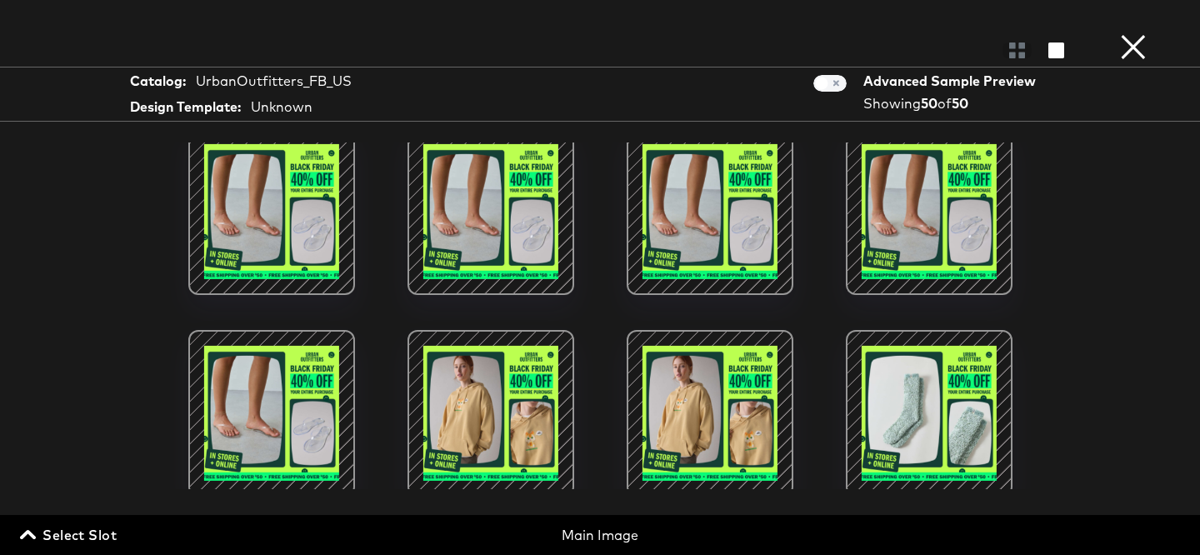
click at [482, 360] on div at bounding box center [491, 413] width 142 height 142
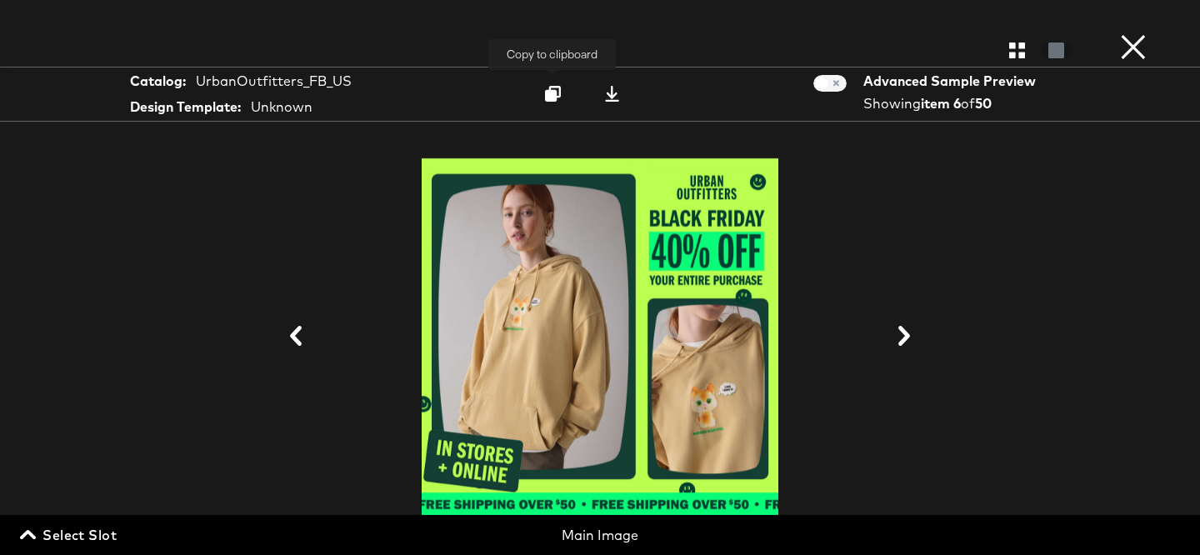
click at [552, 88] on icon at bounding box center [553, 94] width 16 height 16
click at [1134, 33] on button "×" at bounding box center [1133, 16] width 33 height 33
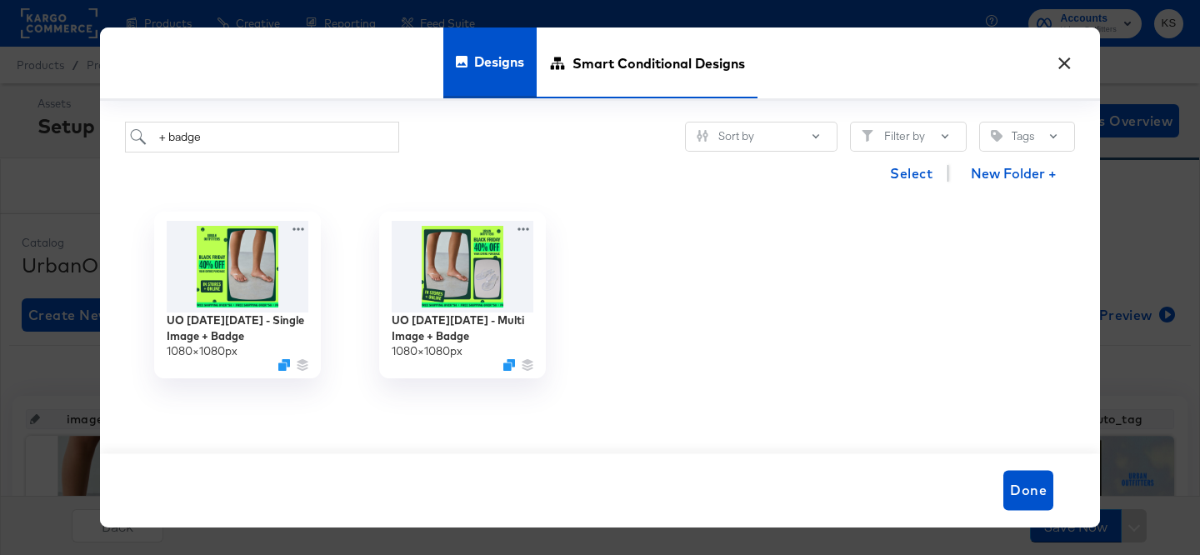
click at [655, 66] on span "Smart Conditional Designs" at bounding box center [658, 63] width 172 height 73
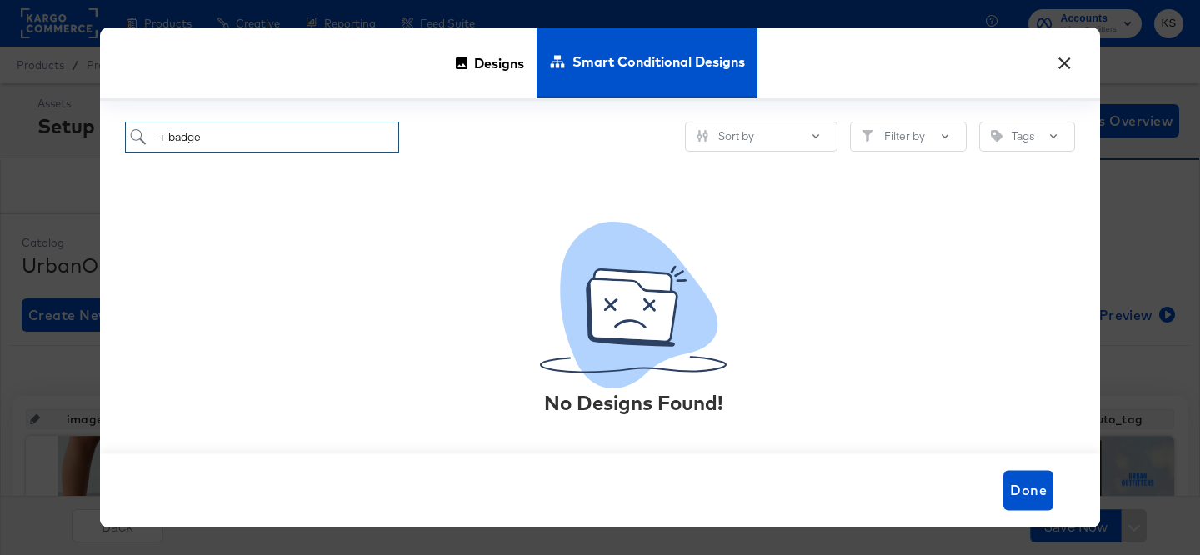
click at [264, 130] on input "+ badge" at bounding box center [262, 137] width 274 height 31
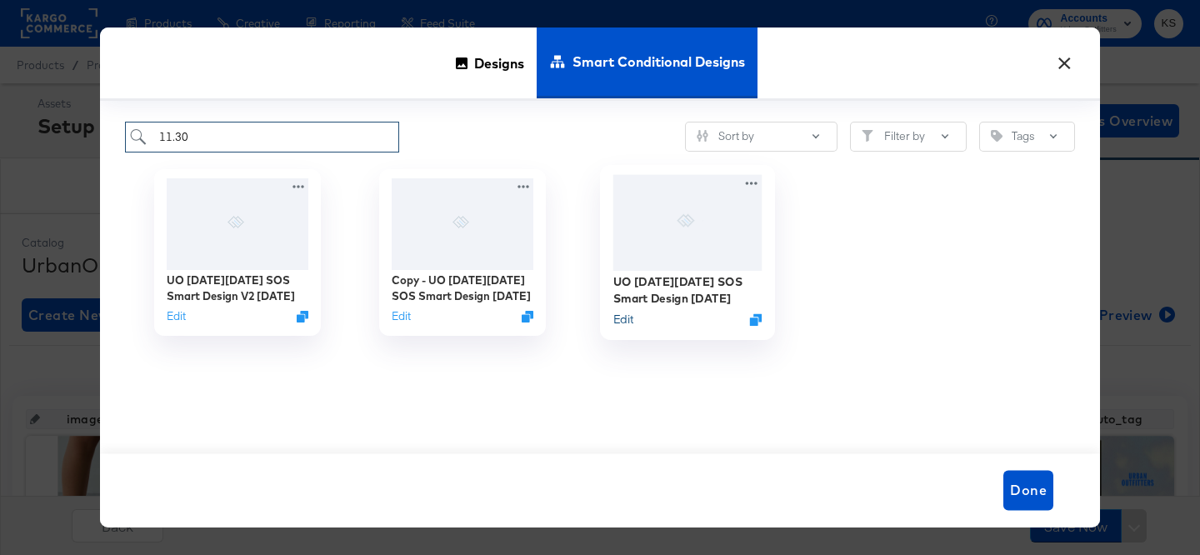
type input "11.30"
click at [624, 323] on button "Edit" at bounding box center [623, 320] width 20 height 16
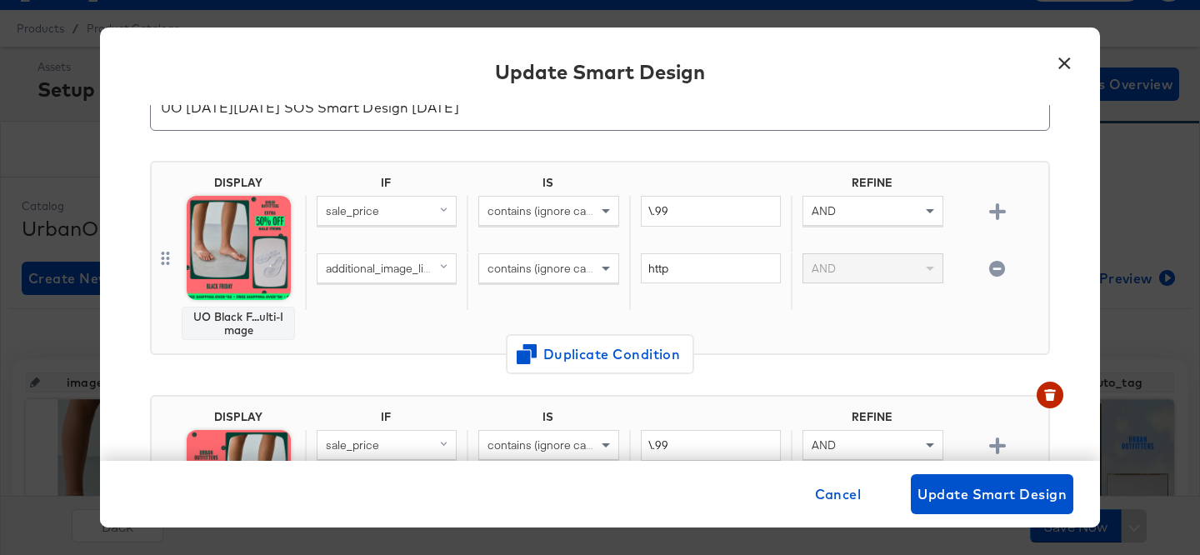
scroll to position [63, 0]
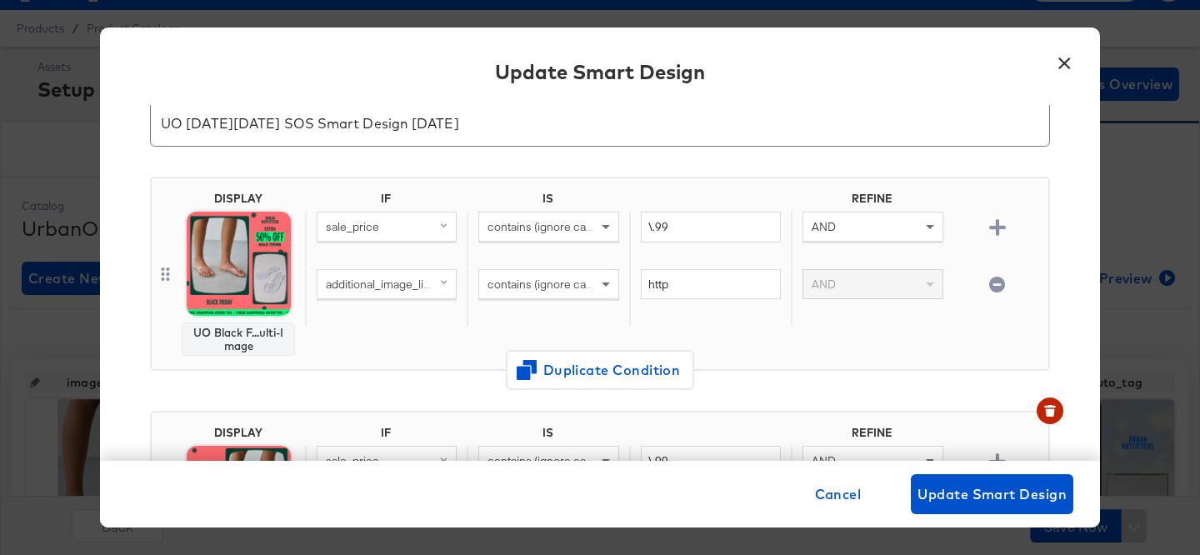
click at [1066, 63] on button "×" at bounding box center [1064, 59] width 30 height 30
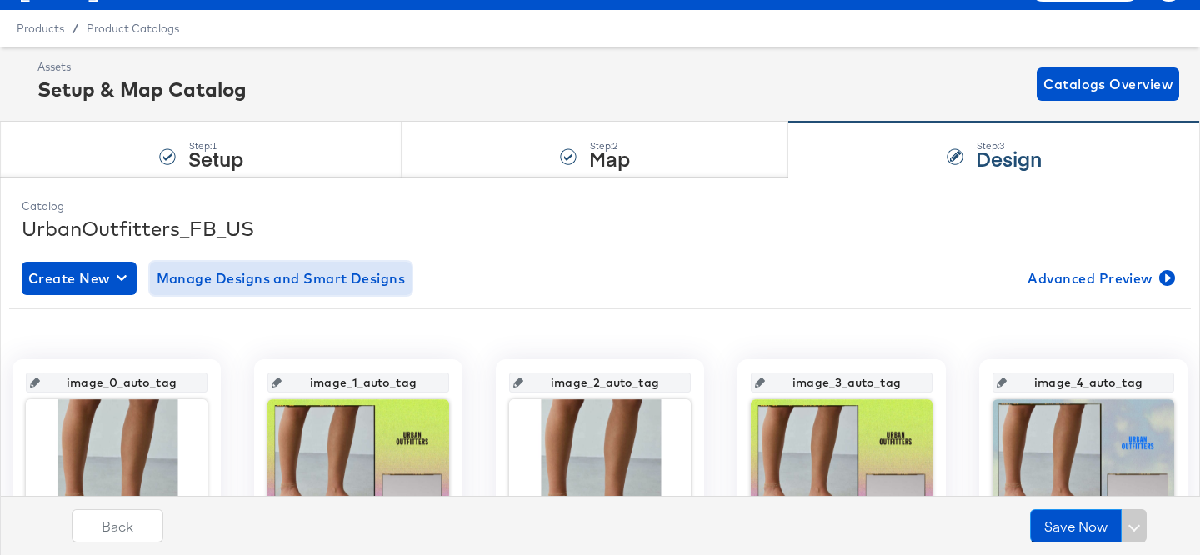
click at [317, 272] on span "Manage Designs and Smart Designs" at bounding box center [281, 278] width 249 height 23
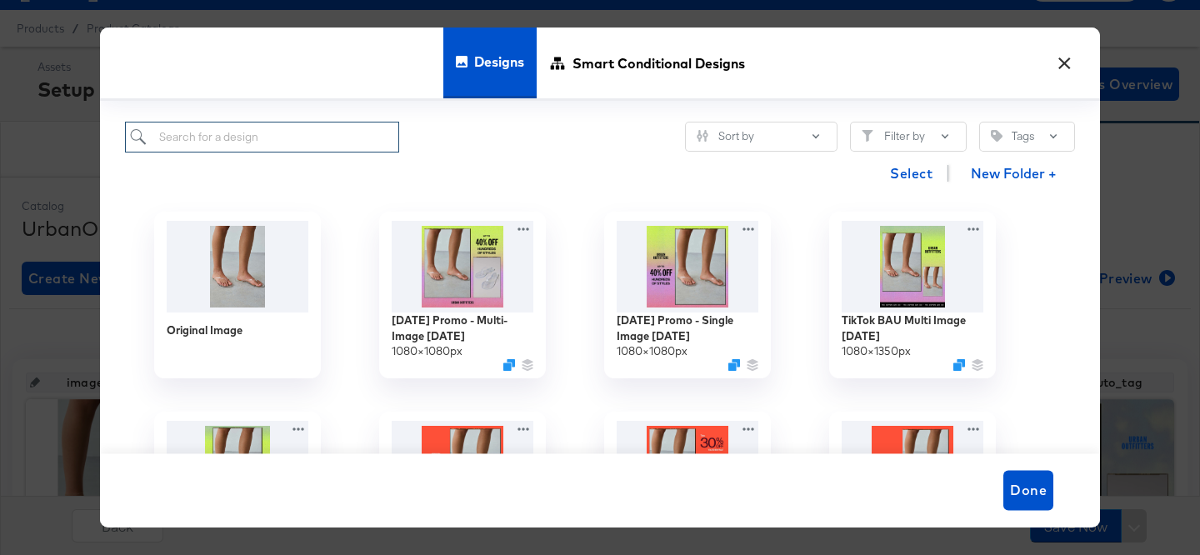
click at [346, 148] on input "search" at bounding box center [262, 137] width 274 height 31
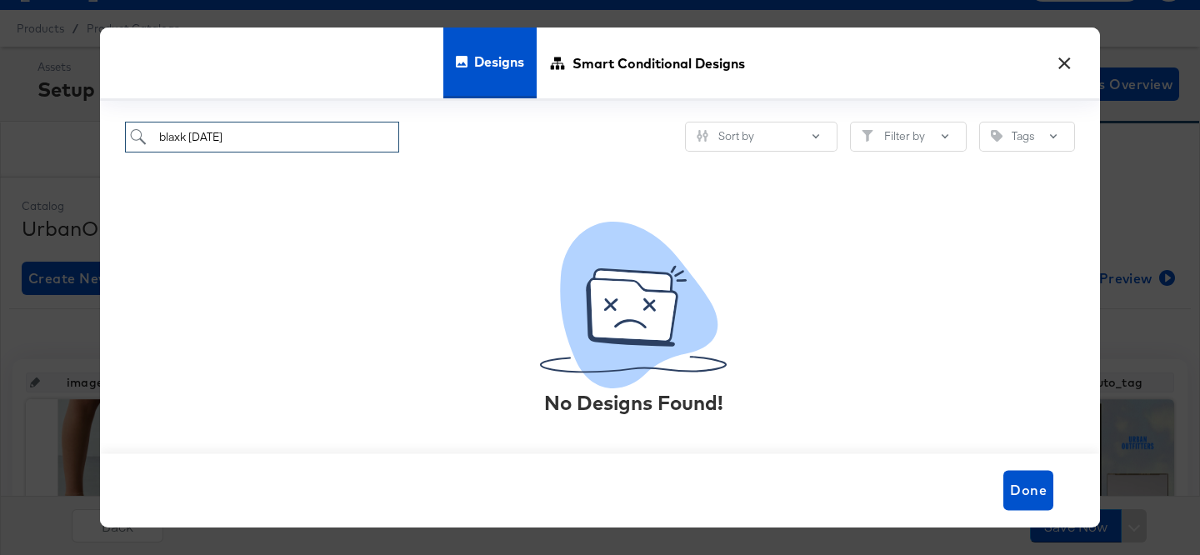
click at [178, 135] on input "blaxk [DATE]" at bounding box center [262, 137] width 274 height 31
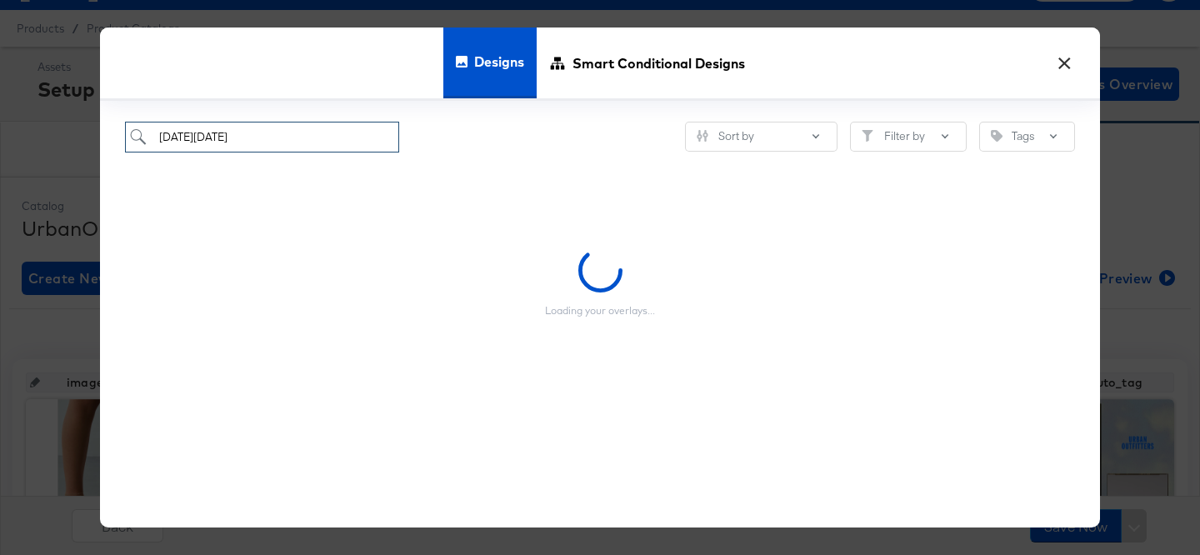
click at [277, 146] on input "[DATE][DATE]" at bounding box center [262, 137] width 274 height 31
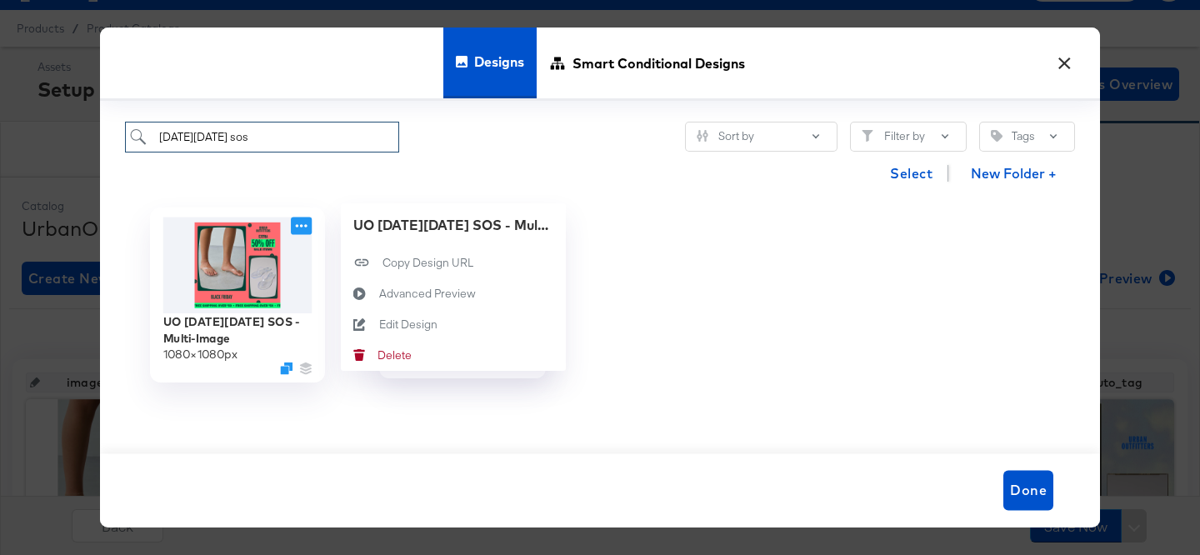
click at [307, 227] on icon at bounding box center [301, 225] width 21 height 17
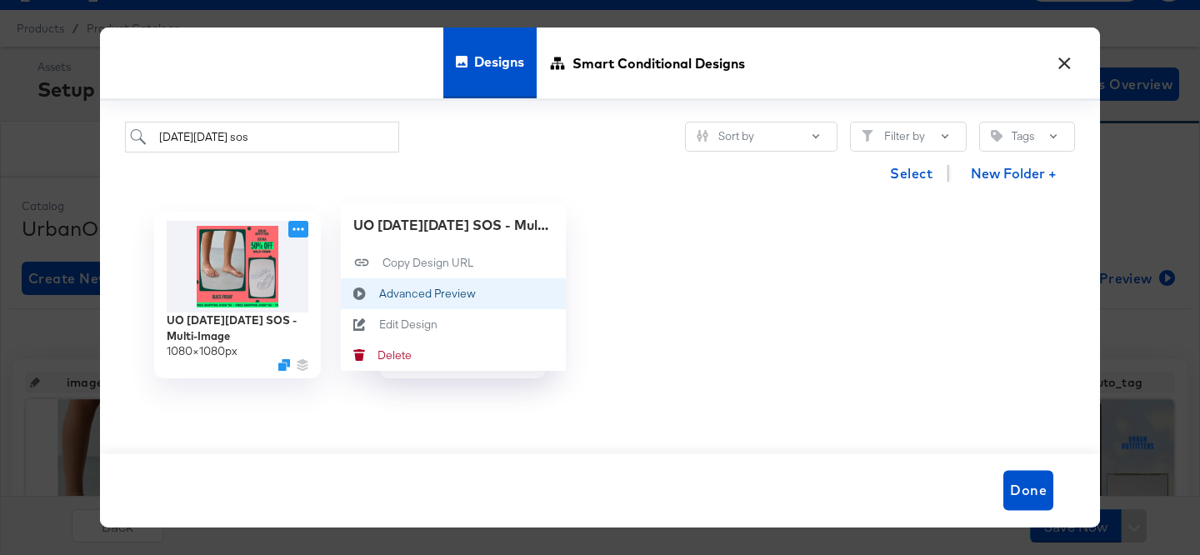
click at [420, 285] on button "Advanced Preview Advanced Preview" at bounding box center [453, 292] width 225 height 31
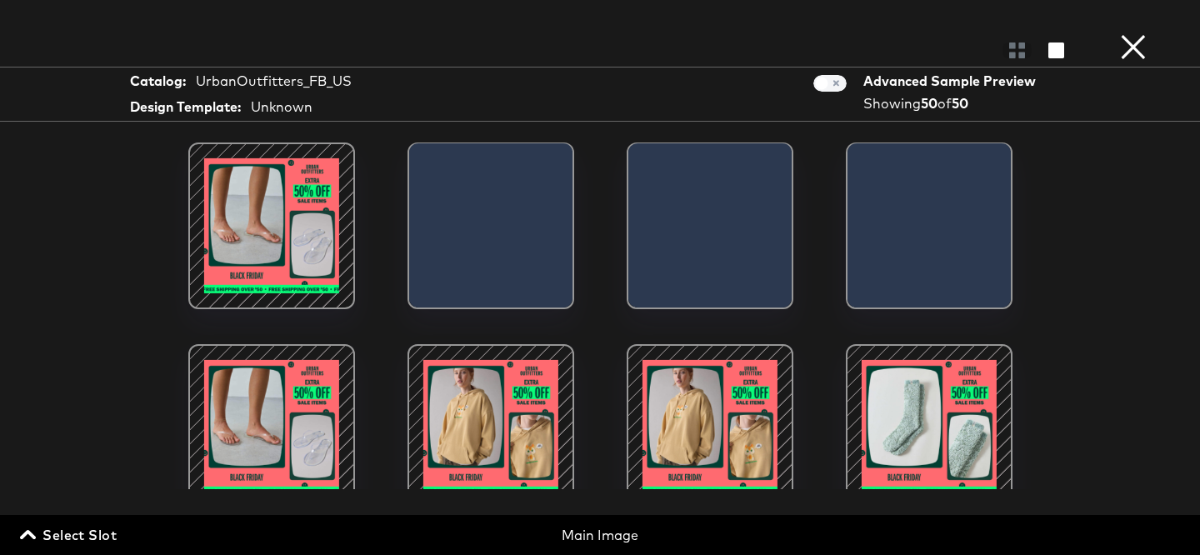
scroll to position [51, 0]
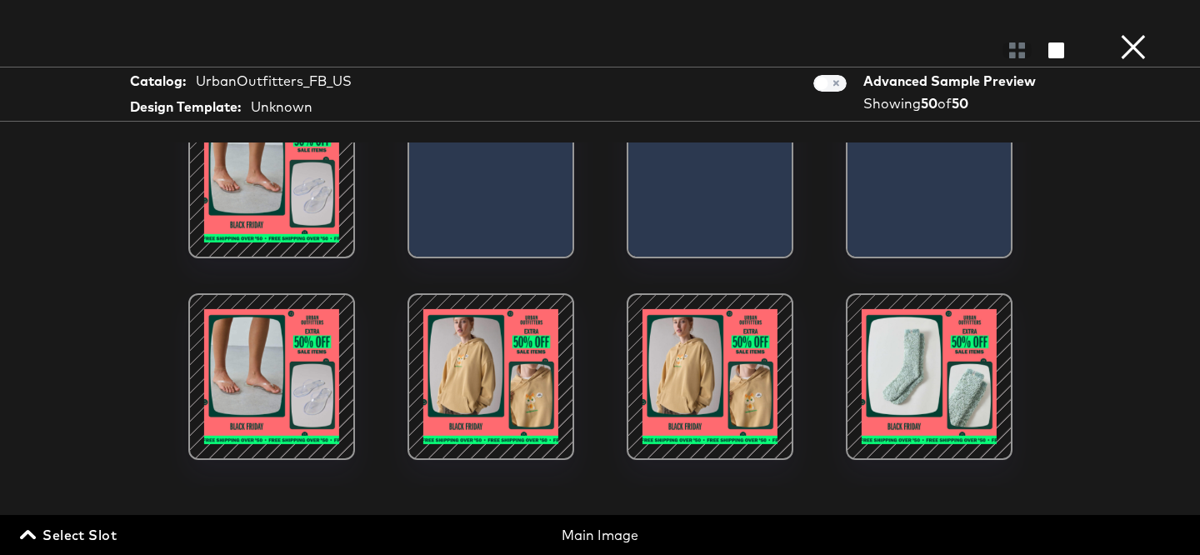
click at [487, 382] on div at bounding box center [491, 377] width 142 height 142
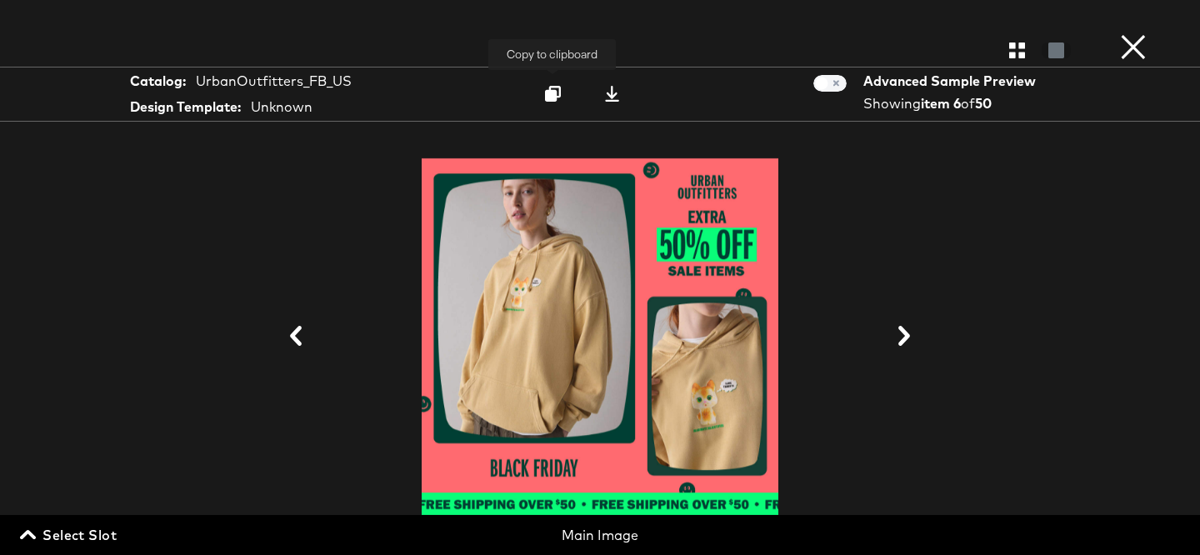
click at [557, 95] on icon at bounding box center [553, 94] width 16 height 16
click at [1129, 33] on button "×" at bounding box center [1133, 16] width 33 height 33
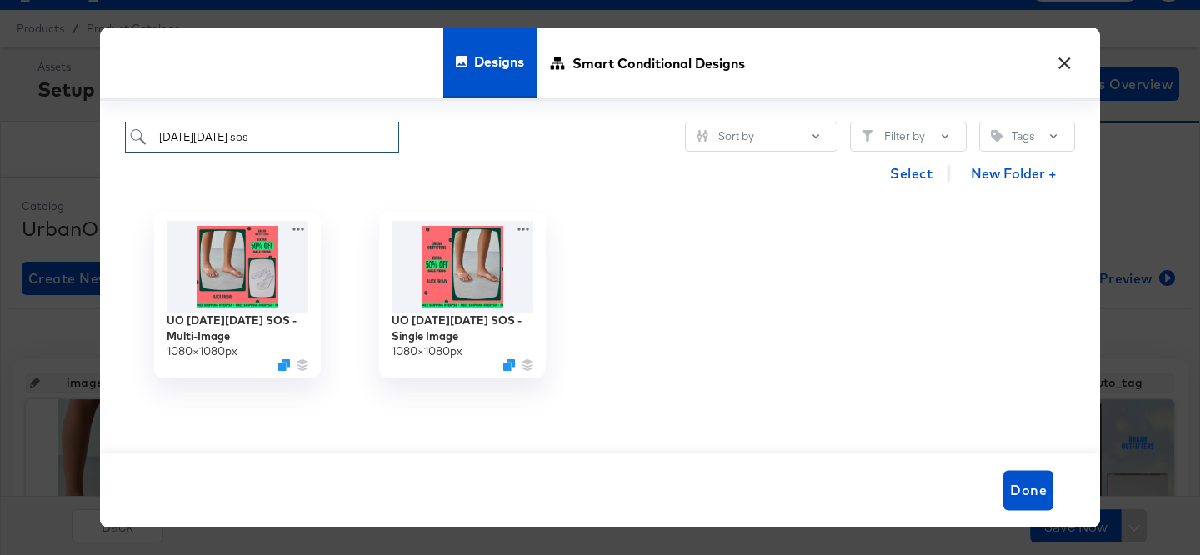
click at [324, 143] on input "[DATE][DATE] sos" at bounding box center [262, 137] width 274 height 31
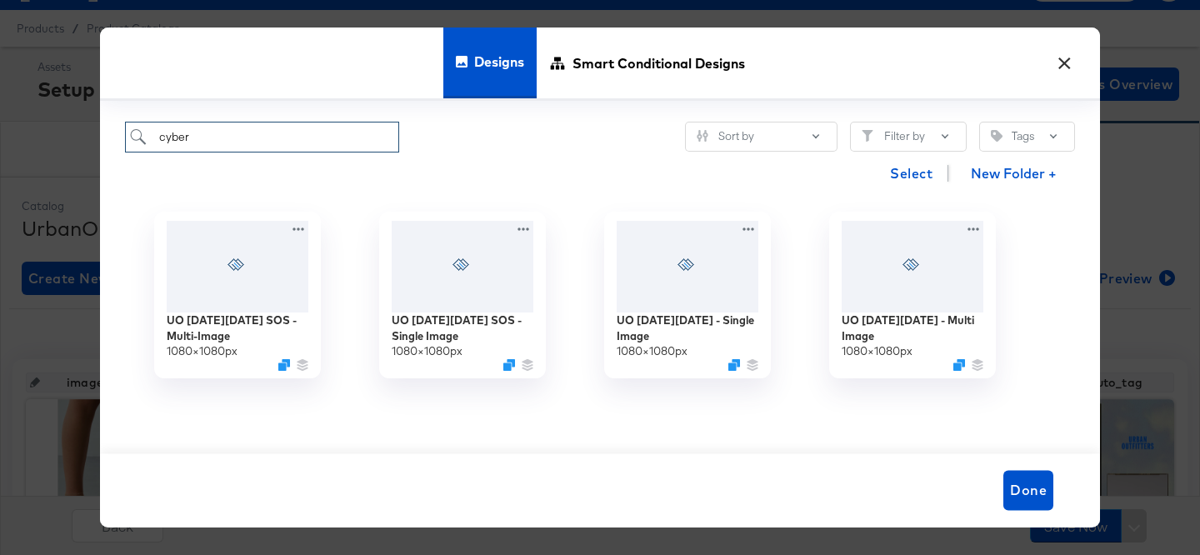
type input "cyber"
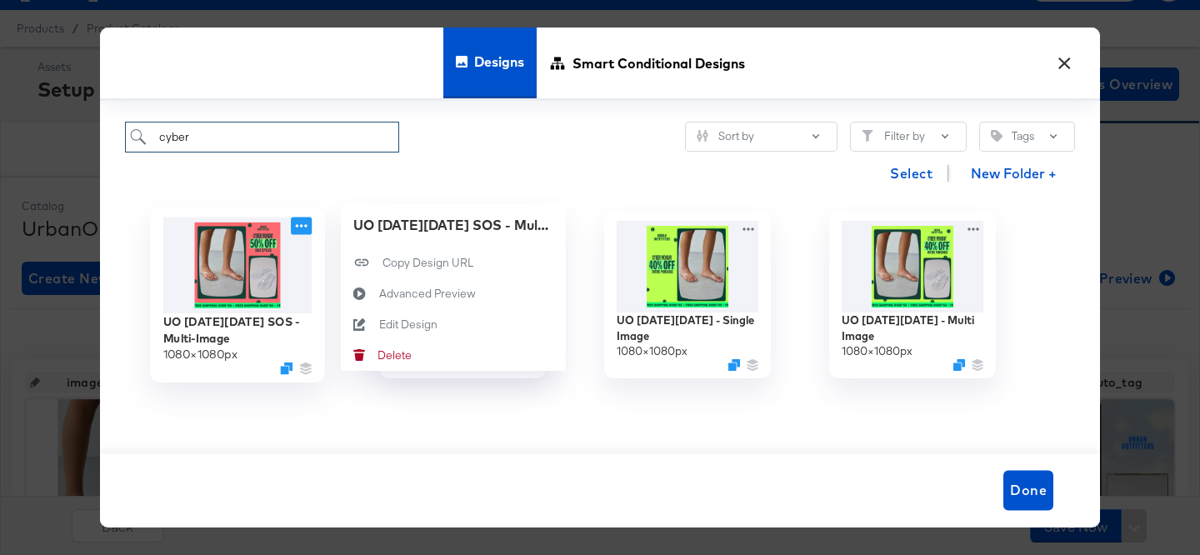
click at [301, 226] on icon at bounding box center [302, 225] width 12 height 3
click at [584, 87] on span "Smart Conditional Designs" at bounding box center [658, 63] width 172 height 73
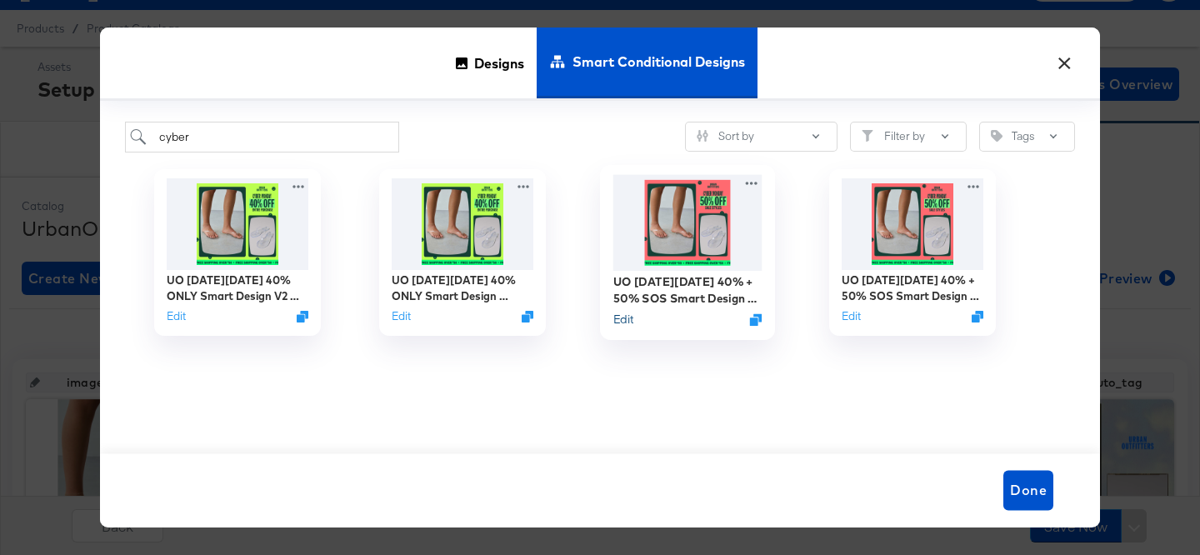
click at [621, 320] on button "Edit" at bounding box center [623, 320] width 20 height 16
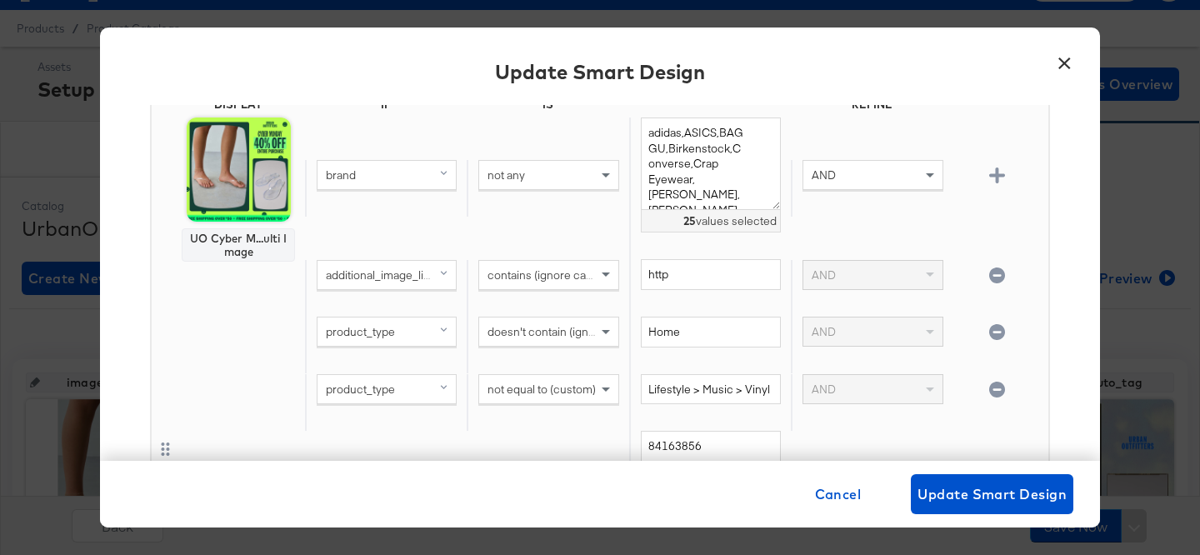
scroll to position [1392, 0]
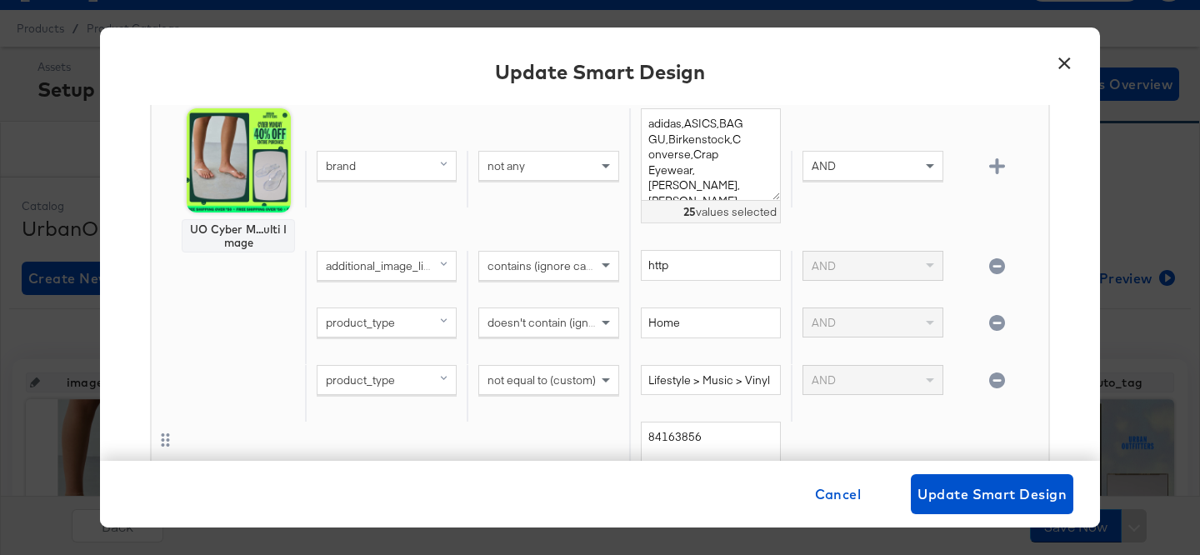
click at [1069, 60] on button "×" at bounding box center [1064, 59] width 30 height 30
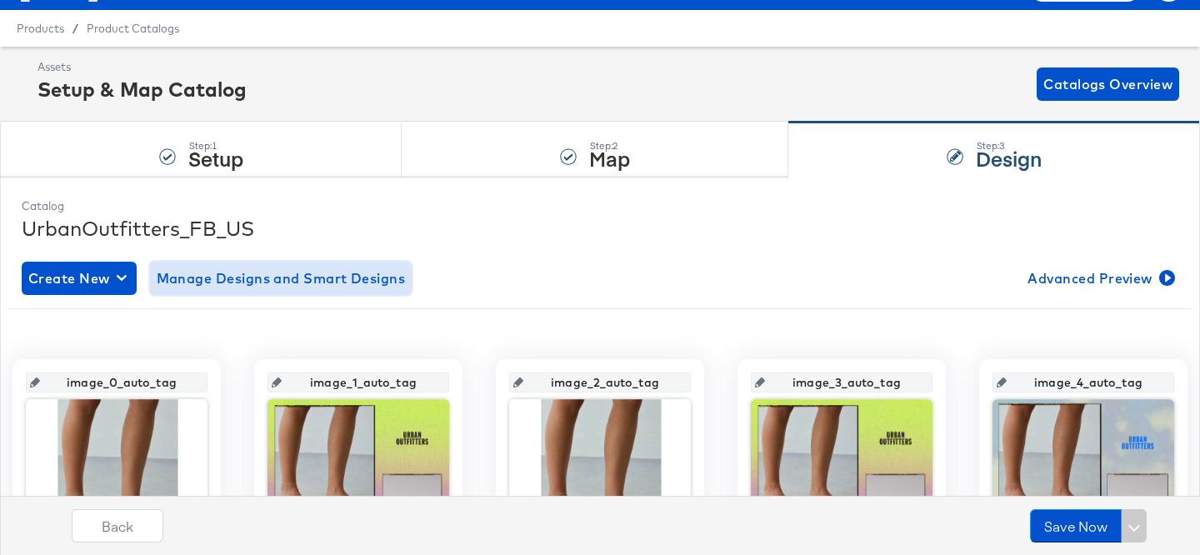
click at [297, 287] on span "Manage Designs and Smart Designs" at bounding box center [281, 278] width 249 height 23
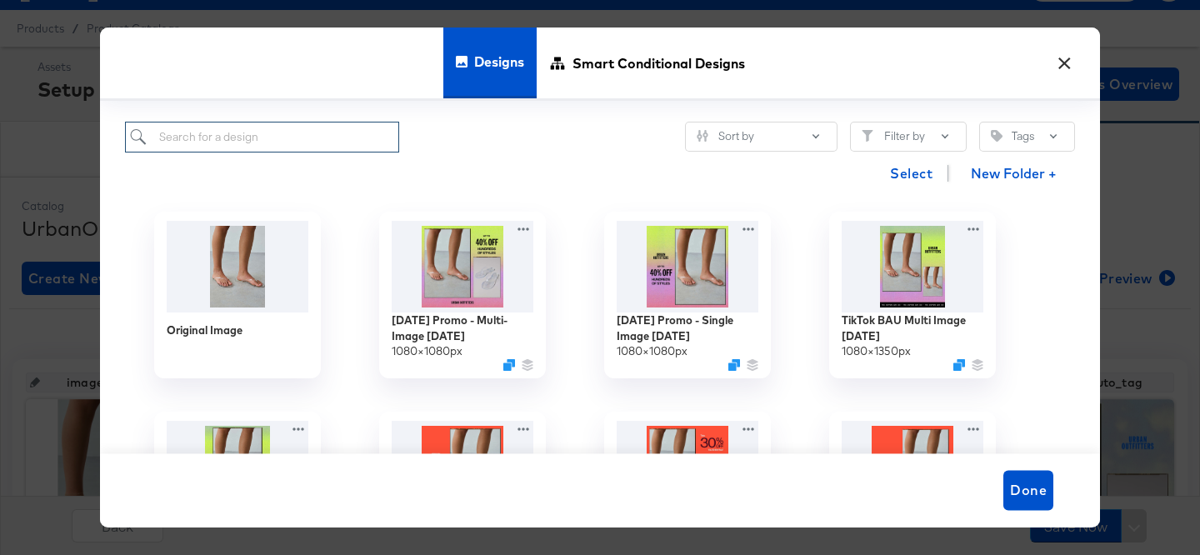
click at [344, 145] on input "search" at bounding box center [262, 137] width 274 height 31
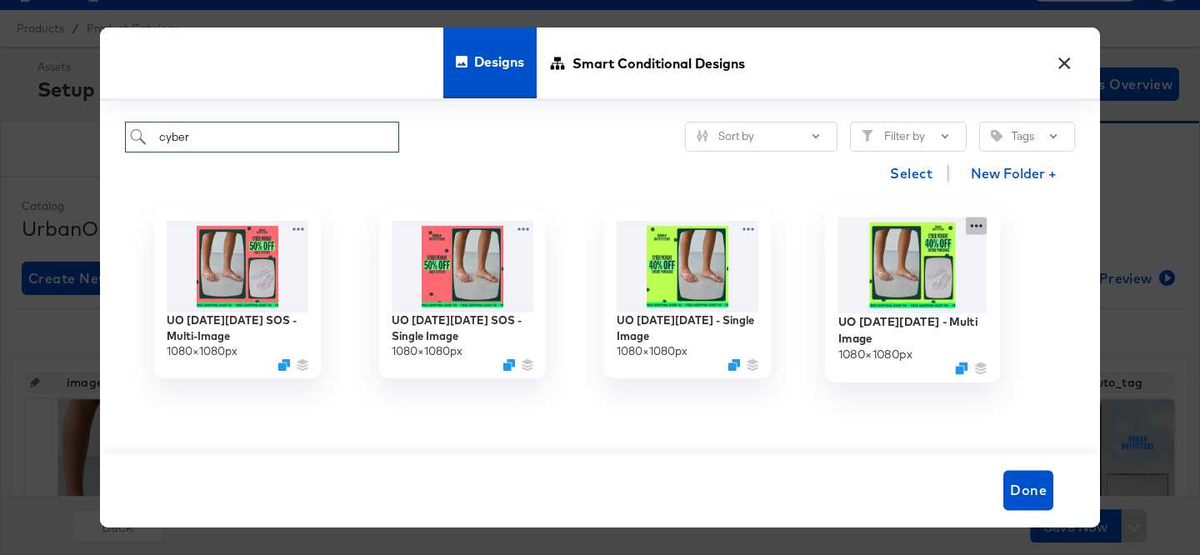
click at [972, 222] on div "UO [DATE][DATE] - Multi Image 1080 × 1080 px" at bounding box center [912, 295] width 225 height 200
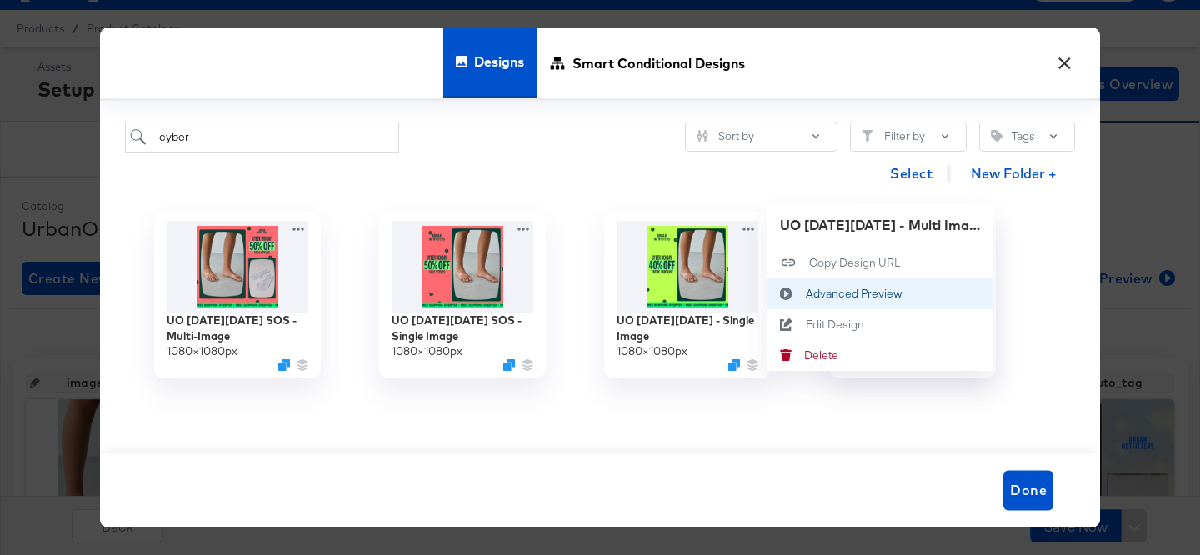
click at [911, 282] on button "Advanced Preview Advanced Preview" at bounding box center [879, 292] width 225 height 31
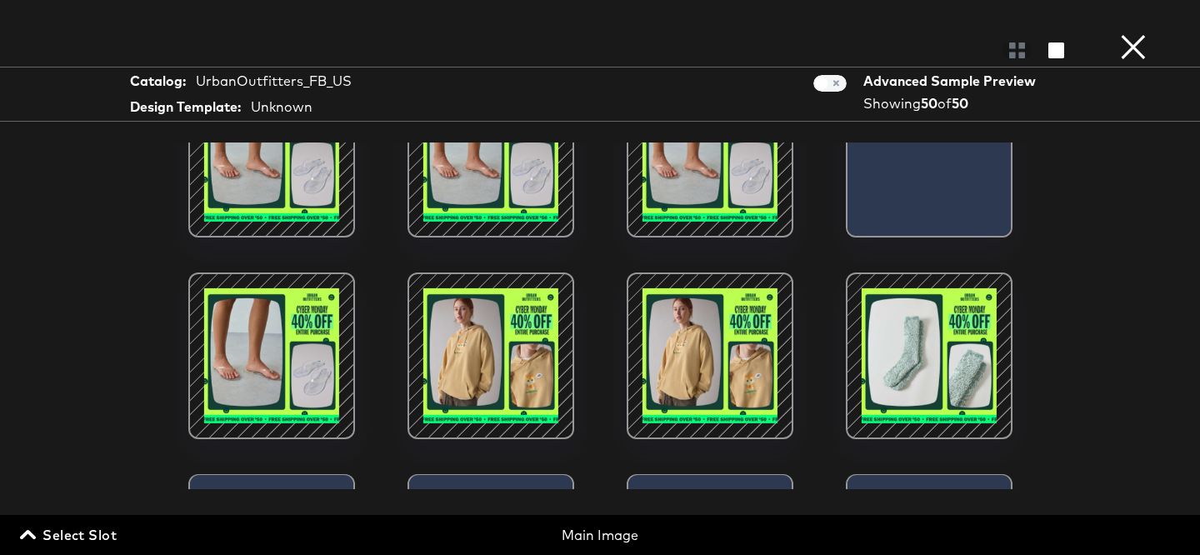
scroll to position [81, 0]
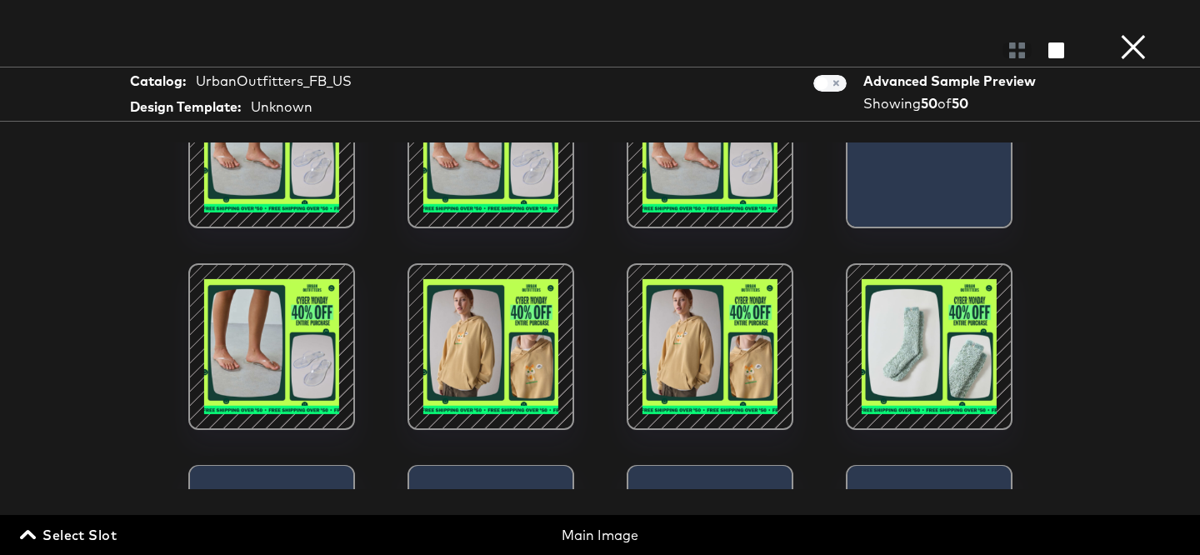
click at [509, 331] on div at bounding box center [491, 347] width 142 height 142
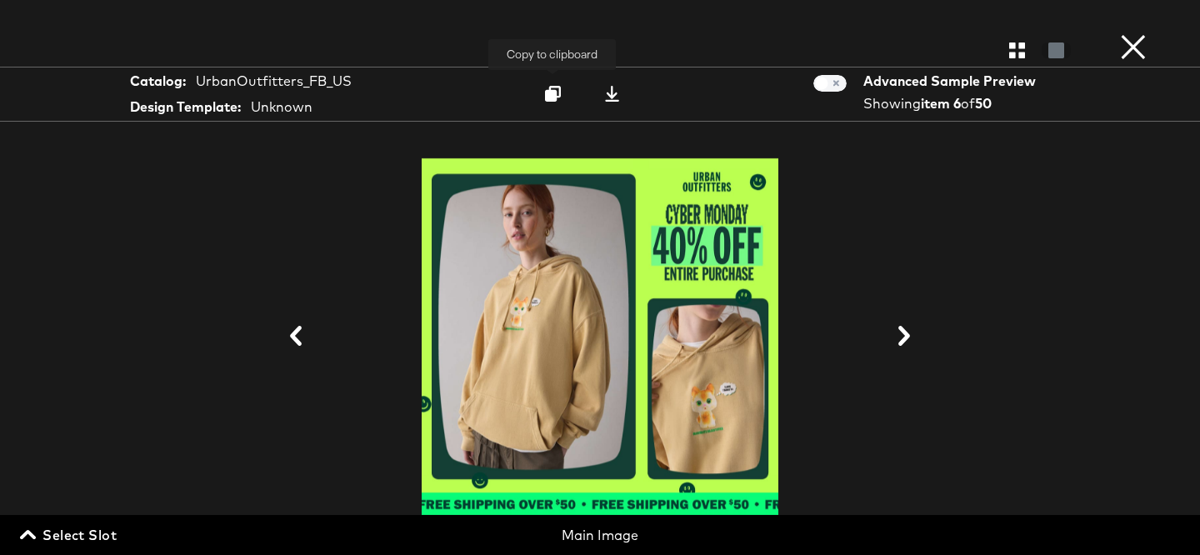
click at [555, 96] on icon at bounding box center [553, 94] width 16 height 16
click at [1137, 33] on button "×" at bounding box center [1133, 16] width 33 height 33
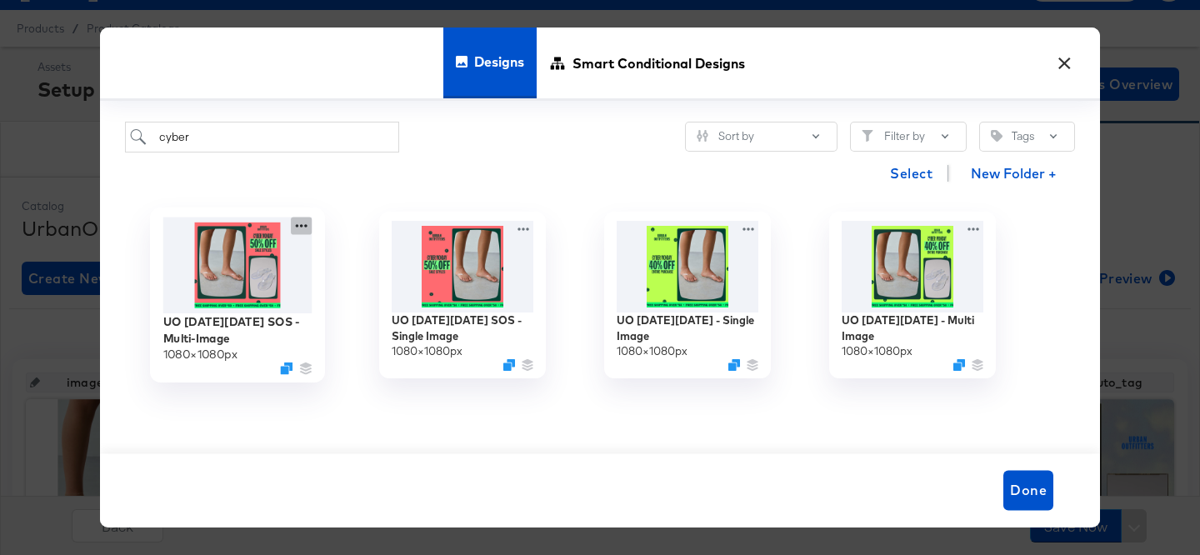
click at [302, 227] on icon at bounding box center [301, 225] width 21 height 17
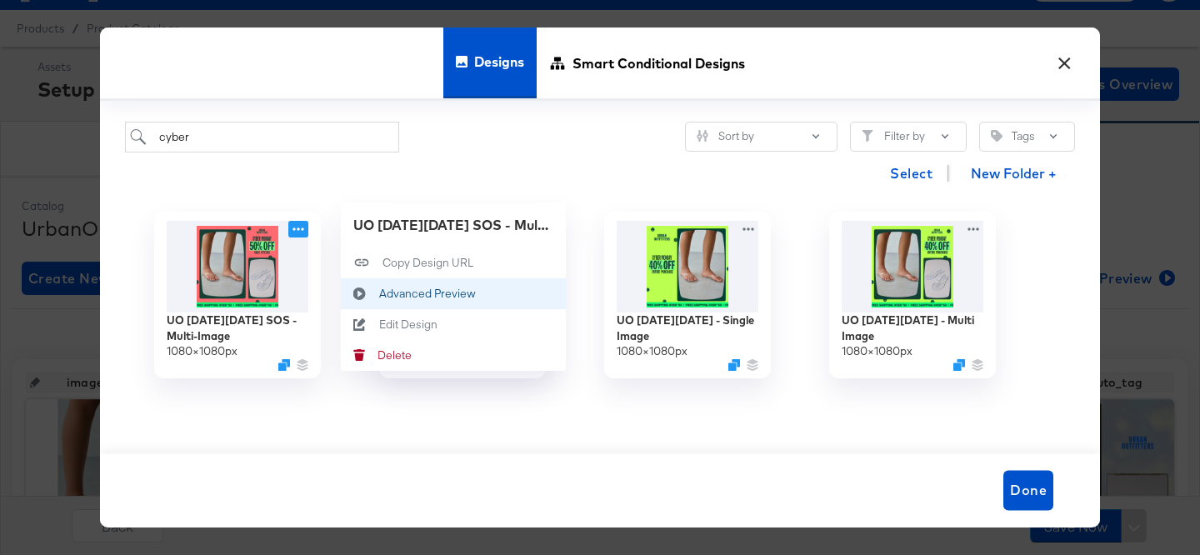
click at [377, 286] on div "Advanced Preview Advanced Preview" at bounding box center [360, 292] width 38 height 31
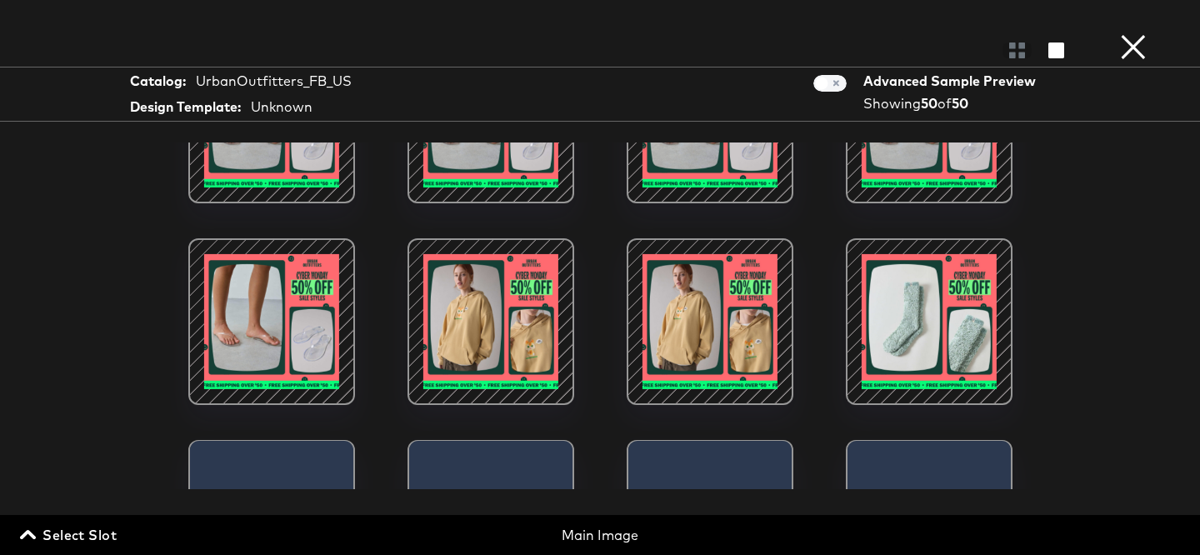
scroll to position [105, 0]
click at [508, 325] on div at bounding box center [491, 323] width 142 height 142
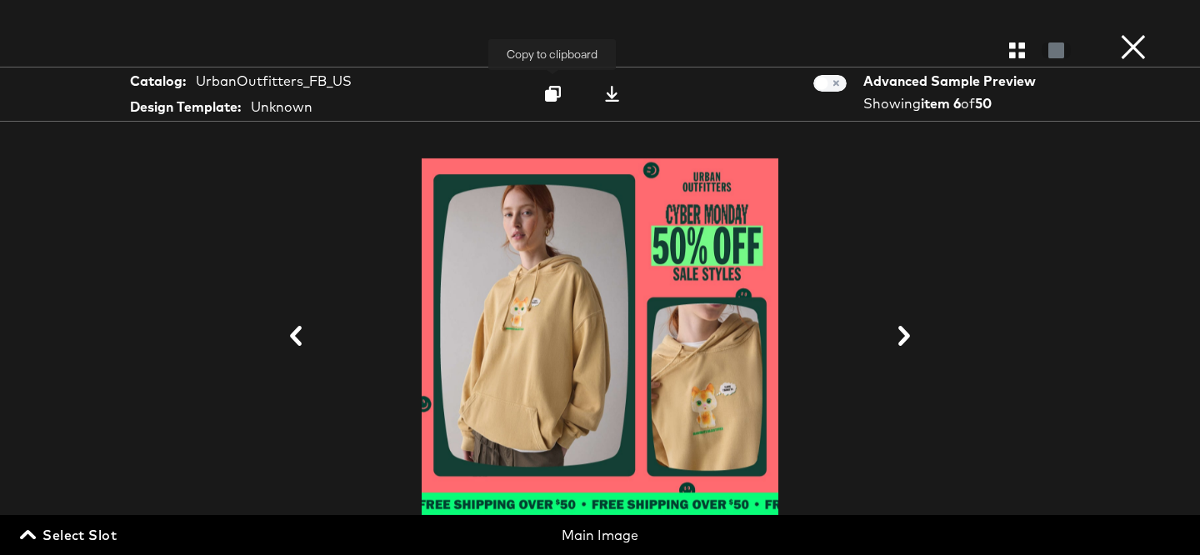
click at [551, 89] on icon at bounding box center [553, 94] width 16 height 16
click at [1137, 33] on button "×" at bounding box center [1133, 16] width 33 height 33
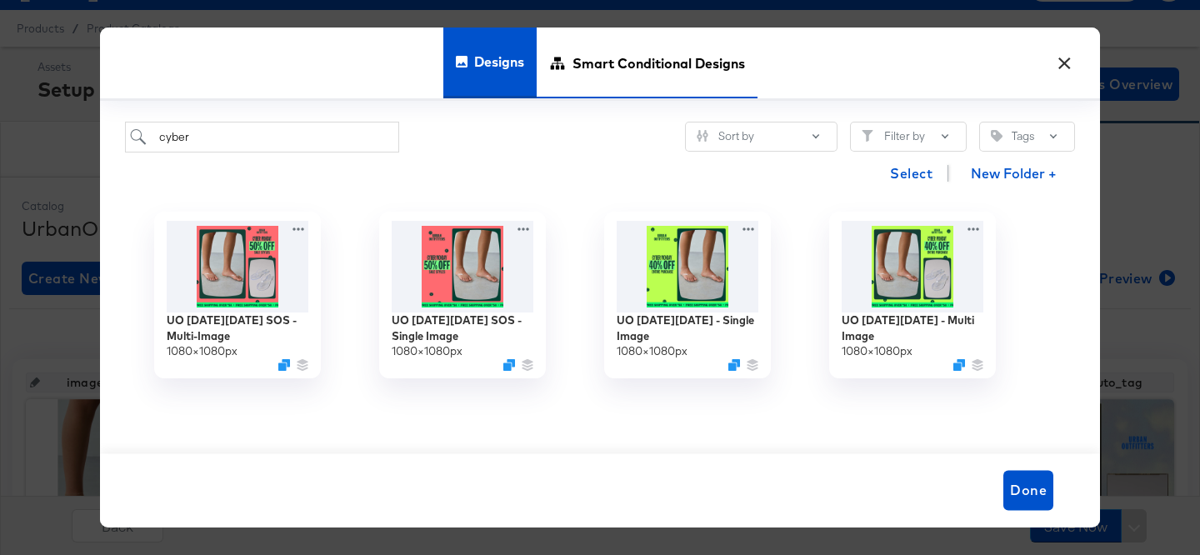
click at [625, 62] on span "Smart Conditional Designs" at bounding box center [658, 63] width 172 height 73
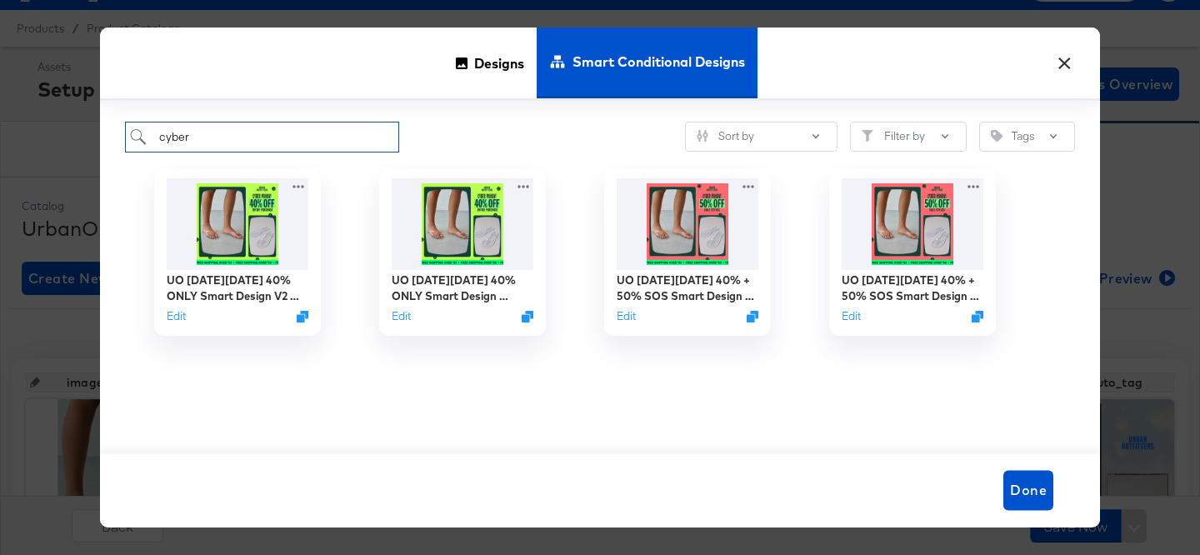
click at [273, 134] on input "cyber" at bounding box center [262, 137] width 274 height 31
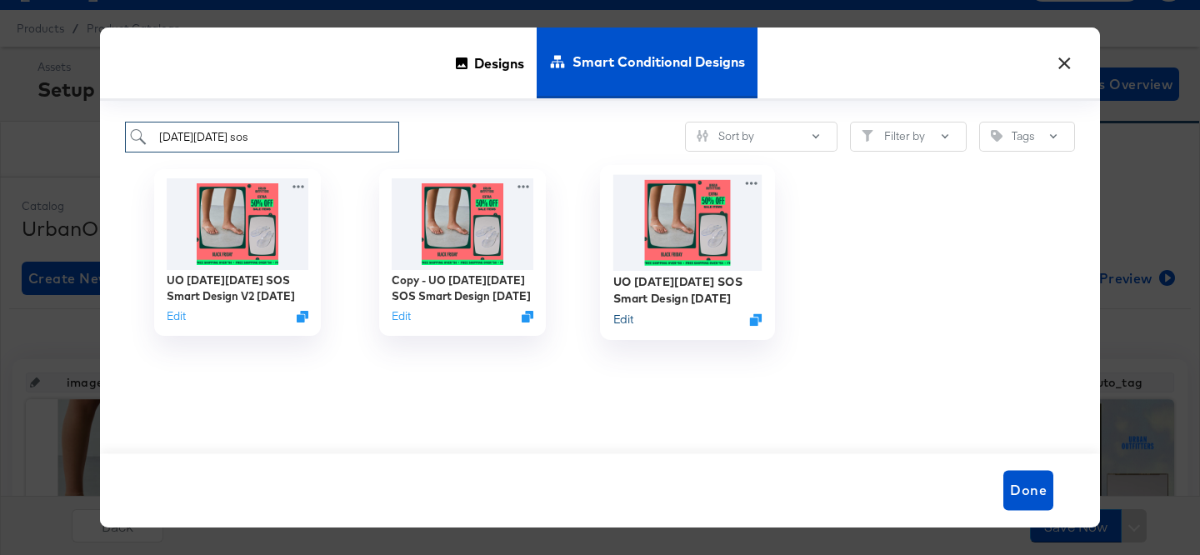
type input "[DATE][DATE] sos"
click at [618, 317] on button "Edit" at bounding box center [623, 320] width 20 height 16
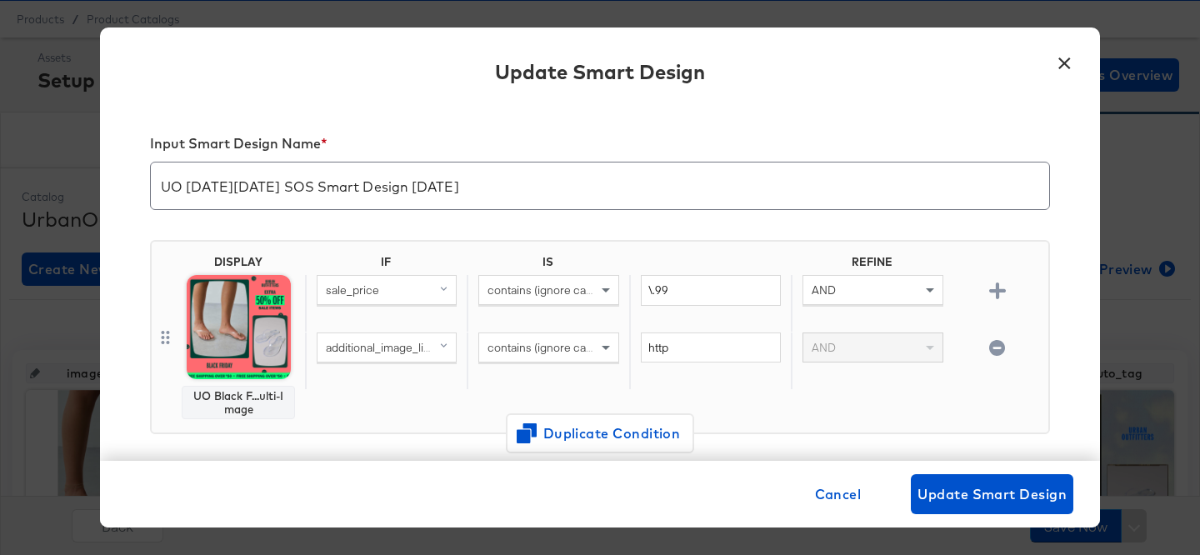
scroll to position [0, 0]
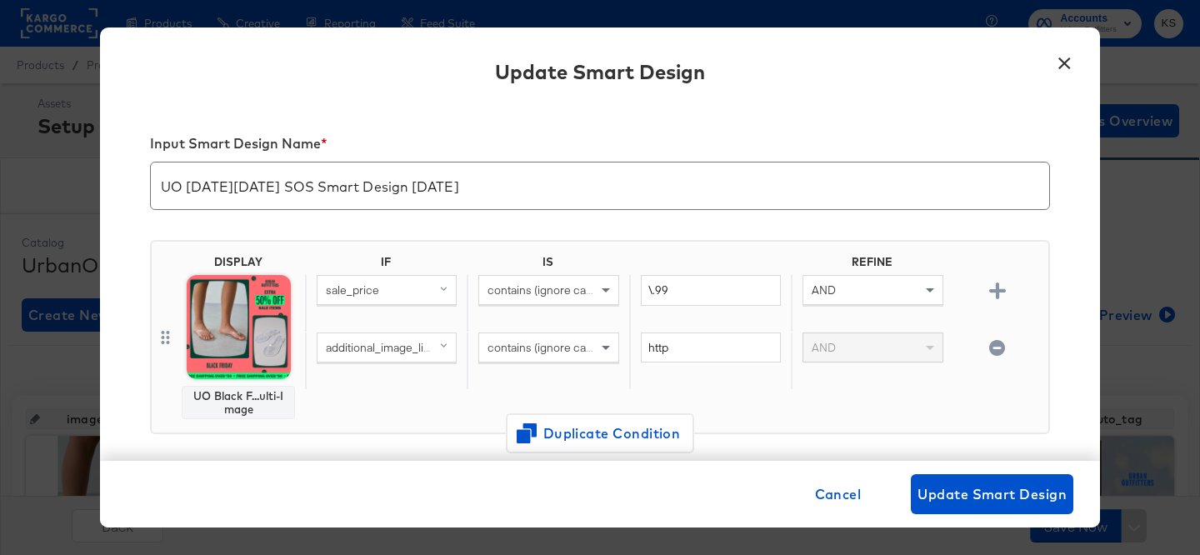
click at [1067, 61] on button "×" at bounding box center [1064, 59] width 30 height 30
